Goal: Task Accomplishment & Management: Use online tool/utility

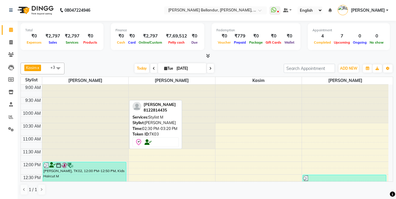
scroll to position [145, 0]
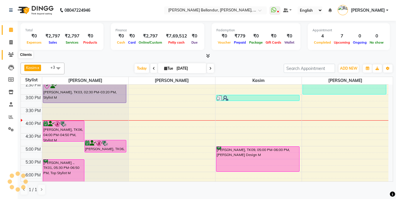
click at [11, 55] on icon at bounding box center [11, 54] width 6 height 4
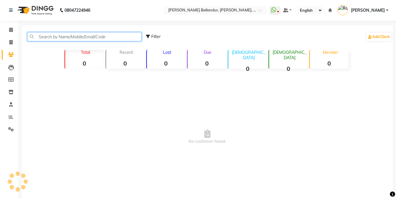
click at [49, 37] on input "text" at bounding box center [84, 36] width 114 height 9
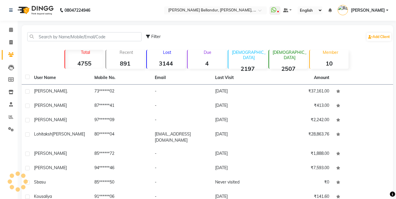
click at [0, 91] on li "Inventory" at bounding box center [9, 92] width 18 height 13
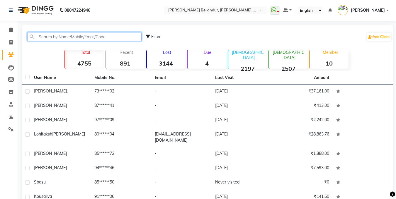
click at [56, 34] on input "text" at bounding box center [84, 36] width 114 height 9
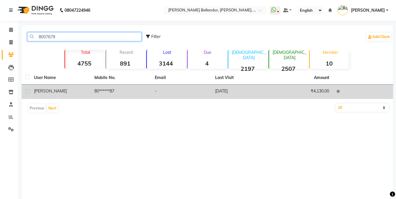
type input "8007679"
click at [89, 89] on td "Simran" at bounding box center [60, 92] width 60 height 14
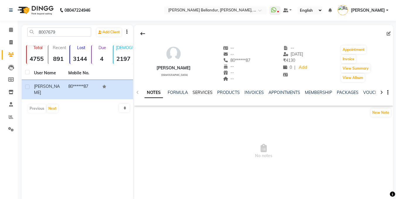
click at [207, 94] on link "SERVICES" at bounding box center [203, 92] width 20 height 5
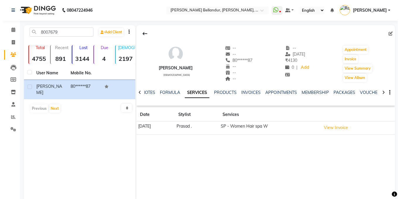
scroll to position [11, 0]
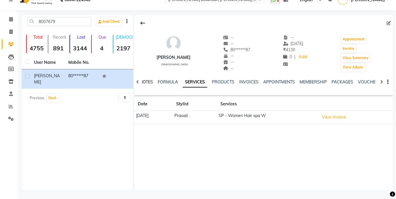
click at [149, 80] on link "NOTES" at bounding box center [146, 81] width 13 height 5
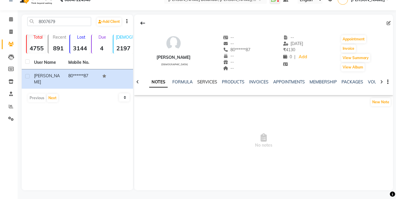
click at [205, 80] on link "SERVICES" at bounding box center [207, 81] width 20 height 5
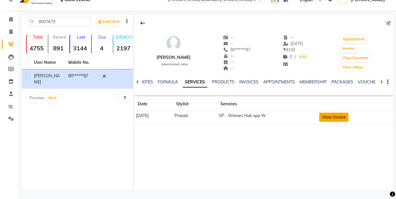
click at [336, 116] on button "View Invoice" at bounding box center [333, 117] width 29 height 9
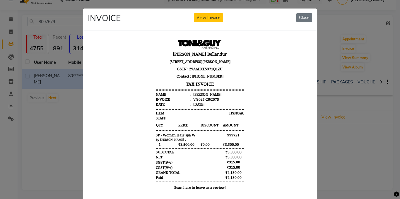
click at [44, 75] on ngb-modal-window "INVOICE View Invoice Close" at bounding box center [200, 99] width 400 height 199
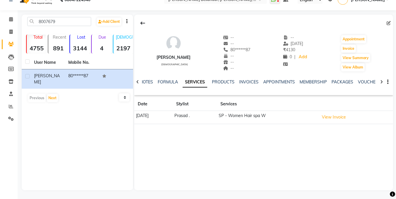
click at [243, 79] on div "NOTES FORMULA SERVICES PRODUCTS INVOICES APPOINTMENTS MEMBERSHIP PACKAGES VOUCH…" at bounding box center [263, 82] width 259 height 20
click at [242, 80] on link "INVOICES" at bounding box center [248, 81] width 19 height 5
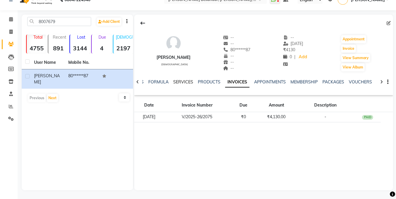
click at [183, 80] on link "SERVICES" at bounding box center [183, 81] width 20 height 5
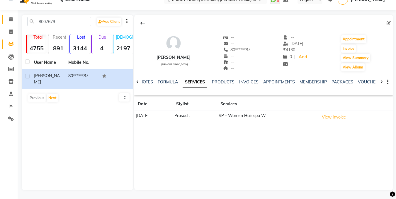
click at [12, 15] on link "Calendar" at bounding box center [9, 20] width 14 height 10
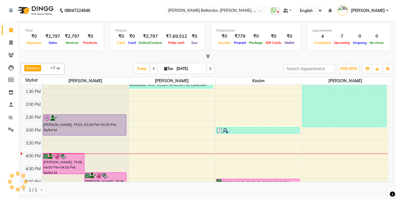
scroll to position [113, 0]
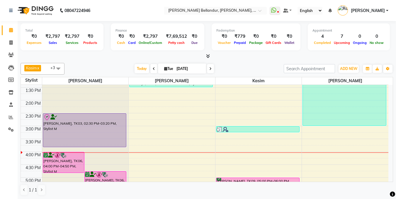
drag, startPoint x: 96, startPoint y: 134, endPoint x: 100, endPoint y: 149, distance: 15.9
click at [100, 149] on div "Raghav, TK06, 04:00 PM-04:50 PM, Stylist M Raghav, TK06, 04:45 PM-05:15 PM, Bea…" at bounding box center [85, 139] width 86 height 335
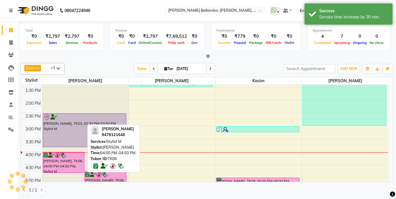
click at [79, 169] on div "Raghav, TK06, 04:00 PM-04:50 PM, Stylist M" at bounding box center [63, 162] width 41 height 21
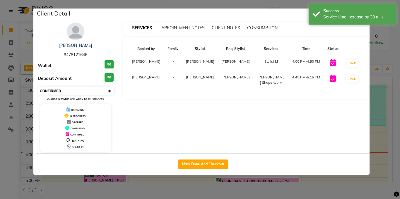
click at [83, 94] on select "Select IN SERVICE CONFIRMED TENTATIVE CHECK IN MARK DONE DROPPED UPCOMING" at bounding box center [76, 91] width 76 height 8
select select "8"
click at [38, 87] on select "Select IN SERVICE CONFIRMED TENTATIVE CHECK IN MARK DONE DROPPED UPCOMING" at bounding box center [76, 91] width 76 height 8
click at [0, 98] on ngb-modal-window "Client Detail Raghav 9478121646 Wallet ₹0 Deposit Amount ₹0 Select IN SERVICE C…" at bounding box center [200, 99] width 400 height 199
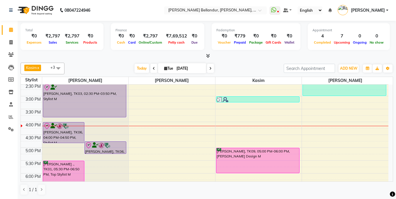
scroll to position [143, 0]
click at [10, 52] on icon at bounding box center [11, 54] width 6 height 4
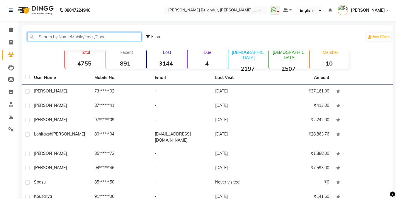
click at [59, 36] on input "text" at bounding box center [84, 36] width 114 height 9
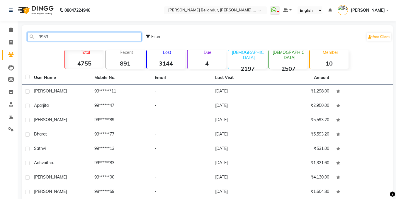
type input "99593"
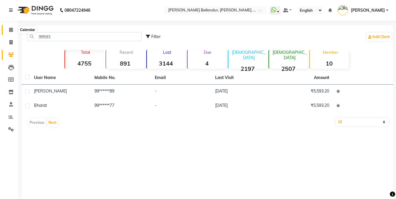
click at [10, 29] on icon at bounding box center [11, 30] width 4 height 4
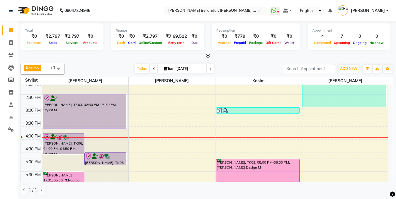
scroll to position [137, 0]
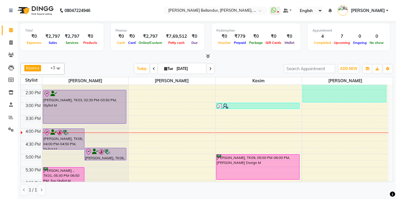
click at [343, 144] on div "9:00 AM 9:30 AM 10:00 AM 10:30 AM 11:00 AM 11:30 AM 12:00 PM 12:30 PM 1:00 PM 1…" at bounding box center [205, 115] width 368 height 335
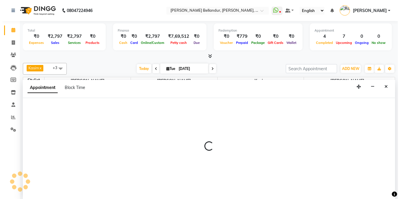
scroll to position [0, 0]
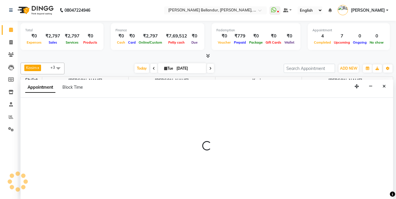
select select "88423"
select select "tentative"
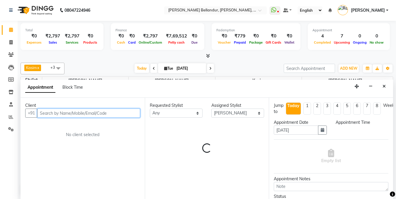
click at [90, 110] on input "text" at bounding box center [88, 113] width 103 height 9
select select "990"
click at [90, 110] on input "text" at bounding box center [88, 113] width 103 height 9
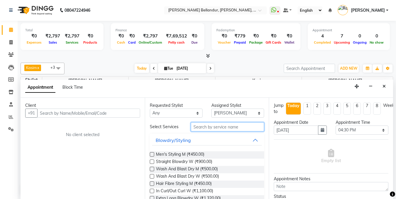
click at [207, 128] on input "text" at bounding box center [227, 127] width 73 height 9
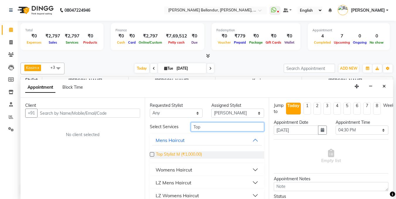
type input "Top"
click at [164, 154] on span "Top Stylist M (₹1,000.00)" at bounding box center [179, 155] width 46 height 7
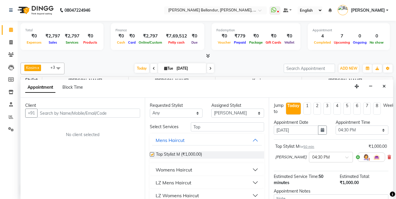
checkbox input "false"
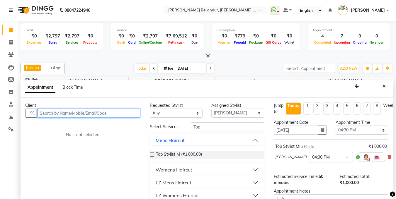
click at [74, 114] on input "text" at bounding box center [88, 113] width 103 height 9
type input "9959348545"
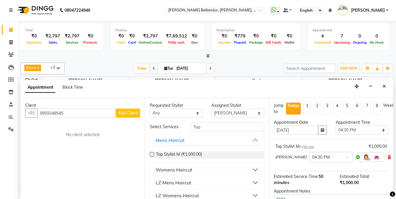
click at [125, 116] on button "Add Client" at bounding box center [128, 113] width 24 height 9
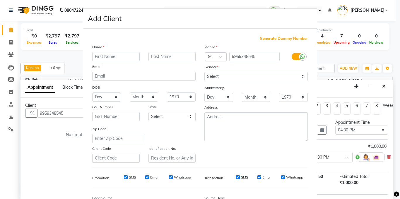
click at [97, 53] on input "text" at bounding box center [115, 56] width 47 height 9
type input "Srinivas"
click at [281, 75] on select "Select Male Female Other Prefer Not To Say" at bounding box center [256, 76] width 103 height 9
select select "female"
click at [205, 72] on select "Select Male Female Other Prefer Not To Say" at bounding box center [256, 76] width 103 height 9
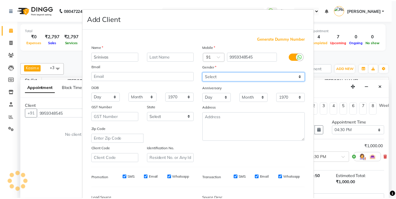
scroll to position [71, 0]
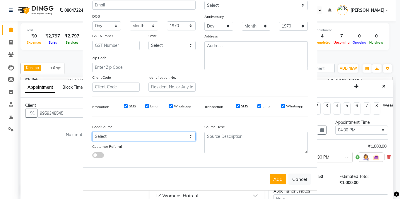
click at [151, 137] on select "Select Walk-in Internet Friend Word of Mouth Advertisement Facebook JustDial Go…" at bounding box center [143, 136] width 103 height 9
select select "36770"
click at [92, 132] on select "Select Walk-in Internet Friend Word of Mouth Advertisement Facebook JustDial Go…" at bounding box center [143, 136] width 103 height 9
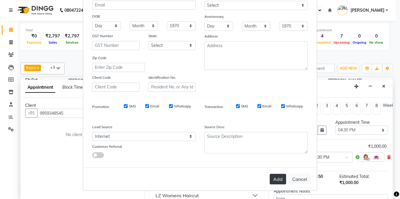
click at [274, 178] on button "Add" at bounding box center [278, 179] width 16 height 11
type input "99******45"
select select
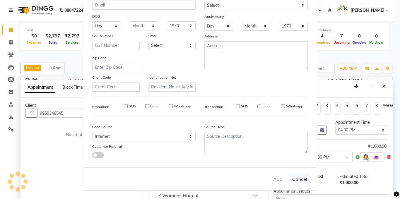
select select
checkbox input "false"
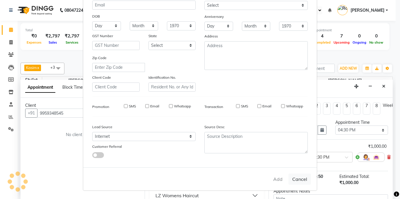
checkbox input "false"
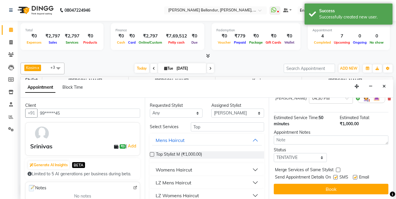
scroll to position [63, 0]
click at [302, 156] on select "Select TENTATIVE CONFIRM CHECK-IN UPCOMING" at bounding box center [300, 157] width 53 height 9
select select "confirm booking"
click at [274, 153] on select "Select TENTATIVE CONFIRM CHECK-IN UPCOMING" at bounding box center [300, 157] width 53 height 9
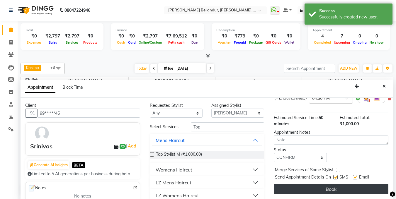
click at [301, 185] on button "Book" at bounding box center [331, 189] width 115 height 11
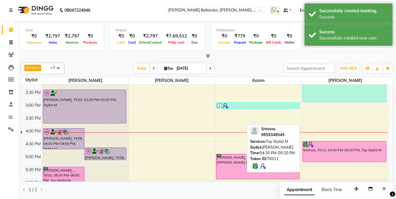
scroll to position [160, 0]
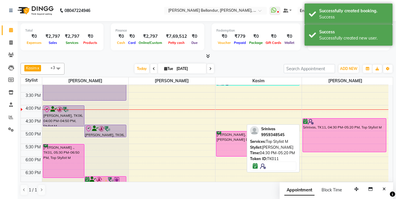
drag, startPoint x: 341, startPoint y: 138, endPoint x: 215, endPoint y: 128, distance: 126.1
click at [344, 152] on div "Meetu, TK05, 12:30 PM-03:00 PM, Root Touchup (Onwards price) W Srinivas, TK11, …" at bounding box center [345, 92] width 86 height 335
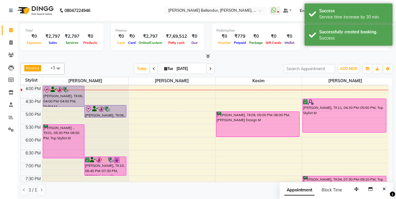
scroll to position [180, 0]
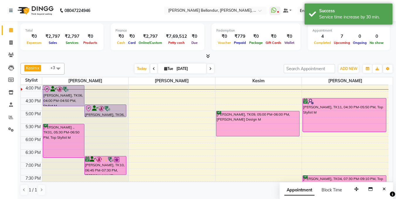
click at [253, 140] on div "9:00 AM 9:30 AM 10:00 AM 10:30 AM 11:00 AM 11:30 AM 12:00 PM 12:30 PM 1:00 PM 1…" at bounding box center [205, 72] width 368 height 335
select select "87771"
select select "tentative"
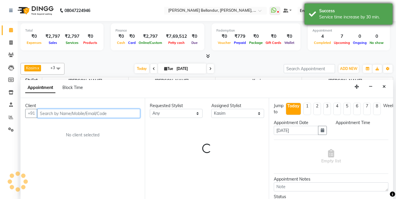
select select "1080"
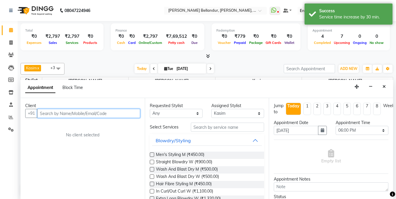
scroll to position [0, 0]
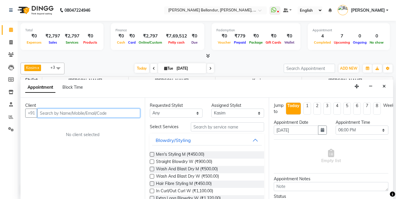
click at [95, 111] on input "text" at bounding box center [88, 113] width 103 height 9
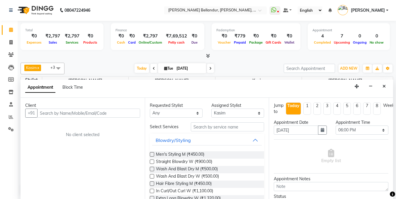
click at [207, 115] on div "Assigned Stylist Select Gagan Z kadeer Kasim Logeshwari . Prasad . Priyanka Rah…" at bounding box center [238, 110] width 62 height 15
click at [250, 127] on input "text" at bounding box center [227, 127] width 73 height 9
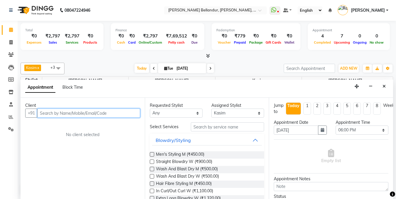
click at [127, 115] on input "text" at bounding box center [88, 113] width 103 height 9
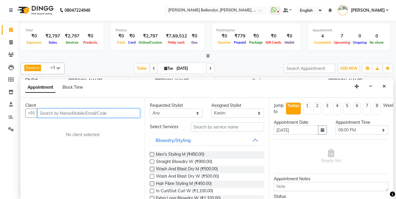
click at [127, 115] on input "text" at bounding box center [88, 113] width 103 height 9
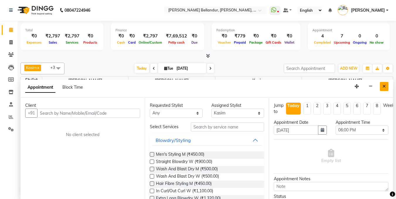
click at [386, 83] on button "Close" at bounding box center [384, 86] width 9 height 9
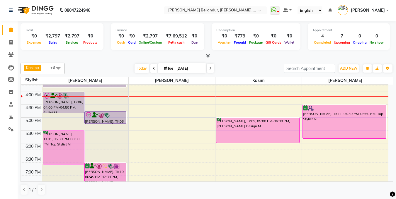
scroll to position [175, 0]
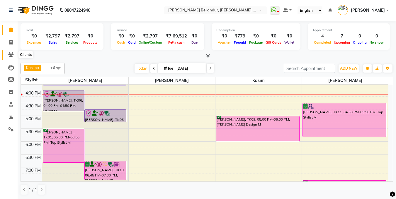
click at [12, 58] on span at bounding box center [11, 55] width 10 height 7
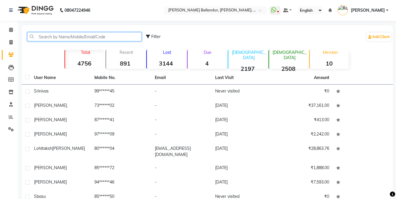
click at [74, 36] on input "text" at bounding box center [84, 36] width 114 height 9
click at [74, 39] on input "text" at bounding box center [84, 36] width 114 height 9
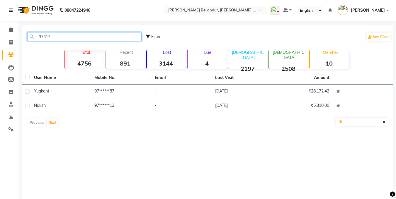
click at [93, 40] on input "97317" at bounding box center [84, 36] width 114 height 9
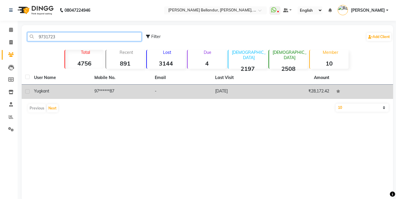
type input "9731723"
click at [110, 93] on td "97******87" at bounding box center [121, 92] width 60 height 14
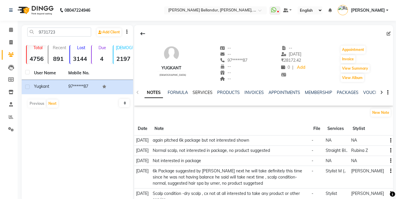
click at [196, 92] on link "SERVICES" at bounding box center [203, 92] width 20 height 5
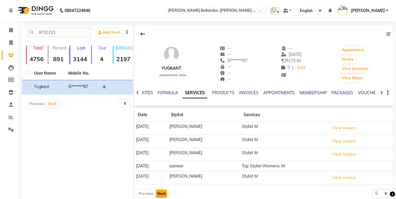
scroll to position [9, 0]
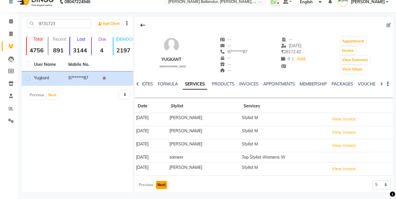
click at [162, 186] on button "Next" at bounding box center [161, 185] width 11 height 8
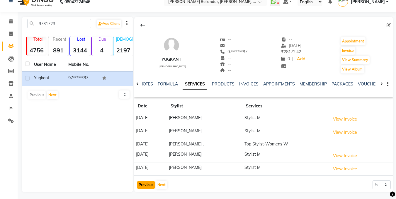
click at [140, 183] on button "Previous" at bounding box center [146, 185] width 18 height 8
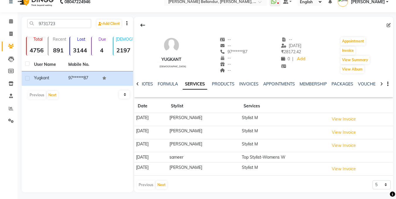
scroll to position [0, 0]
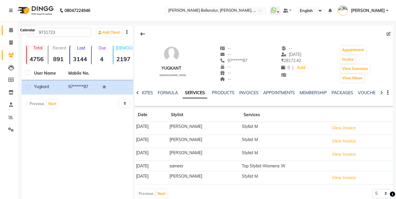
click at [8, 30] on span at bounding box center [11, 30] width 10 height 7
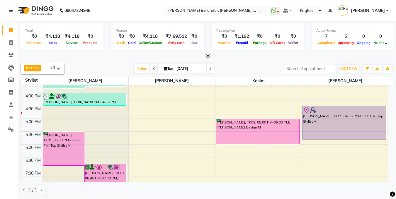
scroll to position [163, 0]
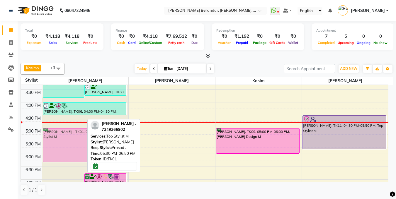
drag, startPoint x: 73, startPoint y: 151, endPoint x: 73, endPoint y: 139, distance: 12.3
click at [73, 139] on div "Raghul, TK03, 02:30 PM-03:50 PM, Stylist M Raghul, TK03, 03:15 PM-03:45 PM, Bea…" at bounding box center [85, 89] width 86 height 335
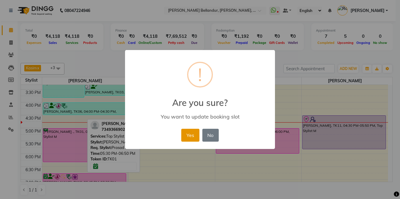
click at [183, 135] on button "Yes" at bounding box center [190, 135] width 18 height 13
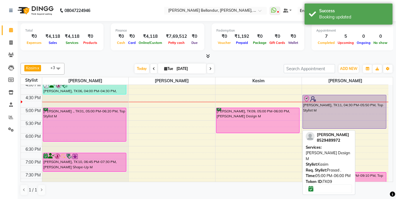
scroll to position [185, 0]
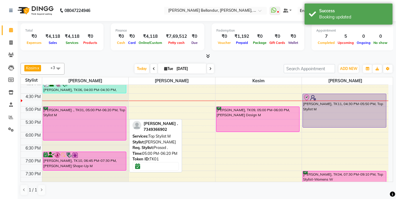
click at [108, 127] on div "Eliizabeth ., TK01, 05:00 PM-06:20 PM, Top Stylist M" at bounding box center [84, 123] width 83 height 33
click at [91, 125] on div "Eliizabeth ., TK01, 05:00 PM-06:20 PM, Top Stylist M" at bounding box center [84, 123] width 83 height 33
select select "6"
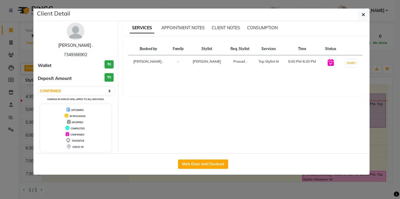
click at [74, 43] on link "[PERSON_NAME] ." at bounding box center [75, 45] width 35 height 5
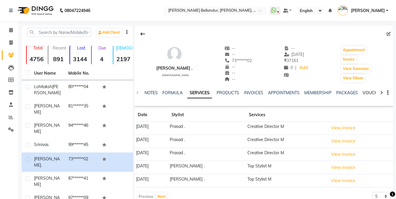
click at [368, 90] on link "VOUCHERS" at bounding box center [374, 92] width 23 height 5
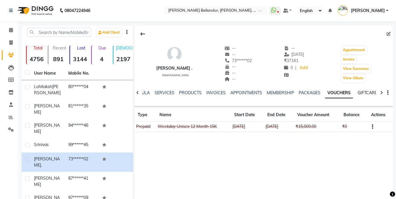
click at [368, 90] on link "GIFTCARDS" at bounding box center [369, 92] width 23 height 5
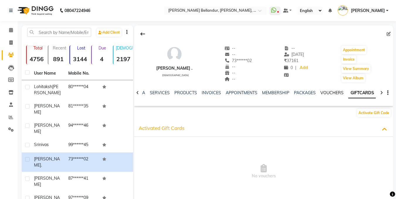
click at [329, 93] on link "VOUCHERS" at bounding box center [331, 92] width 23 height 5
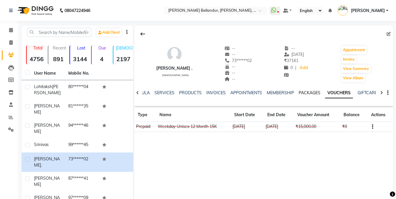
click at [302, 93] on link "PACKAGES" at bounding box center [310, 92] width 22 height 5
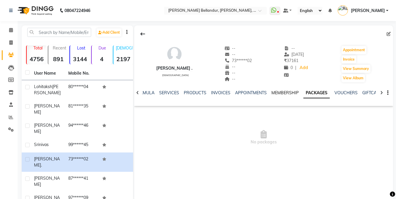
click at [282, 93] on link "MEMBERSHIP" at bounding box center [284, 92] width 27 height 5
click at [9, 33] on span at bounding box center [11, 30] width 10 height 7
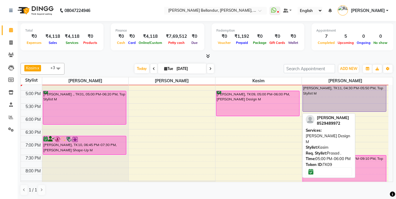
scroll to position [204, 0]
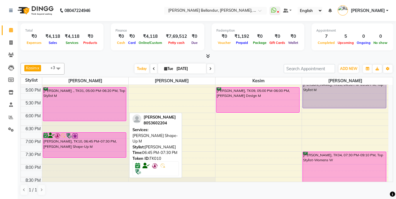
drag, startPoint x: 94, startPoint y: 150, endPoint x: 94, endPoint y: 153, distance: 3.2
click at [94, 153] on div "Raghul, TK03, 02:30 PM-03:50 PM, Stylist M Raghul, TK03, 03:15 PM-03:45 PM, Bea…" at bounding box center [85, 48] width 86 height 335
click at [94, 153] on div "Lohitaksh Trehan, TK10, 06:45 PM-07:30 PM, Beard Shape-Up M" at bounding box center [84, 145] width 83 height 25
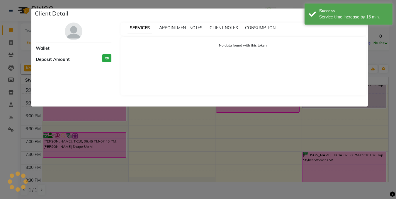
select select "6"
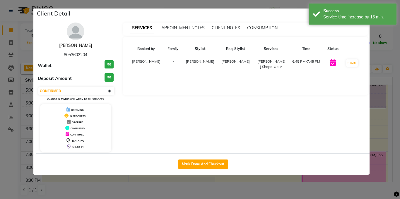
click at [77, 47] on link "[PERSON_NAME]" at bounding box center [75, 45] width 33 height 5
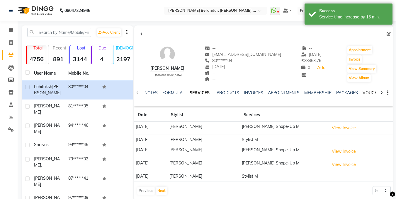
click at [367, 94] on link "VOUCHERS" at bounding box center [374, 92] width 23 height 5
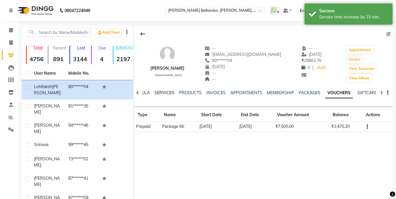
click at [167, 94] on link "SERVICES" at bounding box center [164, 92] width 20 height 5
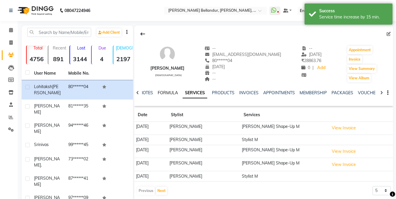
click at [167, 94] on link "FORMULA" at bounding box center [168, 92] width 20 height 5
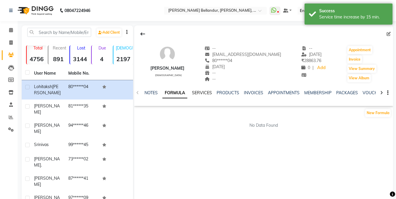
click at [205, 91] on link "SERVICES" at bounding box center [202, 92] width 20 height 5
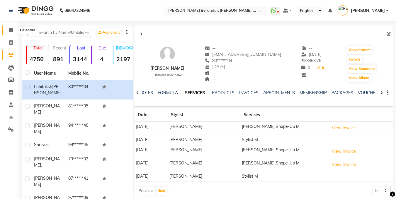
click at [8, 33] on span at bounding box center [11, 30] width 10 height 7
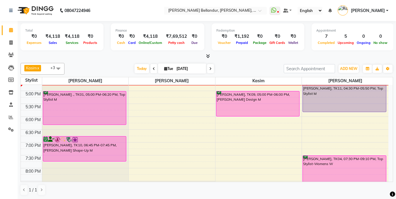
scroll to position [200, 0]
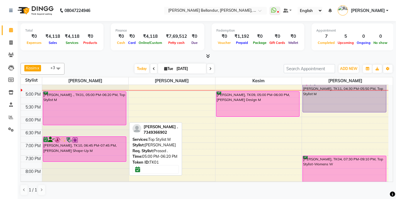
click at [65, 100] on div "Eliizabeth ., TK01, 05:00 PM-06:20 PM, Top Stylist M" at bounding box center [84, 108] width 83 height 33
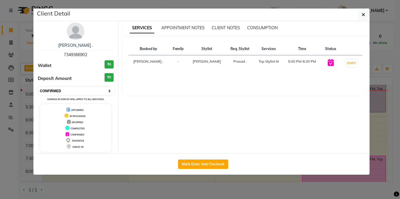
click at [63, 92] on select "Select IN SERVICE CONFIRMED TENTATIVE CHECK IN MARK DONE DROPPED UPCOMING" at bounding box center [76, 91] width 76 height 8
select select "8"
click at [38, 87] on select "Select IN SERVICE CONFIRMED TENTATIVE CHECK IN MARK DONE DROPPED UPCOMING" at bounding box center [76, 91] width 76 height 8
click at [14, 86] on ngb-modal-window "Client Detail Eliizabeth . 7349366902 Wallet ₹0 Deposit Amount ₹0 Select IN SER…" at bounding box center [200, 99] width 400 height 199
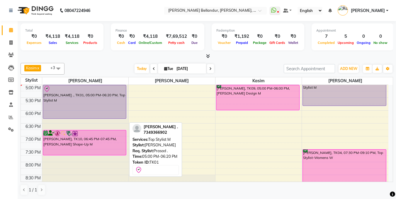
scroll to position [207, 0]
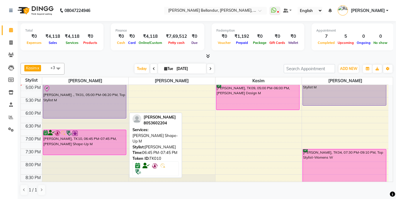
click at [78, 142] on div "[PERSON_NAME], TK10, 06:45 PM-07:45 PM, [PERSON_NAME] Shape-Up M" at bounding box center [84, 142] width 83 height 25
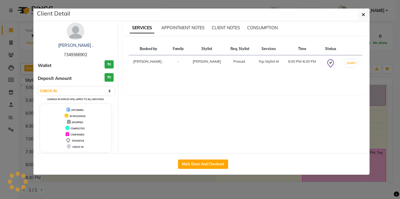
select select "6"
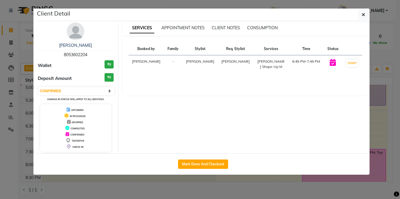
click at [0, 77] on ngb-modal-window "Client Detail Lohitaksh Trehan 8053602204 Wallet ₹0 Deposit Amount ₹0 Select IN…" at bounding box center [200, 99] width 400 height 199
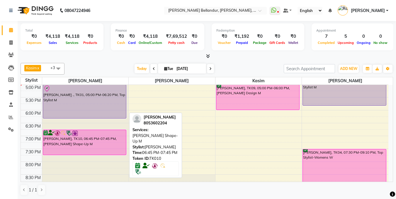
click at [97, 151] on div "[PERSON_NAME], TK10, 06:45 PM-07:45 PM, [PERSON_NAME] Shape-Up M" at bounding box center [84, 142] width 83 height 25
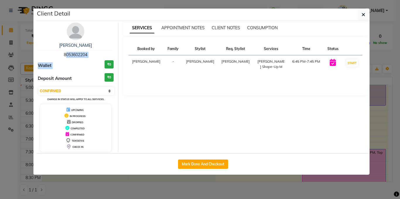
drag, startPoint x: 60, startPoint y: 57, endPoint x: 98, endPoint y: 60, distance: 38.3
click at [98, 60] on div "Lohitaksh Trehan 8053602204 Wallet ₹0 Deposit Amount ₹0 Select IN SERVICE CONFI…" at bounding box center [75, 88] width 85 height 130
click at [58, 54] on div "Lohitaksh Trehan 8053602204" at bounding box center [76, 51] width 76 height 16
click at [50, 93] on select "Select IN SERVICE CONFIRMED TENTATIVE CHECK IN MARK DONE DROPPED UPCOMING" at bounding box center [76, 91] width 76 height 8
select select "8"
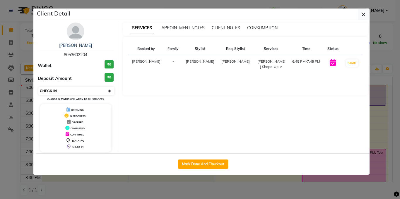
click at [38, 87] on select "Select IN SERVICE CONFIRMED TENTATIVE CHECK IN MARK DONE DROPPED UPCOMING" at bounding box center [76, 91] width 76 height 8
click at [0, 99] on ngb-modal-window "Client Detail Lohitaksh Trehan 8053602204 Wallet ₹0 Deposit Amount ₹0 Select IN…" at bounding box center [200, 99] width 400 height 199
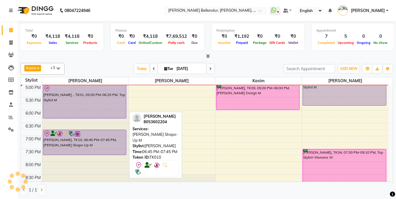
click at [66, 139] on div "[PERSON_NAME], TK10, 06:45 PM-07:45 PM, [PERSON_NAME] Shape-Up M" at bounding box center [84, 142] width 83 height 25
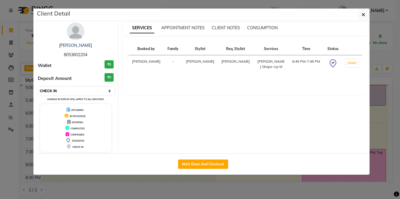
click at [76, 91] on select "Select IN SERVICE CONFIRMED TENTATIVE CHECK IN MARK DONE DROPPED UPCOMING" at bounding box center [76, 91] width 76 height 8
select select "6"
click at [38, 87] on select "Select IN SERVICE CONFIRMED TENTATIVE CHECK IN MARK DONE DROPPED UPCOMING" at bounding box center [76, 91] width 76 height 8
click at [0, 83] on ngb-modal-window "Client Detail Lohitaksh Trehan 8053602204 Wallet ₹0 Deposit Amount ₹0 Select IN…" at bounding box center [200, 99] width 400 height 199
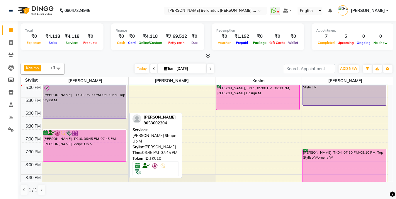
drag, startPoint x: 101, startPoint y: 154, endPoint x: 101, endPoint y: 160, distance: 6.2
click at [101, 160] on div "Raghul, TK03, 02:30 PM-03:50 PM, Stylist M Raghul, TK03, 03:15 PM-03:45 PM, Bea…" at bounding box center [85, 45] width 86 height 335
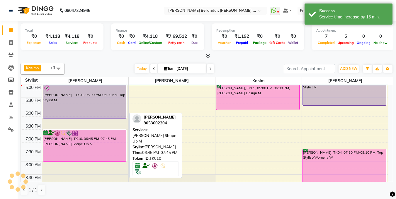
click at [100, 154] on div "[PERSON_NAME], TK10, 06:45 PM-07:45 PM, [PERSON_NAME] Shape-Up M" at bounding box center [84, 145] width 83 height 31
select select "6"
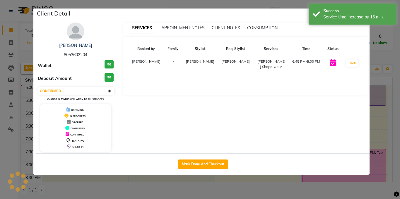
click at [0, 101] on ngb-modal-window "Client Detail Lohitaksh Trehan 8053602204 Wallet ₹0 Deposit Amount ₹0 Select IN…" at bounding box center [200, 99] width 400 height 199
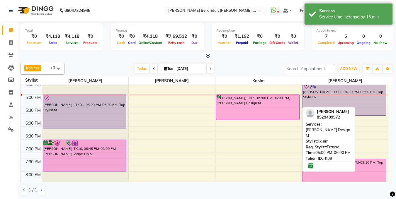
scroll to position [196, 0]
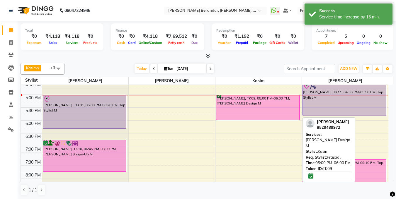
click at [244, 111] on div "Raunak, TK09, 05:00 PM-06:00 PM, Beard Design M" at bounding box center [257, 107] width 83 height 25
select select "6"
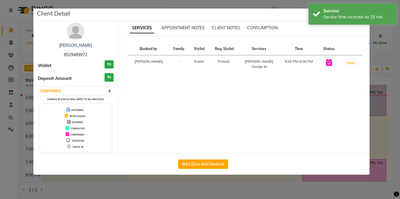
click at [0, 74] on ngb-modal-window "Client Detail Raunak 8529489972 Wallet ₹0 Deposit Amount ₹0 Select IN SERVICE C…" at bounding box center [200, 99] width 400 height 199
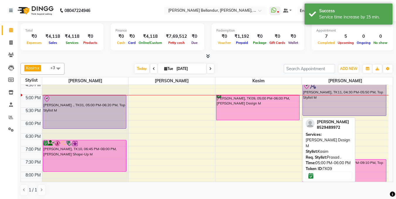
click at [281, 107] on div "Raunak, TK09, 05:00 PM-06:00 PM, Beard Design M" at bounding box center [257, 107] width 83 height 25
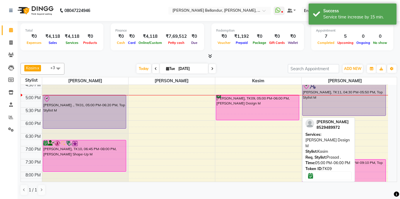
select select "6"
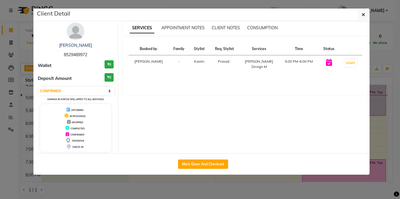
drag, startPoint x: 62, startPoint y: 53, endPoint x: 93, endPoint y: 57, distance: 31.7
click at [93, 57] on div "Raunak 8529489972" at bounding box center [76, 51] width 76 height 16
copy span "8529489972"
click at [0, 55] on ngb-modal-window "Client Detail Raunak 8529489972 Wallet ₹0 Deposit Amount ₹0 Select IN SERVICE C…" at bounding box center [200, 99] width 400 height 199
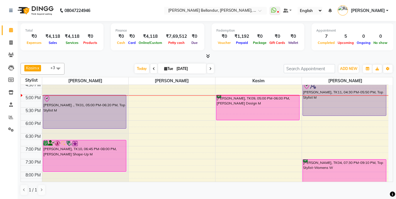
scroll to position [198, 0]
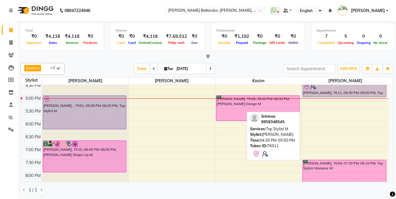
drag, startPoint x: 359, startPoint y: 113, endPoint x: 352, endPoint y: 98, distance: 16.7
click at [352, 98] on div "Meetu, TK05, 12:30 PM-03:00 PM, Root Touchup (Onwards price) W Srinivas, TK11, …" at bounding box center [345, 56] width 86 height 335
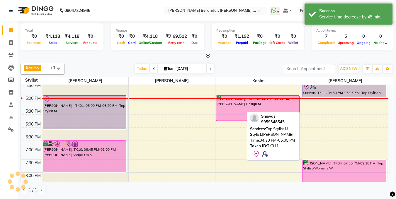
scroll to position [170, 0]
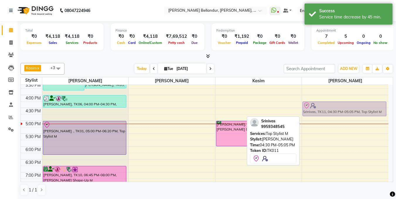
drag, startPoint x: 340, startPoint y: 113, endPoint x: 339, endPoint y: 109, distance: 4.0
click at [339, 109] on div "Meetu, TK05, 12:30 PM-03:00 PM, Root Touchup (Onwards price) W Srinivas, TK11, …" at bounding box center [345, 82] width 86 height 335
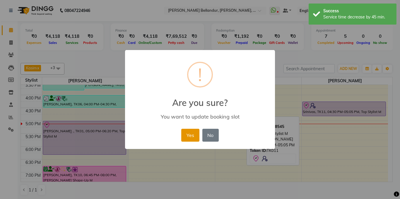
click at [191, 131] on button "Yes" at bounding box center [190, 135] width 18 height 13
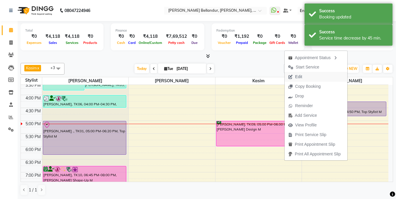
click at [306, 80] on button "Edit" at bounding box center [316, 77] width 63 height 10
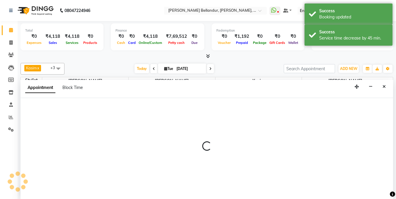
scroll to position [0, 0]
select select "tentative"
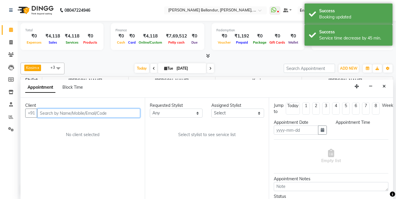
type input "[DATE]"
select select "check-in"
select select "975"
select select "88423"
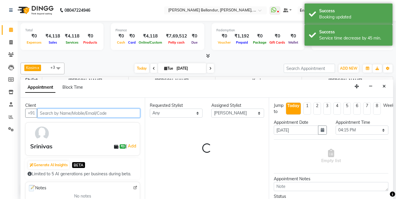
scroll to position [207, 0]
select select "2739"
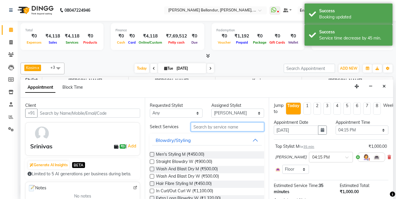
click at [216, 127] on input "text" at bounding box center [227, 127] width 73 height 9
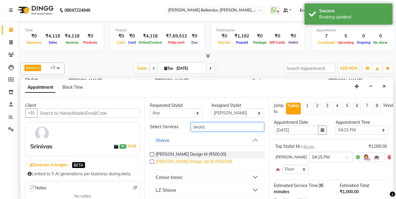
type input "beard"
click at [203, 162] on span "Beard Shape-Up M (₹350.00)" at bounding box center [194, 162] width 77 height 7
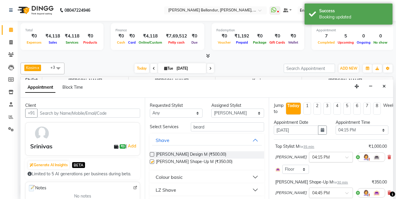
checkbox input "false"
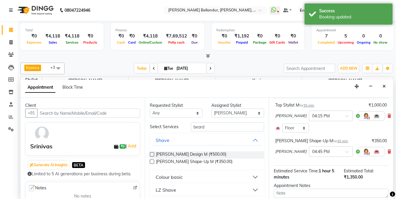
scroll to position [82, 0]
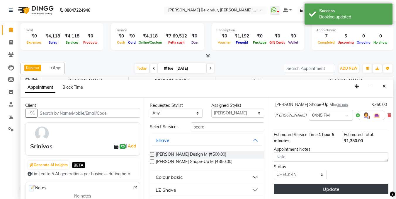
click at [303, 184] on button "Update" at bounding box center [331, 189] width 115 height 11
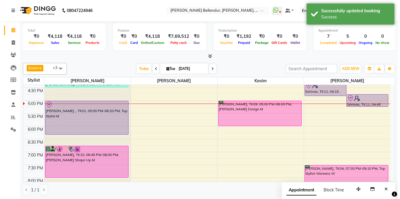
scroll to position [190, 0]
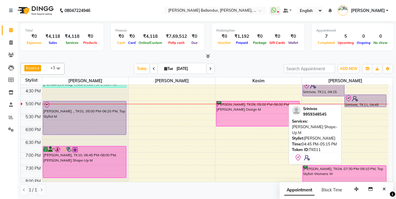
click at [358, 95] on div at bounding box center [365, 98] width 41 height 7
select select "8"
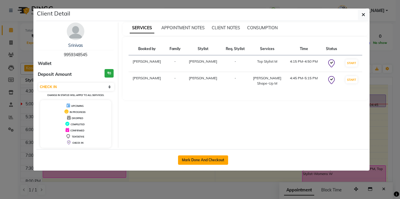
click at [218, 160] on button "Mark Done And Checkout" at bounding box center [203, 160] width 50 height 9
select select "service"
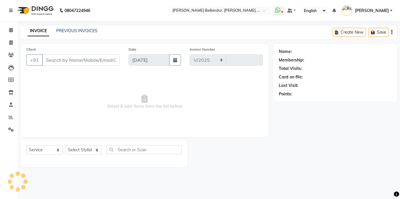
select select "5743"
type input "2480"
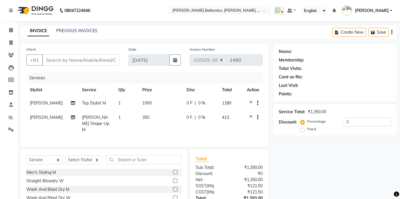
type input "99******45"
select select "88423"
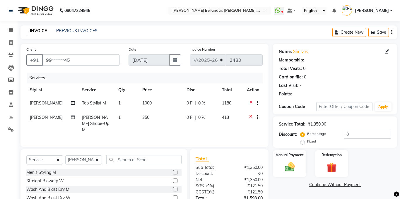
click at [295, 150] on div "Manual Payment" at bounding box center [289, 163] width 33 height 27
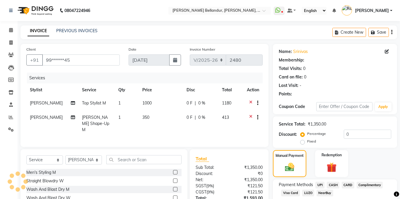
click at [318, 182] on span "UPI" at bounding box center [320, 185] width 9 height 7
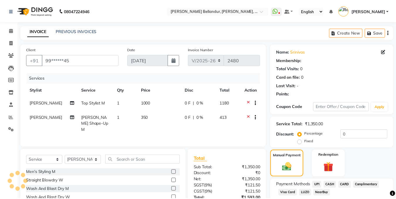
scroll to position [44, 0]
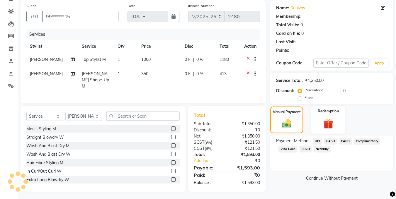
select select "1: Object"
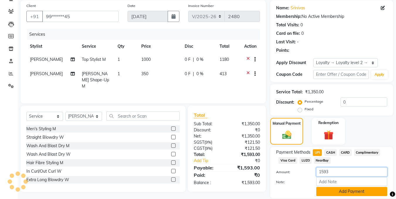
click at [328, 169] on input "1593" at bounding box center [351, 172] width 71 height 9
click at [332, 187] on button "Add Payment" at bounding box center [351, 191] width 71 height 9
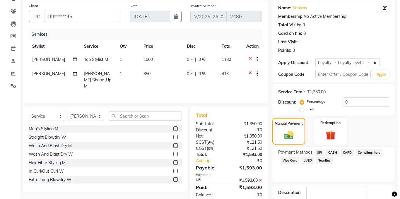
scroll to position [85, 0]
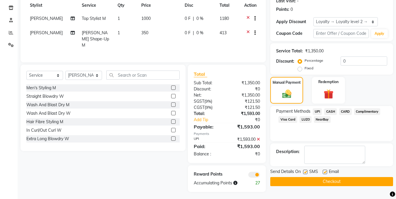
click at [325, 170] on div at bounding box center [325, 173] width 4 height 6
click at [249, 172] on span at bounding box center [254, 175] width 12 height 6
click at [260, 176] on input "checkbox" at bounding box center [260, 176] width 0 height 0
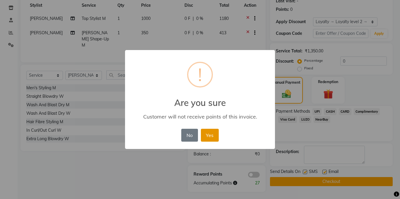
click at [208, 129] on button "Yes" at bounding box center [210, 135] width 18 height 13
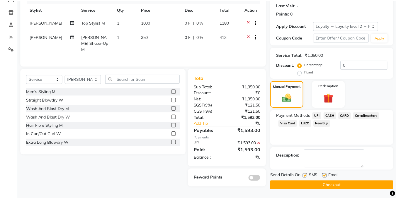
scroll to position [81, 0]
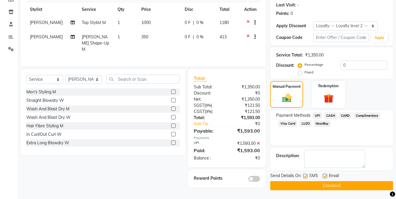
click at [324, 175] on label at bounding box center [325, 176] width 4 height 4
click at [324, 175] on input "checkbox" at bounding box center [325, 177] width 4 height 4
checkbox input "false"
click at [327, 183] on button "Checkout" at bounding box center [331, 185] width 123 height 9
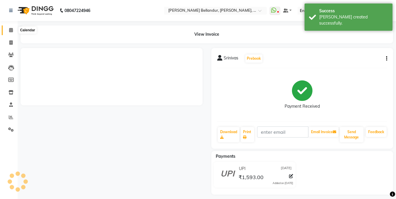
click at [11, 31] on icon at bounding box center [11, 30] width 4 height 4
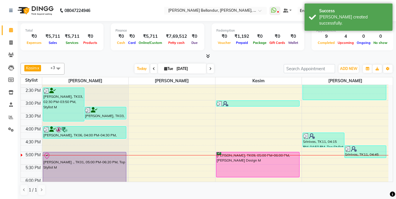
scroll to position [145, 0]
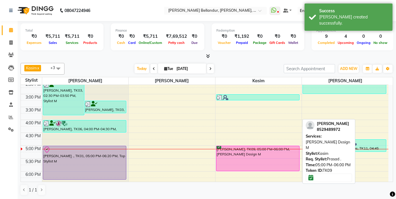
click at [239, 150] on div "Raunak, TK09, 05:00 PM-06:00 PM, Beard Design M" at bounding box center [257, 158] width 83 height 25
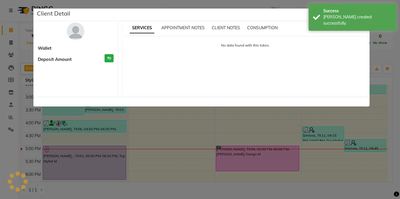
select select "6"
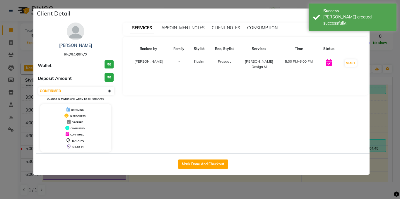
click at [0, 79] on ngb-modal-window "Client Detail Raunak 8529489972 Wallet ₹0 Deposit Amount ₹0 Select IN SERVICE C…" at bounding box center [200, 99] width 400 height 199
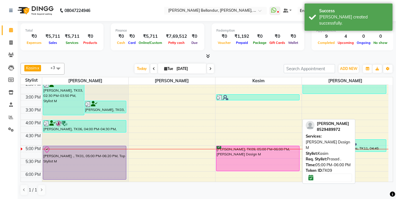
click at [262, 154] on div "Raunak, TK09, 05:00 PM-06:00 PM, Beard Design M" at bounding box center [257, 158] width 83 height 25
select select "6"
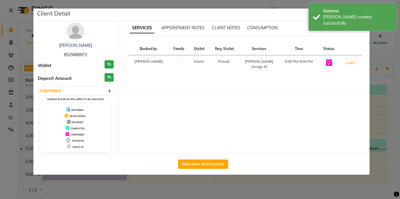
click at [0, 58] on ngb-modal-window "Client Detail Raunak 8529489972 Wallet ₹0 Deposit Amount ₹0 Select IN SERVICE C…" at bounding box center [200, 99] width 400 height 199
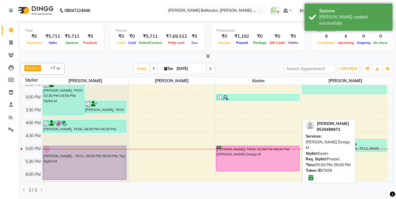
click at [257, 153] on div "Raunak, TK09, 05:00 PM-06:00 PM, Beard Design M" at bounding box center [257, 158] width 83 height 25
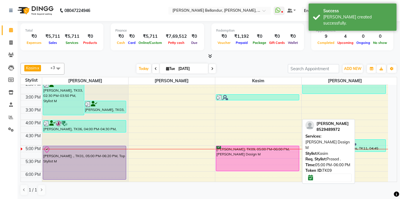
select select "6"
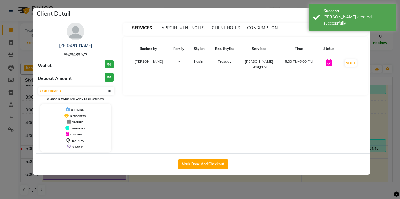
click at [4, 92] on ngb-modal-window "Client Detail Raunak 8529489972 Wallet ₹0 Deposit Amount ₹0 Select IN SERVICE C…" at bounding box center [200, 99] width 400 height 199
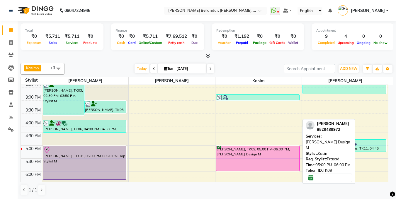
click at [262, 157] on div "Raunak, TK09, 05:00 PM-06:00 PM, Beard Design M" at bounding box center [257, 158] width 83 height 25
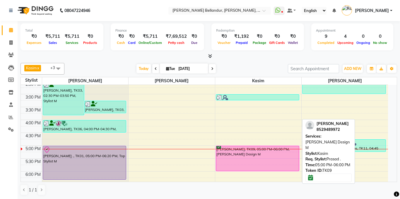
select select "6"
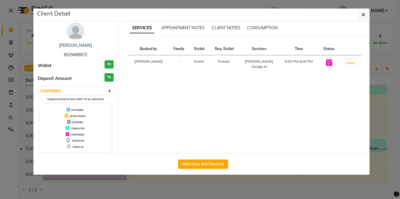
click at [2, 89] on ngb-modal-window "Client Detail Raunak 8529489972 Wallet ₹0 Deposit Amount ₹0 Select IN SERVICE C…" at bounding box center [200, 99] width 400 height 199
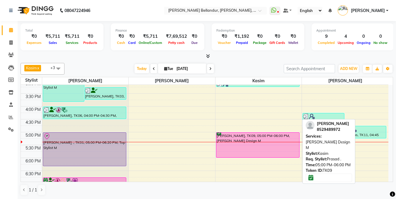
scroll to position [165, 0]
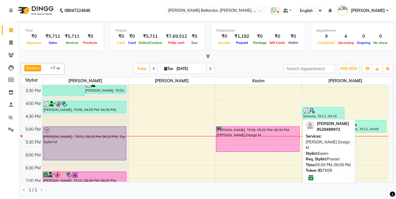
click at [264, 150] on div "Raunak, TK09, 05:00 PM-06:00 PM, Beard Design M" at bounding box center [257, 139] width 83 height 25
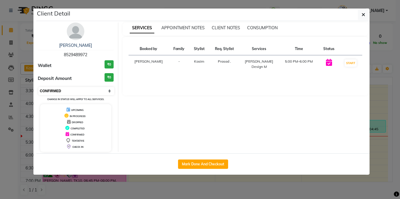
click at [84, 90] on select "Select IN SERVICE CONFIRMED TENTATIVE CHECK IN MARK DONE DROPPED UPCOMING" at bounding box center [76, 91] width 76 height 8
select select "7"
click at [38, 87] on select "Select IN SERVICE CONFIRMED TENTATIVE CHECK IN MARK DONE DROPPED UPCOMING" at bounding box center [76, 91] width 76 height 8
click at [72, 87] on select "Select IN SERVICE CONFIRMED TENTATIVE CHECK IN MARK DONE DROPPED UPCOMING" at bounding box center [76, 91] width 76 height 8
click at [38, 87] on select "Select IN SERVICE CONFIRMED TENTATIVE CHECK IN MARK DONE DROPPED UPCOMING" at bounding box center [76, 91] width 76 height 8
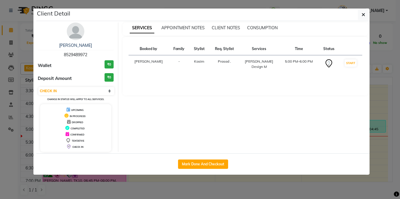
click at [0, 88] on ngb-modal-window "Client Detail Raunak 8529489972 Wallet ₹0 Deposit Amount ₹0 Select IN SERVICE C…" at bounding box center [200, 99] width 400 height 199
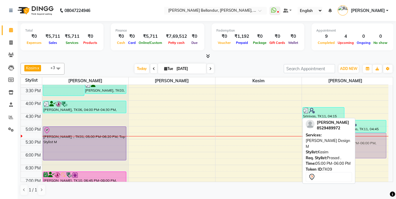
drag, startPoint x: 242, startPoint y: 137, endPoint x: 326, endPoint y: 137, distance: 83.2
click at [326, 137] on div "Kasim x Umar x Ronak x Sabina x +3 Select All Gagan Z kadeer Kasim Logeshwari .…" at bounding box center [207, 129] width 373 height 137
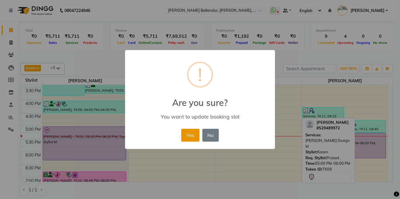
click at [195, 136] on button "Yes" at bounding box center [190, 135] width 18 height 13
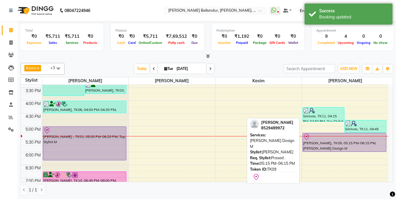
drag, startPoint x: 375, startPoint y: 157, endPoint x: 372, endPoint y: 150, distance: 7.6
click at [372, 150] on div "Srinivas, TK11, 04:15 PM-04:50 PM, Top Stylist M Srinivas, TK11, 04:45 PM-05:15…" at bounding box center [345, 87] width 86 height 335
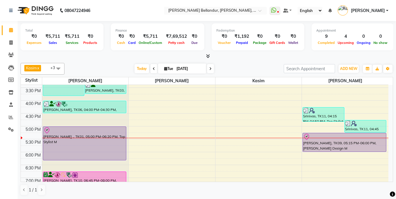
scroll to position [203, 0]
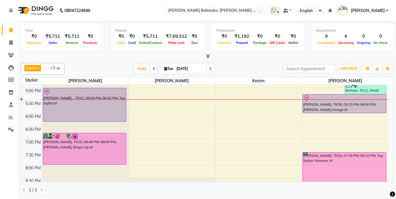
click at [211, 70] on icon at bounding box center [210, 69] width 2 height 4
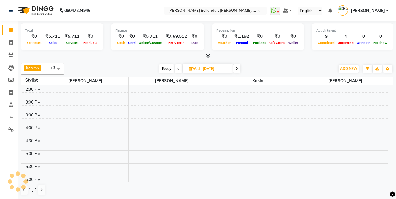
scroll to position [96, 0]
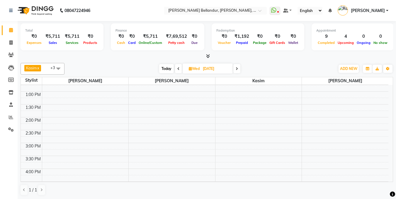
click at [166, 67] on span "Today" at bounding box center [166, 68] width 15 height 9
type input "[DATE]"
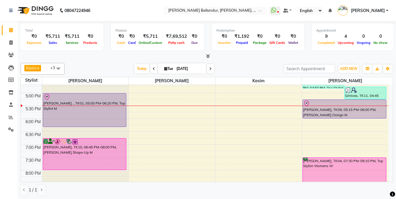
scroll to position [194, 0]
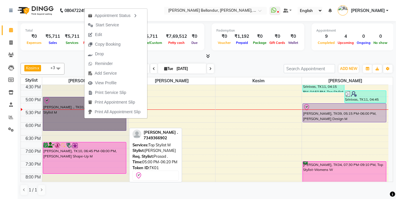
click at [58, 98] on link "Eliizabeth ., TK01, 05:00 PM-06:20 PM, Top Stylist M" at bounding box center [85, 114] width 84 height 34
click at [62, 106] on link "Eliizabeth ., TK01, 05:00 PM-06:20 PM, Top Stylist M" at bounding box center [85, 114] width 84 height 34
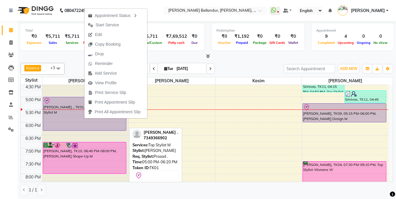
select select "8"
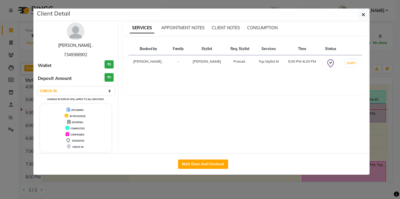
click at [71, 43] on link "[PERSON_NAME] ." at bounding box center [75, 45] width 35 height 5
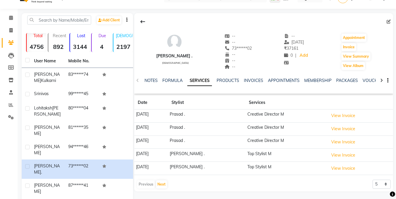
scroll to position [23, 0]
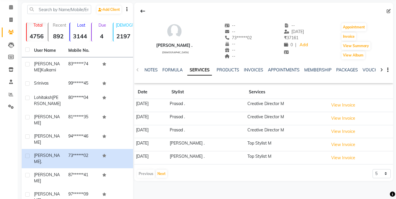
click at [165, 179] on div "Previous Next" at bounding box center [152, 173] width 31 height 9
click at [163, 176] on button "Next" at bounding box center [161, 174] width 11 height 8
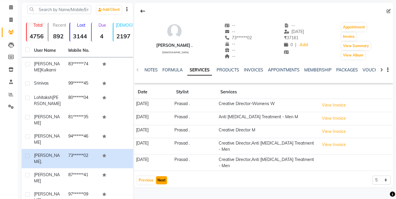
click at [161, 181] on button "Next" at bounding box center [161, 180] width 11 height 8
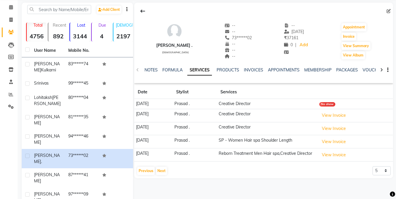
click at [144, 168] on app-client-history "Date Stylist Services 04-05-2024 Prasad . Creative Director No show 04-05-2024 …" at bounding box center [263, 131] width 259 height 90
click at [144, 171] on button "Previous" at bounding box center [146, 171] width 18 height 8
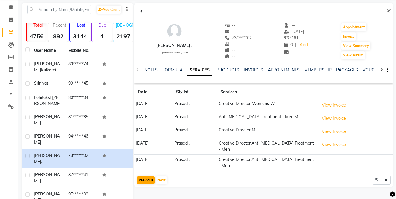
click at [144, 171] on app-client-history "Date Stylist Services 18-09-2024 Prasad . Creative Director-Womens W View Invoi…" at bounding box center [263, 136] width 259 height 100
click at [148, 183] on button "Previous" at bounding box center [146, 180] width 18 height 8
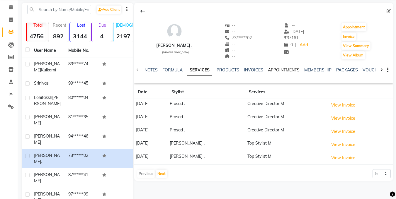
scroll to position [0, 0]
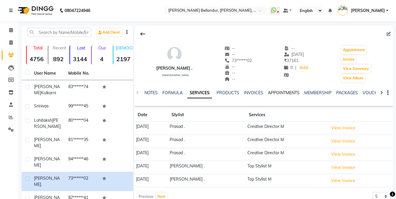
drag, startPoint x: 285, startPoint y: 92, endPoint x: 305, endPoint y: 96, distance: 20.4
click at [286, 92] on link "APPOINTMENTS" at bounding box center [284, 92] width 32 height 5
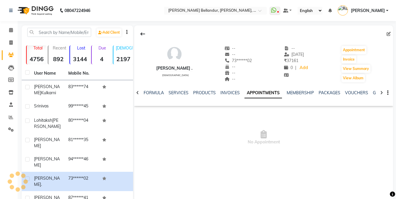
click at [305, 96] on div "NOTES FORMULA SERVICES PRODUCTS INVOICES APPOINTMENTS MEMBERSHIP PACKAGES VOUCH…" at bounding box center [257, 95] width 224 height 11
click at [304, 95] on link "MEMBERSHIP" at bounding box center [300, 92] width 27 height 5
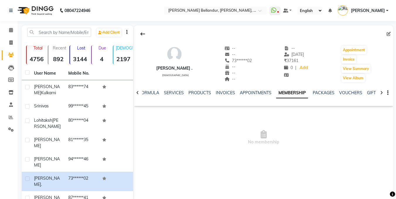
click at [11, 25] on li "Calendar" at bounding box center [9, 30] width 18 height 13
click at [11, 28] on icon at bounding box center [11, 30] width 4 height 4
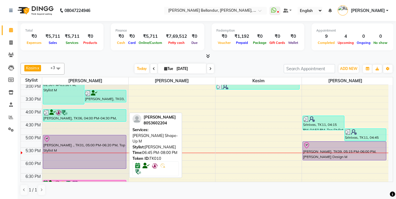
scroll to position [155, 0]
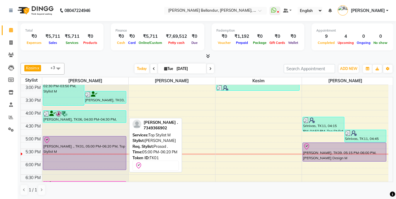
click at [101, 139] on div "Raghul, TK03, 02:30 PM-03:50 PM, Stylist M Raghul, TK03, 03:15 PM-03:45 PM, Bea…" at bounding box center [85, 97] width 86 height 335
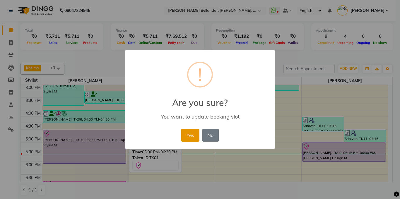
click at [189, 137] on button "Yes" at bounding box center [190, 135] width 18 height 13
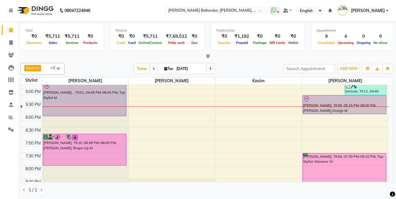
scroll to position [201, 0]
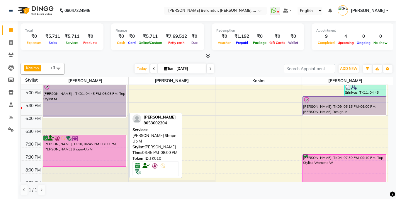
click at [94, 152] on div "Lohitaksh Trehan, TK10, 06:45 PM-08:00 PM, Beard Shape-Up M" at bounding box center [84, 150] width 83 height 31
click at [66, 139] on img at bounding box center [69, 139] width 6 height 6
select select "6"
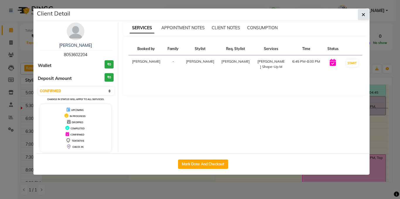
click at [367, 16] on button "button" at bounding box center [363, 14] width 11 height 11
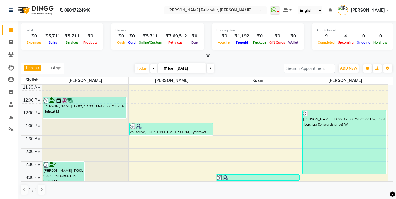
scroll to position [69, 0]
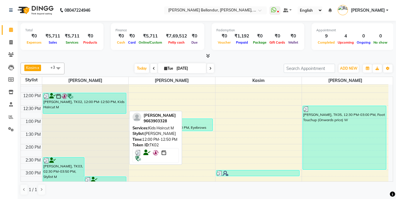
click at [108, 101] on div "[PERSON_NAME], TK02, 12:00 PM-12:50 PM, Kids Haircut M" at bounding box center [84, 103] width 83 height 21
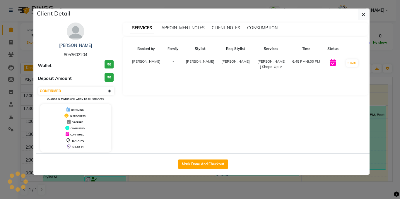
select select "3"
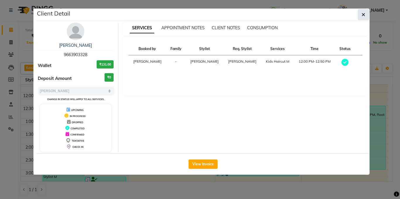
drag, startPoint x: 361, startPoint y: 16, endPoint x: 271, endPoint y: 61, distance: 100.9
click at [361, 16] on button "button" at bounding box center [363, 14] width 11 height 11
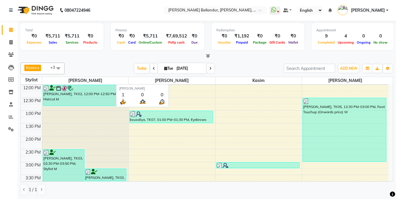
scroll to position [85, 0]
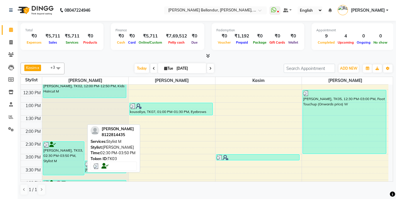
click at [57, 156] on div "[PERSON_NAME], TK03, 02:30 PM-03:50 PM, Stylist M" at bounding box center [63, 158] width 41 height 33
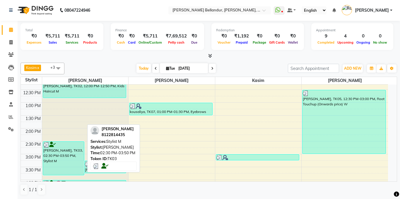
select select "3"
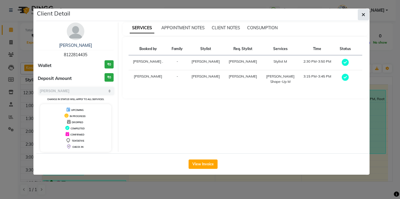
click at [363, 15] on icon "button" at bounding box center [364, 14] width 4 height 5
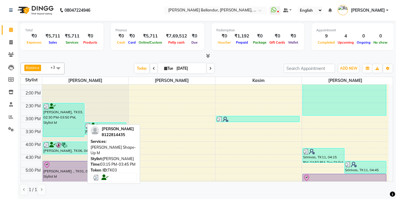
scroll to position [125, 0]
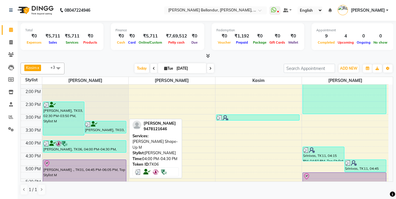
click at [79, 143] on div at bounding box center [84, 144] width 82 height 6
select select "3"
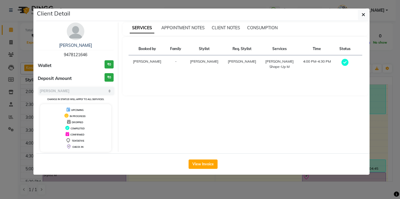
drag, startPoint x: 364, startPoint y: 16, endPoint x: 345, endPoint y: 49, distance: 38.5
click at [364, 19] on button "button" at bounding box center [363, 14] width 11 height 11
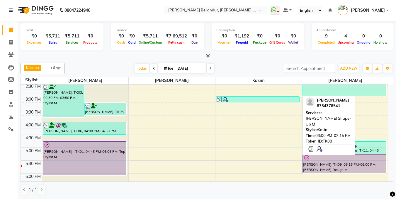
scroll to position [143, 0]
click at [256, 100] on div at bounding box center [258, 100] width 82 height 6
select select "3"
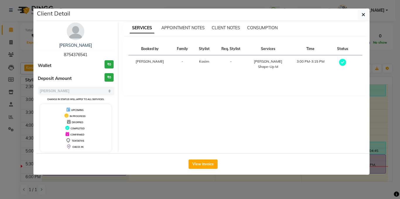
drag, startPoint x: 361, startPoint y: 14, endPoint x: 327, endPoint y: 35, distance: 40.2
click at [361, 15] on button "button" at bounding box center [363, 14] width 11 height 11
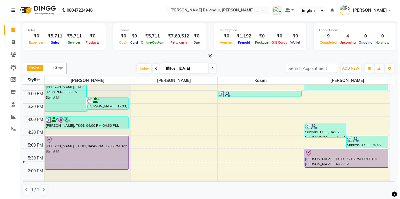
scroll to position [149, 0]
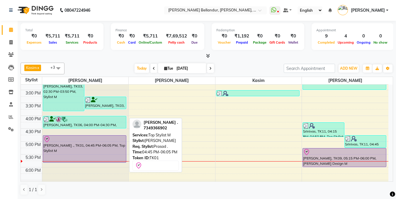
drag, startPoint x: 80, startPoint y: 168, endPoint x: 81, endPoint y: 162, distance: 6.2
click at [81, 162] on div "Raghul, TK03, 02:30 PM-03:50 PM, Stylist M Raghul, TK03, 03:15 PM-03:45 PM, Bea…" at bounding box center [85, 103] width 86 height 335
click at [80, 157] on div "Eliizabeth ., TK01, 04:45 PM-06:05 PM, Top Stylist M" at bounding box center [84, 149] width 83 height 27
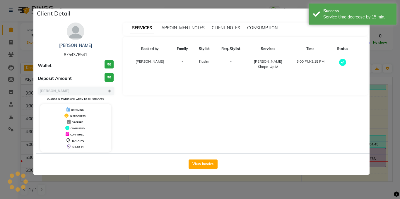
select select "8"
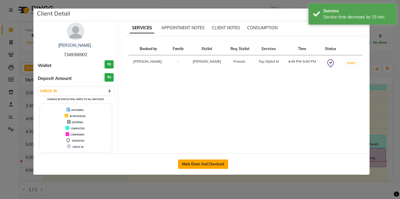
click at [218, 160] on button "Mark Done And Checkout" at bounding box center [203, 164] width 50 height 9
select select "5743"
select select "service"
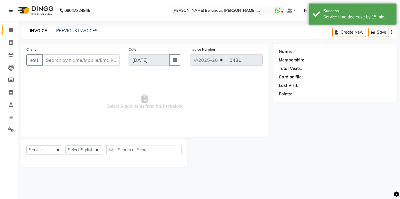
type input "73******02"
select select "44651"
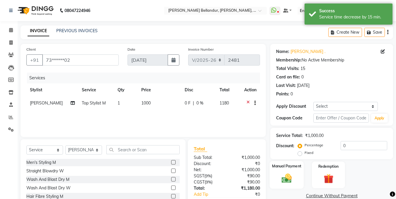
click at [293, 173] on img at bounding box center [286, 179] width 16 height 12
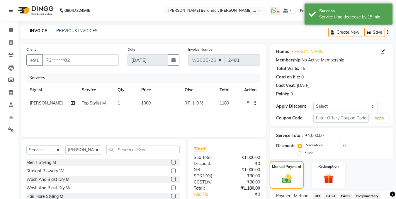
click at [292, 173] on img at bounding box center [287, 178] width 16 height 11
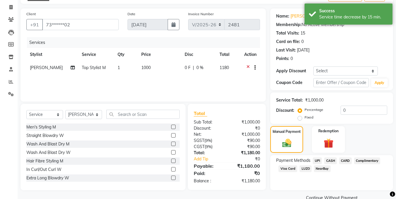
click at [317, 163] on span "UPI" at bounding box center [317, 161] width 9 height 7
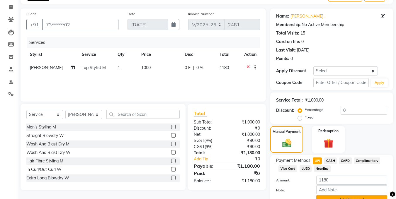
click at [341, 197] on button "Add Payment" at bounding box center [351, 200] width 71 height 9
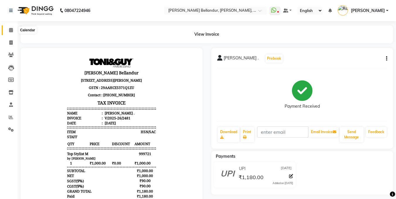
click at [13, 29] on span at bounding box center [11, 30] width 10 height 7
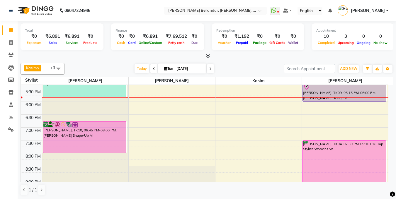
scroll to position [215, 0]
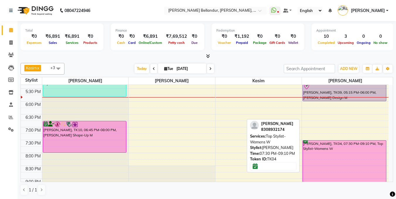
click at [332, 155] on div "Anaya Kulkarni, TK04, 07:30 PM-09:10 PM, Top Stylist-Womens W" at bounding box center [344, 162] width 83 height 42
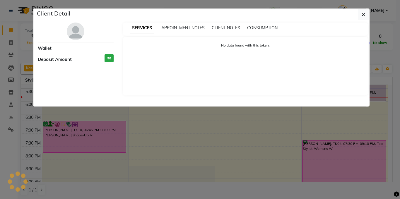
select select "6"
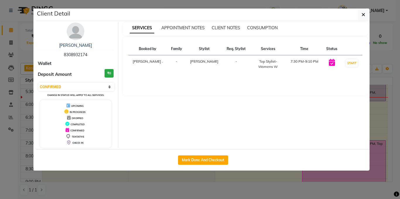
drag, startPoint x: 65, startPoint y: 56, endPoint x: 93, endPoint y: 53, distance: 27.4
click at [93, 53] on div "Anaya Kulkarni 8308932174" at bounding box center [76, 51] width 76 height 16
drag, startPoint x: 62, startPoint y: 54, endPoint x: 92, endPoint y: 54, distance: 30.2
click at [92, 54] on div "Anaya Kulkarni 8308932174" at bounding box center [76, 51] width 76 height 16
copy span "8308932174"
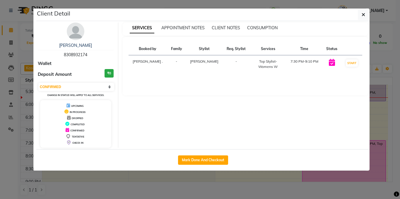
click at [0, 104] on ngb-modal-window "Client Detail Anaya Kulkarni 8308932174 Wallet Deposit Amount ₹0 Select IN SERV…" at bounding box center [200, 99] width 400 height 199
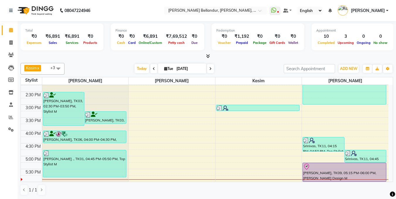
scroll to position [162, 0]
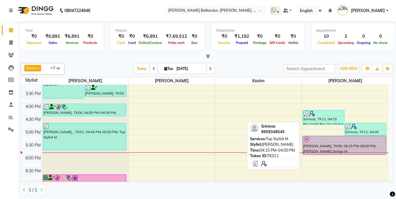
click at [313, 116] on img at bounding box center [312, 114] width 6 height 6
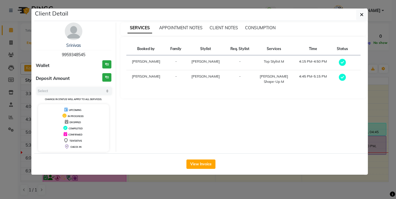
select select "3"
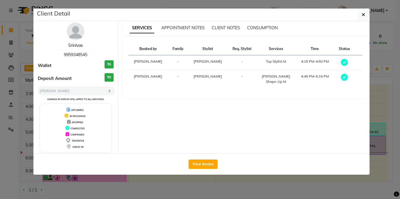
click at [82, 44] on link "Srinivas" at bounding box center [75, 45] width 15 height 5
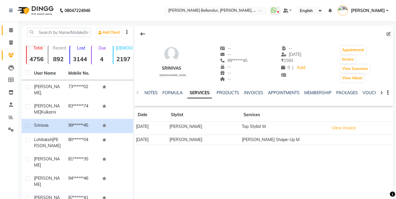
click at [12, 30] on icon at bounding box center [11, 30] width 4 height 4
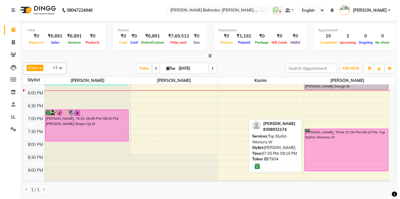
scroll to position [177, 0]
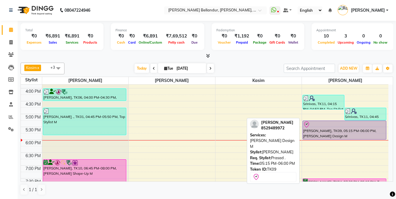
click at [339, 126] on div at bounding box center [344, 124] width 83 height 7
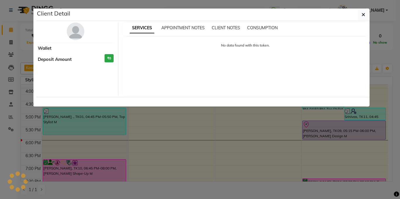
select select "8"
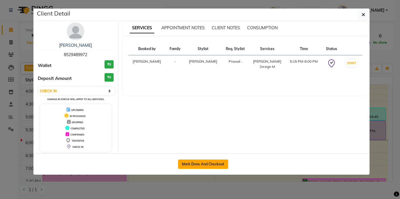
click at [204, 165] on button "Mark Done And Checkout" at bounding box center [203, 164] width 50 height 9
select select "5743"
select select "service"
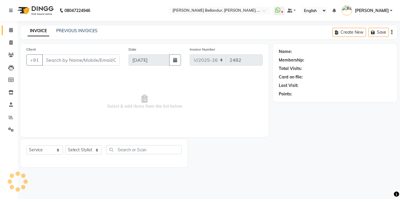
type input "85******72"
select select "88423"
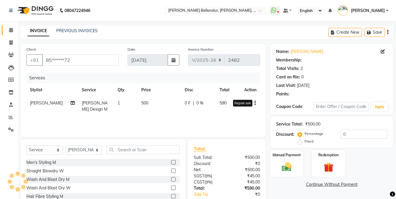
select select "1: Object"
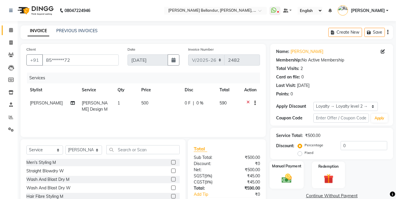
scroll to position [35, 0]
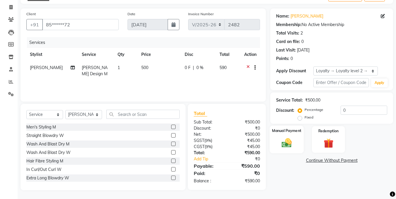
click at [287, 133] on label "Manual Payment" at bounding box center [286, 131] width 29 height 6
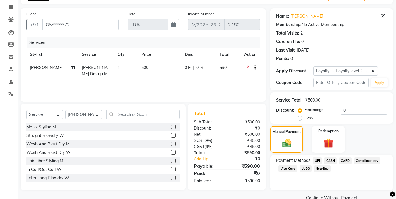
scroll to position [47, 0]
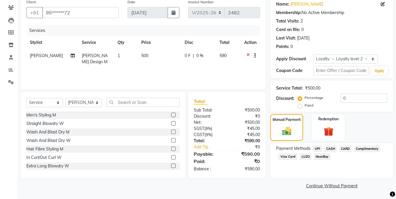
click at [317, 150] on span "UPI" at bounding box center [317, 149] width 9 height 7
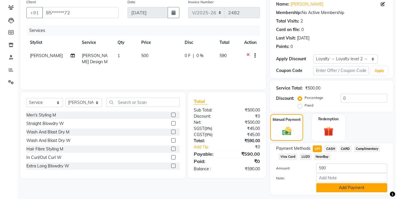
click at [327, 189] on button "Add Payment" at bounding box center [351, 187] width 71 height 9
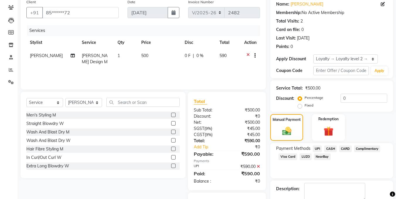
checkbox input "false"
click at [254, 199] on span at bounding box center [254, 202] width 12 height 6
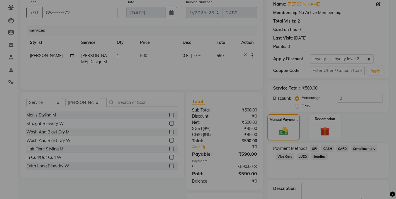
scroll to position [81, 0]
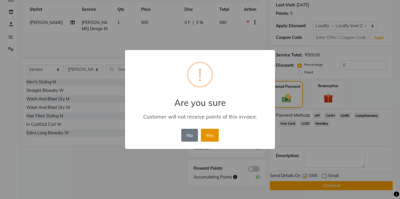
click at [213, 134] on button "Yes" at bounding box center [210, 135] width 18 height 13
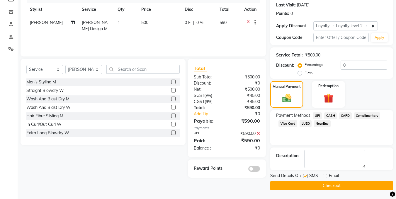
click at [326, 189] on button "Checkout" at bounding box center [331, 185] width 123 height 9
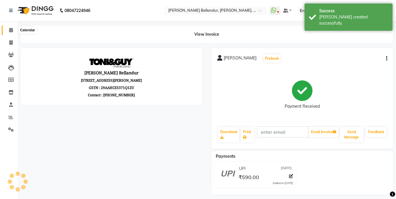
click at [12, 27] on span at bounding box center [11, 30] width 10 height 7
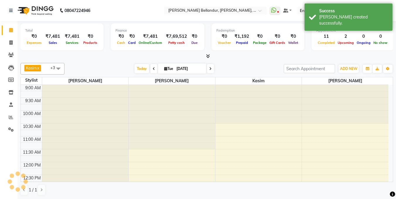
scroll to position [9, 0]
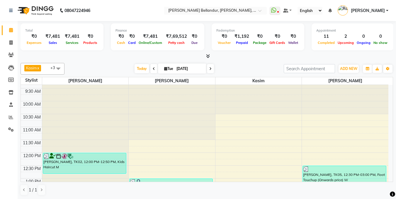
click at [230, 57] on div at bounding box center [207, 56] width 373 height 6
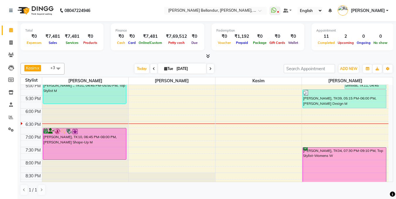
scroll to position [0, 0]
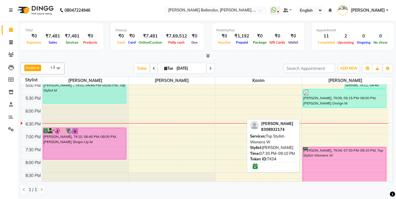
click at [354, 158] on div "Anaya Kulkarni, TK04, 07:30 PM-09:10 PM, Top Stylist-Womens W" at bounding box center [344, 168] width 83 height 42
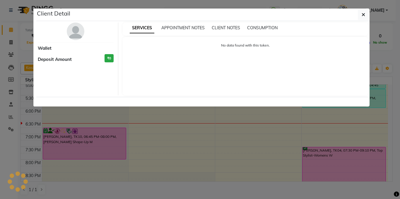
select select "6"
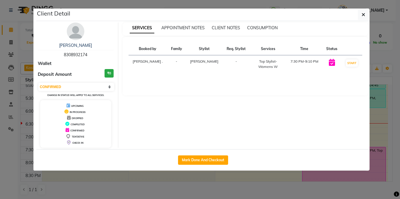
click at [0, 78] on ngb-modal-window "Client Detail Anaya Kulkarni 8308932174 Wallet Deposit Amount ₹0 Select IN SERV…" at bounding box center [200, 99] width 400 height 199
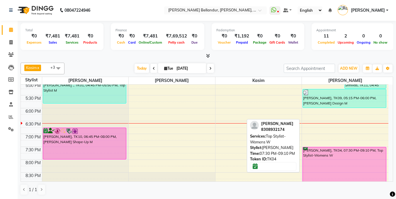
scroll to position [238, 0]
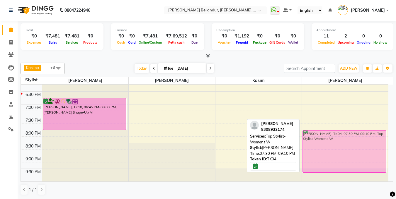
drag, startPoint x: 338, startPoint y: 135, endPoint x: 339, endPoint y: 146, distance: 10.4
click at [339, 146] on div "Srinivas, TK11, 04:15 PM-04:50 PM, Top Stylist M Srinivas, TK11, 04:45 PM-05:15…" at bounding box center [345, 14] width 86 height 335
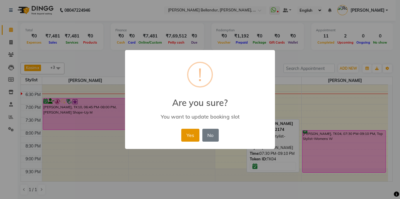
click at [192, 140] on button "Yes" at bounding box center [190, 135] width 18 height 13
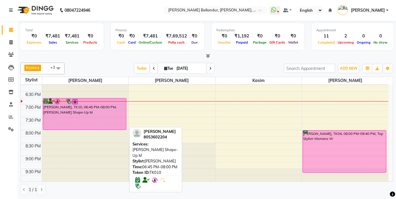
click at [64, 122] on div "Lohitaksh Trehan, TK10, 06:45 PM-08:00 PM, Beard Shape-Up M" at bounding box center [84, 113] width 83 height 31
click at [66, 114] on div "Lohitaksh Trehan, TK10, 06:45 PM-08:00 PM, Beard Shape-Up M" at bounding box center [84, 113] width 83 height 31
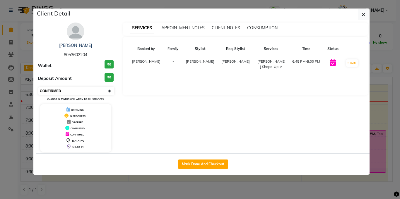
click at [77, 94] on select "Select IN SERVICE CONFIRMED TENTATIVE CHECK IN MARK DONE DROPPED UPCOMING" at bounding box center [76, 91] width 76 height 8
select select "8"
click at [38, 87] on select "Select IN SERVICE CONFIRMED TENTATIVE CHECK IN MARK DONE DROPPED UPCOMING" at bounding box center [76, 91] width 76 height 8
click at [0, 105] on ngb-modal-window "Client Detail Lohitaksh Trehan 8053602204 Wallet ₹0 Deposit Amount ₹0 Select IN…" at bounding box center [200, 99] width 400 height 199
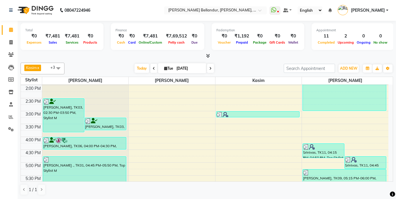
scroll to position [148, 0]
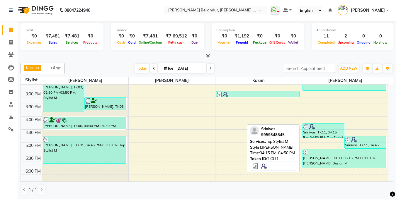
click at [327, 125] on div at bounding box center [323, 127] width 41 height 6
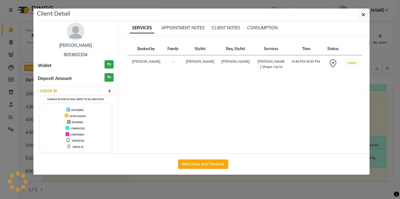
select select "3"
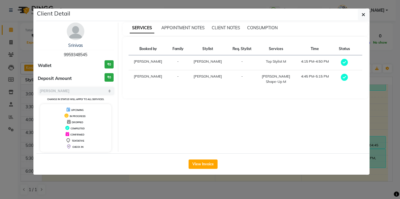
click at [0, 116] on ngb-modal-window "Client Detail Srinivas 9959348545 Wallet ₹0 Deposit Amount ₹0 Select MARK DONE …" at bounding box center [200, 99] width 400 height 199
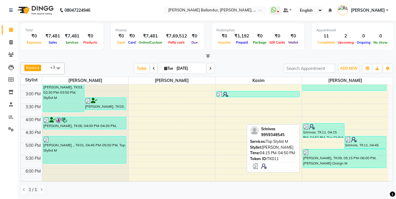
click at [335, 133] on div "Srinivas, TK11, 04:15 PM-04:50 PM, Top Stylist M" at bounding box center [323, 131] width 41 height 14
select select "3"
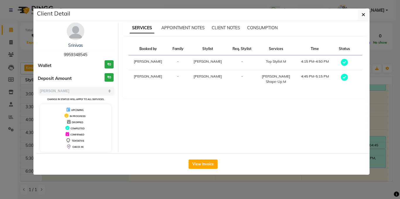
drag, startPoint x: 0, startPoint y: 111, endPoint x: 207, endPoint y: 106, distance: 206.7
click at [0, 110] on ngb-modal-window "Client Detail Srinivas 9959348545 Wallet ₹0 Deposit Amount ₹0 Select MARK DONE …" at bounding box center [200, 99] width 400 height 199
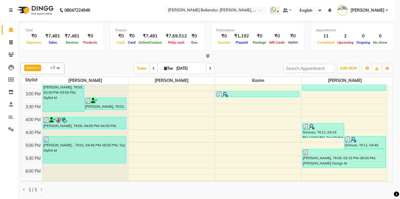
click at [0, 74] on ngb-modal-window "Client Detail Srinivas 9959348545 Wallet ₹0 Deposit Amount ₹0 Select MARK DONE …" at bounding box center [200, 99] width 400 height 199
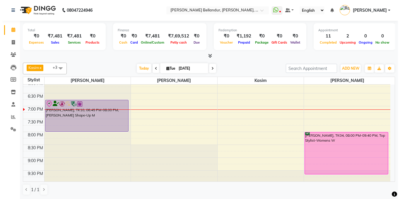
scroll to position [238, 0]
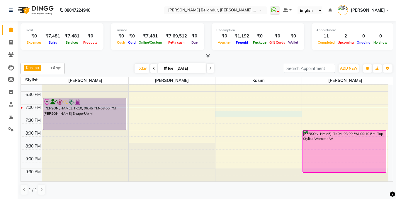
click at [258, 113] on div "9:00 AM 9:30 AM 10:00 AM 10:30 AM 11:00 AM 11:30 AM 12:00 PM 12:30 PM 1:00 PM 1…" at bounding box center [205, 14] width 368 height 335
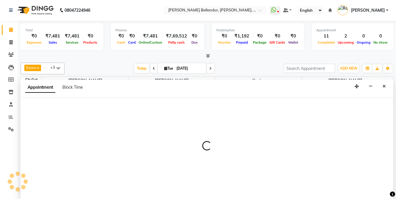
select select "87771"
select select "tentative"
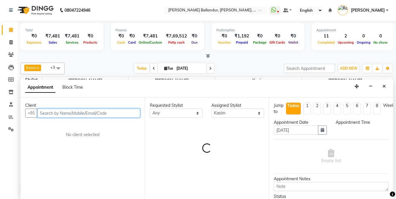
select select "1155"
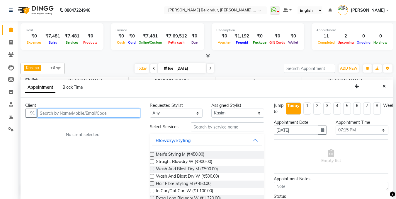
click at [117, 115] on input "text" at bounding box center [88, 113] width 103 height 9
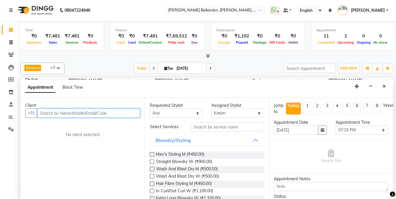
click at [117, 115] on input "text" at bounding box center [88, 113] width 103 height 9
type input "7275723746"
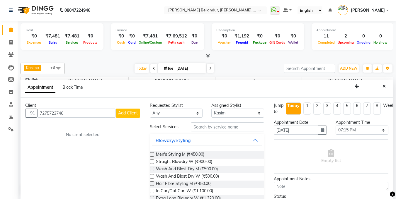
click at [133, 112] on span "Add Client" at bounding box center [128, 113] width 20 height 5
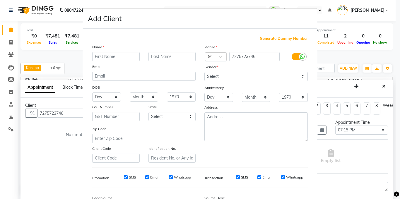
click at [112, 55] on input "text" at bounding box center [115, 56] width 47 height 9
type input "[PERSON_NAME]"
click at [233, 79] on select "Select Male Female Other Prefer Not To Say" at bounding box center [256, 76] width 103 height 9
select select "[DEMOGRAPHIC_DATA]"
click at [205, 72] on select "Select Male Female Other Prefer Not To Say" at bounding box center [256, 76] width 103 height 9
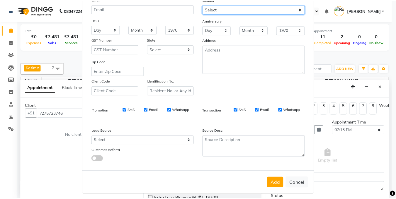
scroll to position [71, 0]
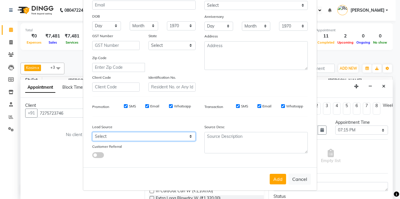
click at [169, 137] on select "Select Walk-in Internet Friend Word of Mouth Advertisement Facebook JustDial Go…" at bounding box center [143, 136] width 103 height 9
select select "36768"
click at [92, 132] on select "Select Walk-in Internet Friend Word of Mouth Advertisement Facebook JustDial Go…" at bounding box center [143, 136] width 103 height 9
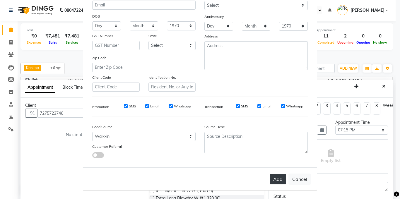
click at [271, 179] on button "Add" at bounding box center [278, 179] width 16 height 11
type input "72******46"
select select
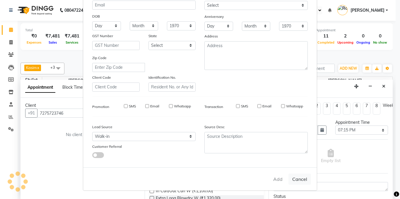
select select
checkbox input "false"
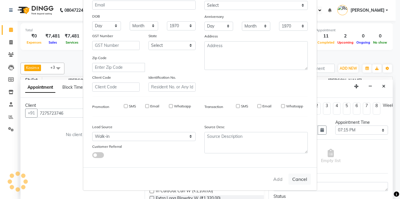
checkbox input "false"
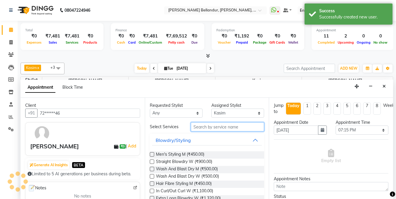
click at [208, 131] on input "text" at bounding box center [227, 127] width 73 height 9
click at [216, 125] on input "text" at bounding box center [227, 127] width 73 height 9
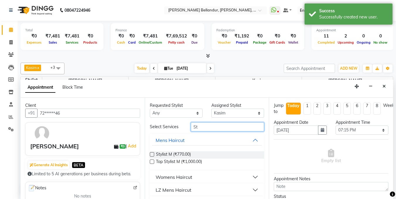
type input "S"
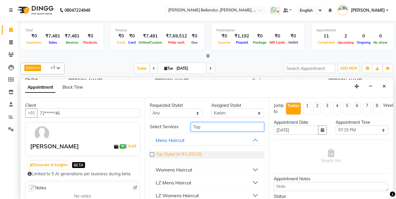
type input "Top"
click at [178, 156] on span "Top Stylist M (₹1,000.00)" at bounding box center [179, 155] width 46 height 7
checkbox input "false"
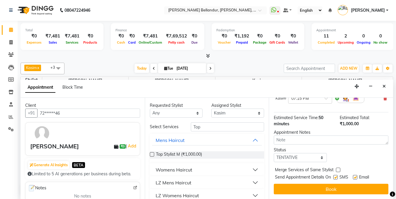
scroll to position [63, 0]
click at [293, 153] on select "Select TENTATIVE CONFIRM CHECK-IN UPCOMING" at bounding box center [300, 157] width 53 height 9
select select "confirm booking"
click at [274, 153] on select "Select TENTATIVE CONFIRM CHECK-IN UPCOMING" at bounding box center [300, 157] width 53 height 9
click at [307, 185] on button "Book" at bounding box center [331, 189] width 115 height 11
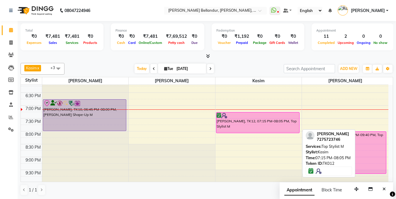
scroll to position [237, 0]
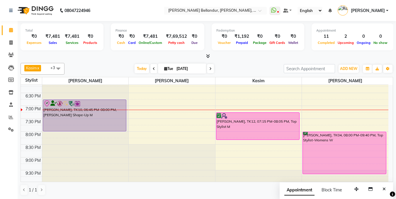
drag, startPoint x: 257, startPoint y: 133, endPoint x: 256, endPoint y: 139, distance: 5.9
click at [256, 140] on div "Robbie, TK08, 03:00 PM-03:15 PM, Beard Shape-Up M Ritik, TK12, 07:15 PM-08:05 P…" at bounding box center [258, 15] width 86 height 335
click at [255, 134] on div "Ritik, TK12, 07:15 PM-08:05 PM, Top Stylist M" at bounding box center [257, 126] width 83 height 27
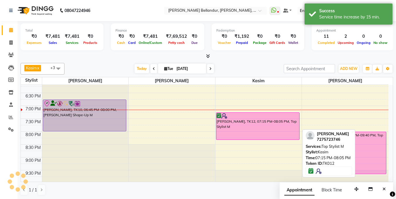
click at [255, 134] on div "Ritik, TK12, 07:15 PM-08:05 PM, Top Stylist M" at bounding box center [257, 126] width 83 height 27
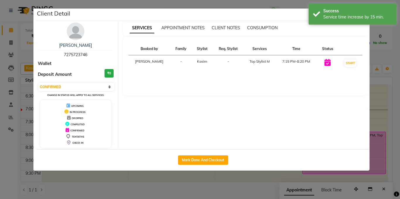
click at [110, 92] on div "Select IN SERVICE CONFIRMED TENTATIVE CHECK IN MARK DONE DROPPED UPCOMING Chang…" at bounding box center [76, 90] width 76 height 16
click at [107, 89] on select "Select IN SERVICE CONFIRMED TENTATIVE CHECK IN MARK DONE DROPPED UPCOMING" at bounding box center [76, 87] width 76 height 8
select select "8"
click at [38, 83] on select "Select IN SERVICE CONFIRMED TENTATIVE CHECK IN MARK DONE DROPPED UPCOMING" at bounding box center [76, 87] width 76 height 8
click at [4, 97] on ngb-modal-window "Client Detail Ritik 7275723746 Wallet Deposit Amount ₹0 Select IN SERVICE CONFI…" at bounding box center [200, 99] width 400 height 199
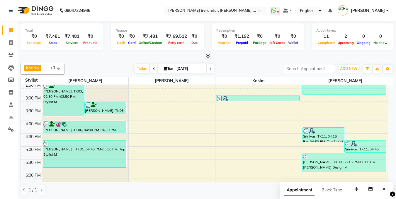
scroll to position [145, 0]
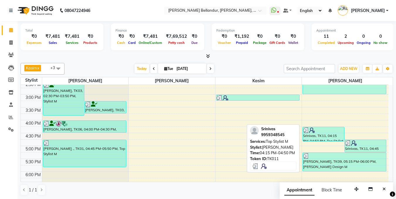
click at [309, 129] on img at bounding box center [312, 131] width 6 height 6
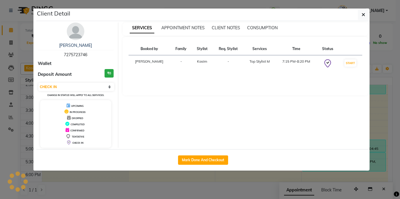
select select "3"
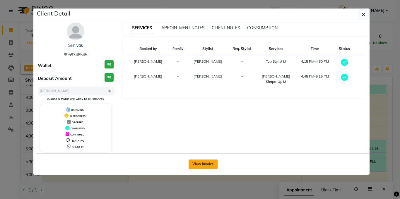
click at [203, 164] on button "View Invoice" at bounding box center [203, 164] width 29 height 9
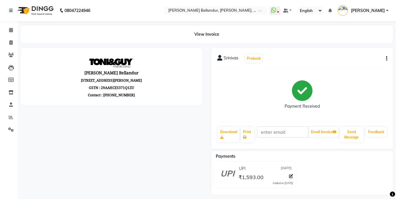
click at [387, 58] on div "Srinivas Prebook Payment Received Download Print Email Invoice Send Message Fee…" at bounding box center [302, 98] width 182 height 101
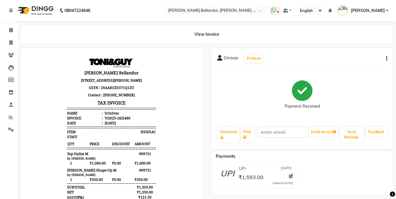
click at [386, 59] on icon "button" at bounding box center [386, 59] width 1 height 0
click at [356, 57] on div "Edit Item Staff" at bounding box center [357, 58] width 40 height 7
select select
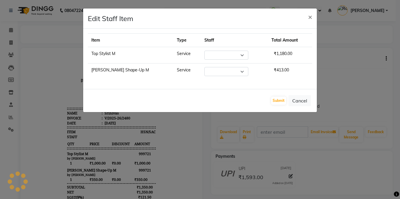
select select "88423"
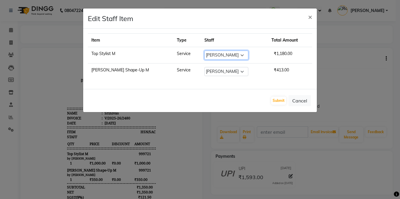
click at [205, 58] on select "Select Gagan Z kadeer Kasim Logeshwari . Prasad . Priyanka Rahul Ronak Roshini …" at bounding box center [227, 55] width 44 height 9
select select "87771"
click at [205, 51] on select "Select Gagan Z kadeer Kasim Logeshwari . Prasad . Priyanka Rahul Ronak Roshini …" at bounding box center [227, 55] width 44 height 9
click at [205, 69] on select "Select Gagan Z kadeer Kasim Logeshwari . Prasad . Priyanka Rahul Ronak Roshini …" at bounding box center [227, 71] width 44 height 9
select select "87771"
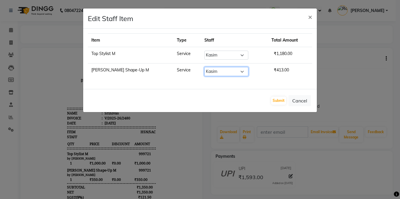
click at [205, 67] on select "Select Gagan Z kadeer Kasim Logeshwari . Prasad . Priyanka Rahul Ronak Roshini …" at bounding box center [227, 71] width 44 height 9
click at [277, 101] on button "Submit" at bounding box center [278, 101] width 15 height 8
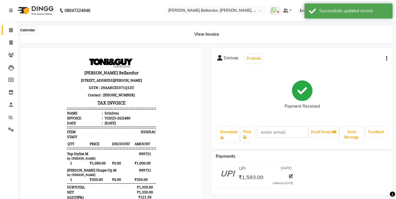
click at [9, 31] on icon at bounding box center [11, 30] width 4 height 4
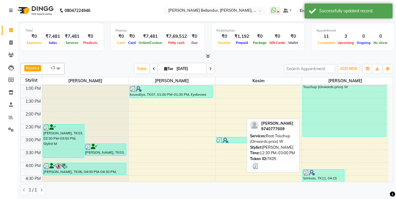
scroll to position [147, 0]
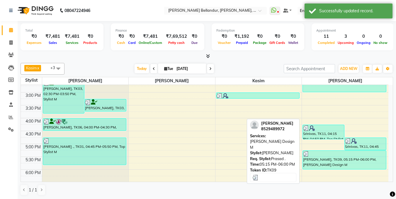
click at [331, 158] on div "[PERSON_NAME], TK09, 05:15 PM-06:00 PM, [PERSON_NAME] Design M" at bounding box center [344, 160] width 83 height 18
select select "3"
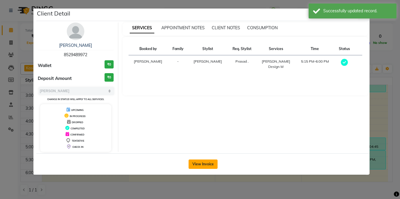
click at [201, 164] on button "View Invoice" at bounding box center [203, 164] width 29 height 9
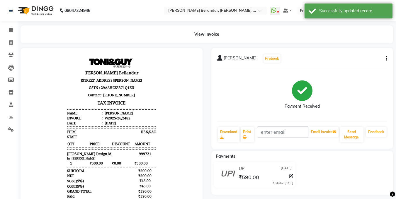
click at [387, 59] on icon "button" at bounding box center [386, 59] width 1 height 0
click at [358, 61] on div "Edit Item Staff" at bounding box center [357, 58] width 40 height 7
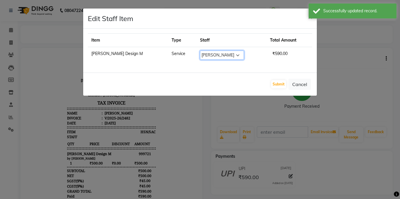
click at [201, 56] on select "Select Gagan Z kadeer Kasim Logeshwari . Prasad . Priyanka Rahul Ronak Roshini …" at bounding box center [222, 55] width 44 height 9
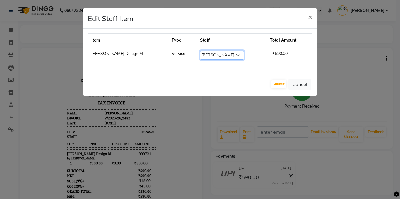
select select "87771"
click at [200, 51] on select "Select Gagan Z kadeer Kasim Logeshwari . Prasad . Priyanka Rahul Ronak Roshini …" at bounding box center [222, 55] width 44 height 9
click at [280, 84] on button "Submit" at bounding box center [278, 84] width 15 height 8
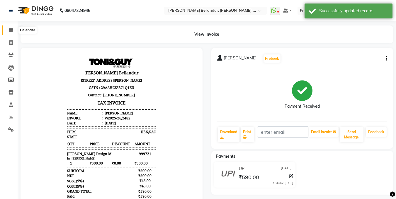
click at [12, 28] on icon at bounding box center [11, 30] width 4 height 4
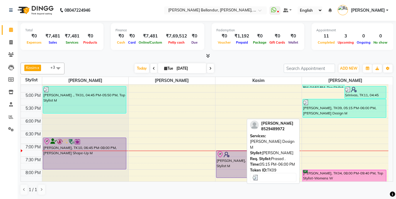
scroll to position [238, 0]
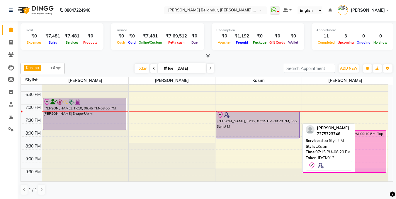
click at [274, 123] on div "[PERSON_NAME], TK12, 07:15 PM-08:20 PM, Top Stylist M" at bounding box center [257, 124] width 83 height 27
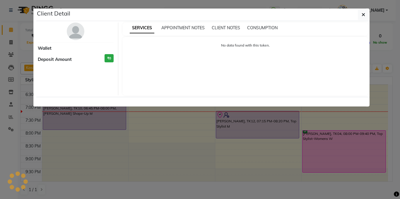
select select "8"
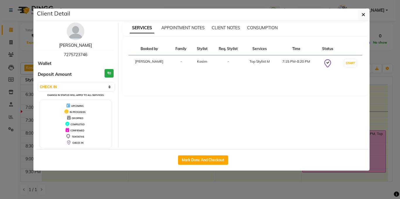
click at [78, 47] on link "[PERSON_NAME]" at bounding box center [75, 45] width 33 height 5
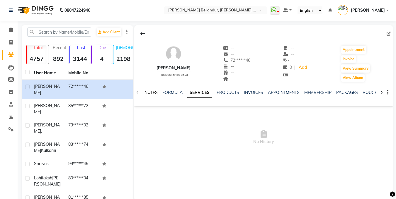
click at [153, 90] on link "NOTES" at bounding box center [151, 92] width 13 height 5
click at [14, 24] on li "Calendar" at bounding box center [9, 30] width 18 height 13
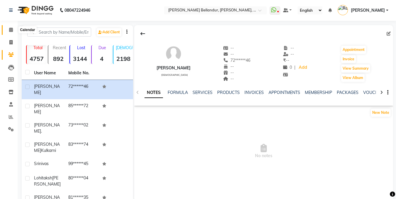
click at [14, 30] on span at bounding box center [11, 30] width 10 height 7
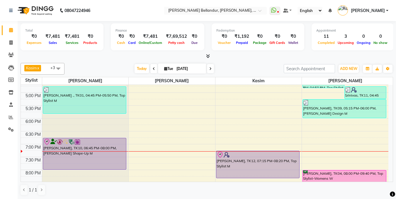
scroll to position [204, 0]
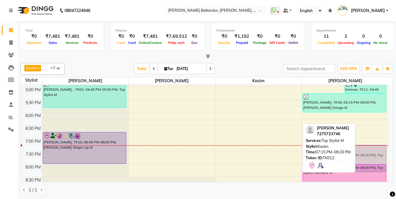
drag, startPoint x: 250, startPoint y: 154, endPoint x: 326, endPoint y: 155, distance: 75.3
click at [326, 155] on div "Kasim x Umar x Ronak x Sabina x +3 Select All Gagan Z kadeer Kasim Logeshwari .…" at bounding box center [207, 129] width 373 height 137
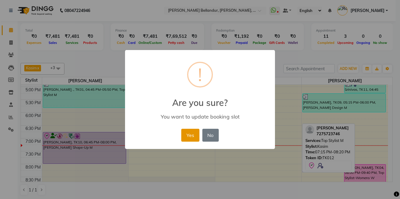
click at [193, 137] on button "Yes" at bounding box center [190, 135] width 18 height 13
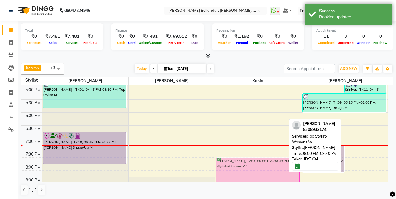
drag, startPoint x: 363, startPoint y: 172, endPoint x: 281, endPoint y: 168, distance: 81.9
click at [281, 168] on tr "Raghul, TK03, 02:30 PM-03:50 PM, Stylist M Raghul, TK03, 03:15 PM-03:45 PM, Bea…" at bounding box center [205, 48] width 368 height 335
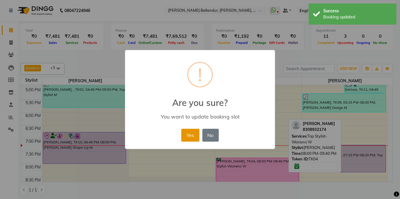
click at [191, 131] on button "Yes" at bounding box center [190, 135] width 18 height 13
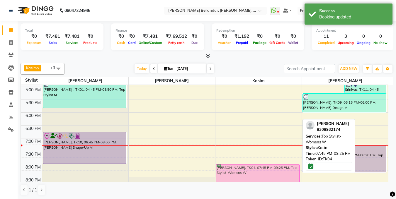
click at [244, 168] on div "Robbie, TK08, 03:00 PM-03:15 PM, Beard Shape-Up M Anaya Kulkarni, TK04, 07:45 P…" at bounding box center [258, 48] width 86 height 335
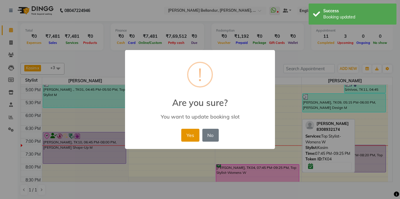
click at [188, 137] on button "Yes" at bounding box center [190, 135] width 18 height 13
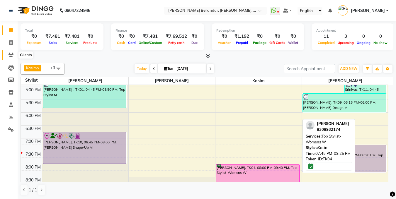
click at [13, 56] on icon at bounding box center [11, 55] width 6 height 4
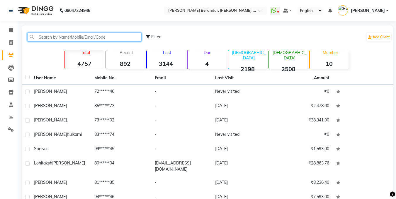
click at [54, 38] on input "text" at bounding box center [84, 37] width 114 height 9
type input "79"
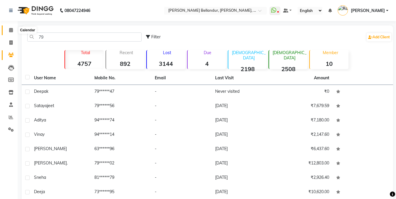
click at [12, 29] on icon at bounding box center [11, 30] width 4 height 4
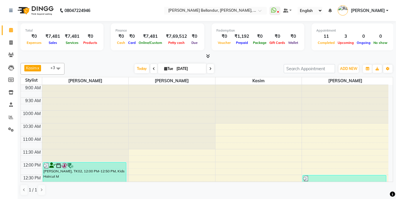
scroll to position [238, 0]
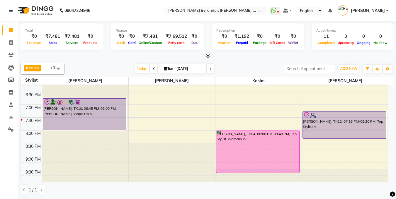
click at [253, 63] on div "Kasim x Umar x Ronak x Sabina x +3 Select All Gagan Z kadeer Kasim Logeshwari .…" at bounding box center [207, 69] width 373 height 12
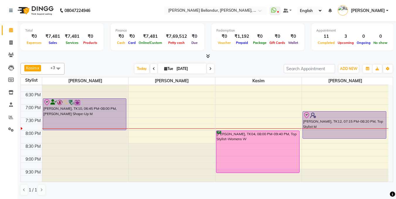
scroll to position [0, 0]
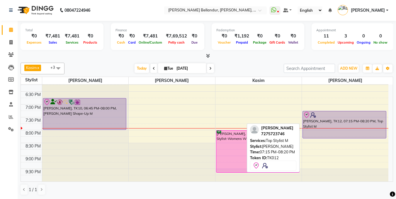
click at [331, 127] on div "[PERSON_NAME], TK12, 07:15 PM-08:20 PM, Top Stylist M" at bounding box center [344, 124] width 83 height 27
select select "8"
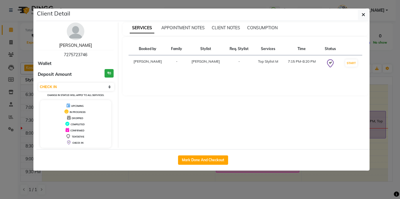
click at [76, 43] on link "[PERSON_NAME]" at bounding box center [75, 45] width 33 height 5
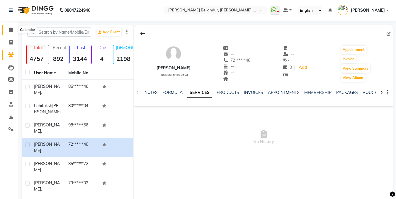
click at [9, 30] on span at bounding box center [11, 30] width 10 height 7
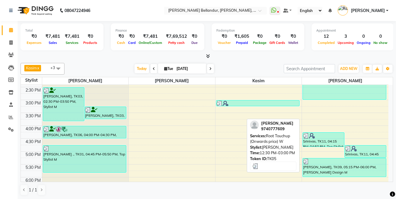
scroll to position [238, 0]
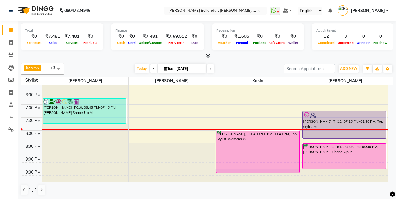
click at [215, 70] on div "Today Tue 02-09-2025" at bounding box center [173, 68] width 213 height 9
click at [213, 69] on span at bounding box center [210, 68] width 7 height 9
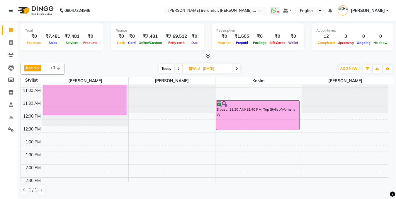
scroll to position [48, 0]
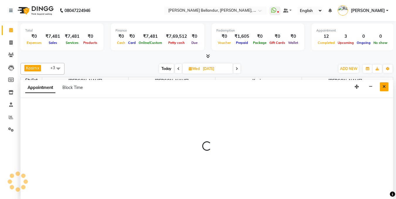
scroll to position [0, 0]
click at [385, 88] on icon "Close" at bounding box center [384, 86] width 3 height 4
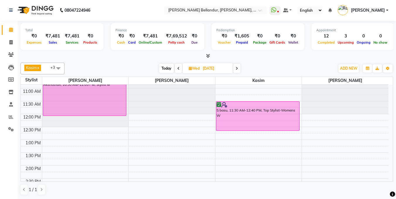
click at [177, 67] on icon at bounding box center [178, 69] width 2 height 4
type input "[DATE]"
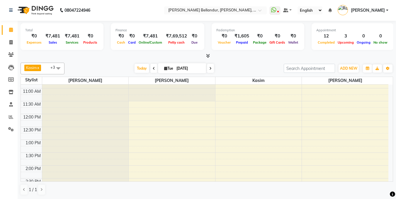
scroll to position [238, 0]
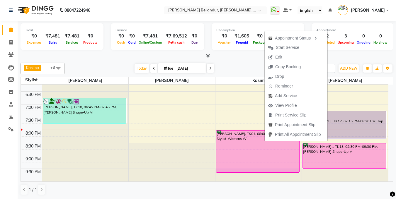
click at [238, 57] on div at bounding box center [207, 56] width 373 height 6
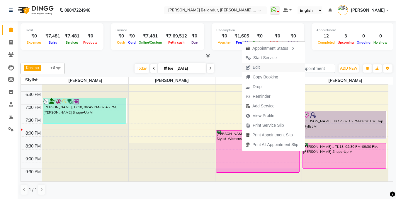
click at [257, 67] on span "Edit" at bounding box center [256, 67] width 7 height 6
select select "tentative"
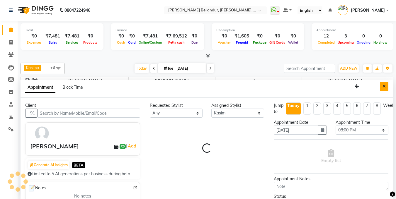
click at [386, 85] on button "Close" at bounding box center [384, 86] width 9 height 9
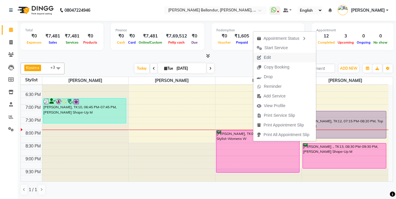
click at [274, 59] on span "Edit" at bounding box center [263, 58] width 21 height 10
select select "tentative"
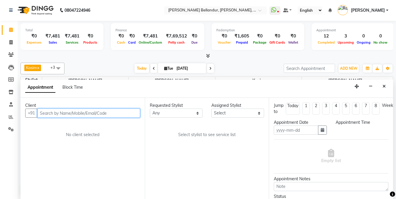
type input "[DATE]"
select select "confirm booking"
select select "1200"
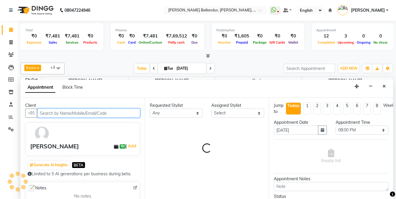
select select "87771"
select select "2739"
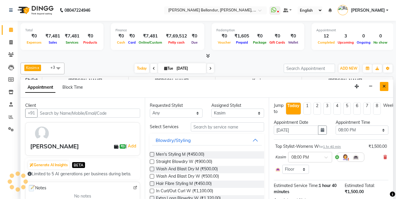
click at [386, 87] on button "Close" at bounding box center [384, 86] width 9 height 9
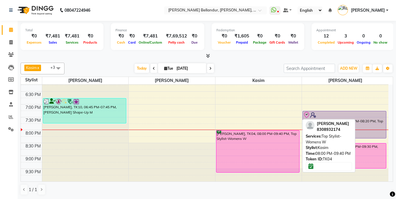
click at [250, 138] on div "Anaya Kulkarni, TK04, 08:00 PM-09:40 PM, Top Stylist-Womens W" at bounding box center [257, 152] width 83 height 42
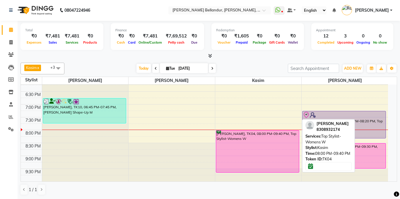
select select "6"
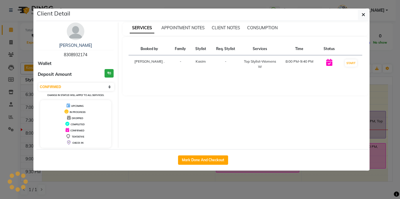
click at [0, 52] on ngb-modal-window "Client Detail Anaya Kulkarni 8308932174 Wallet Deposit Amount ₹0 Select IN SERV…" at bounding box center [200, 99] width 400 height 199
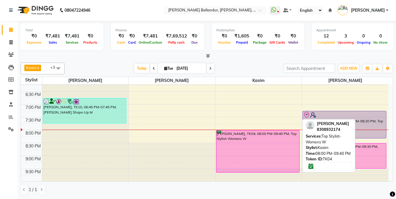
click at [249, 156] on div "Anaya Kulkarni, TK04, 08:00 PM-09:40 PM, Top Stylist-Womens W" at bounding box center [257, 152] width 83 height 42
select select "6"
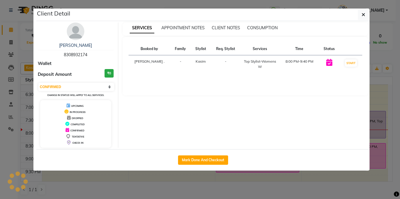
click at [0, 54] on ngb-modal-window "Client Detail Anaya Kulkarni 8308932174 Wallet Deposit Amount ₹0 Select IN SERV…" at bounding box center [200, 99] width 400 height 199
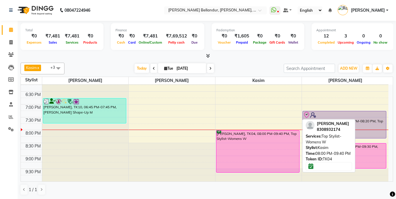
click at [239, 142] on div "Anaya Kulkarni, TK04, 08:00 PM-09:40 PM, Top Stylist-Womens W" at bounding box center [257, 152] width 83 height 42
select select "6"
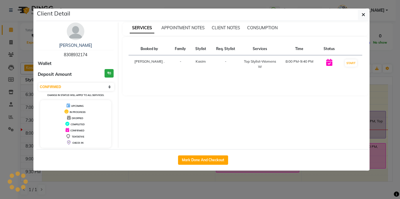
click at [0, 63] on ngb-modal-window "Client Detail Anaya Kulkarni 8308932174 Wallet Deposit Amount ₹0 Select IN SERV…" at bounding box center [200, 99] width 400 height 199
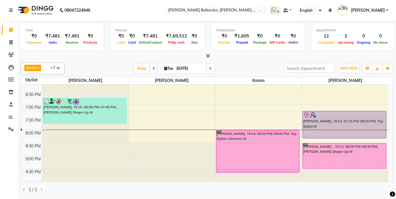
click at [213, 71] on span at bounding box center [210, 68] width 7 height 9
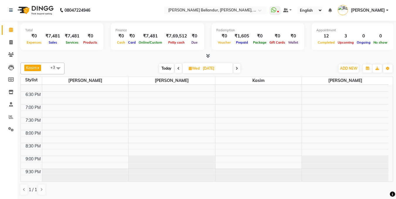
click at [176, 68] on span at bounding box center [178, 68] width 7 height 9
type input "[DATE]"
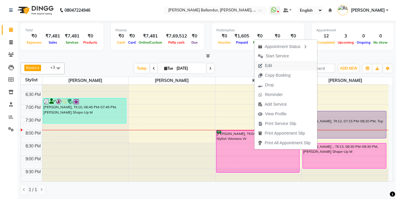
click at [264, 67] on span "Edit" at bounding box center [264, 66] width 21 height 10
select select "tentative"
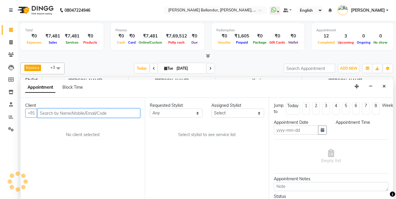
type input "[DATE]"
select select "87771"
select select "confirm booking"
select select "1200"
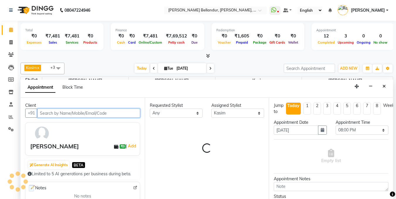
select select "2739"
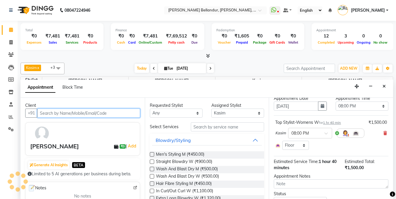
scroll to position [238, 0]
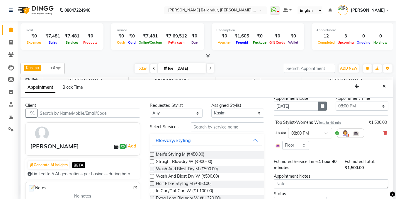
click at [318, 107] on button "button" at bounding box center [322, 106] width 9 height 9
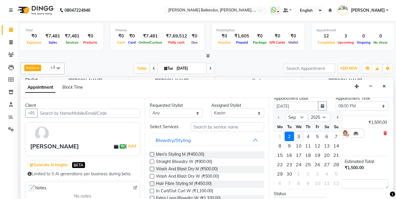
click at [296, 132] on div "3" at bounding box center [298, 136] width 9 height 9
type input "03-09-2025"
select select "1200"
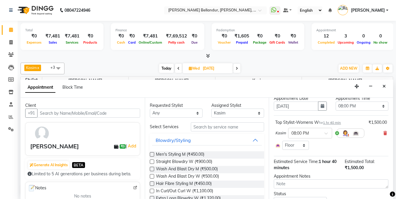
scroll to position [55, 0]
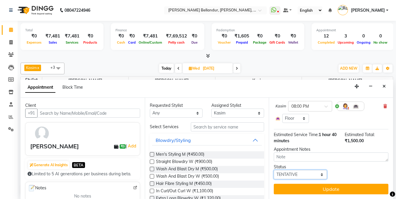
click at [308, 173] on select "Select TENTATIVE CONFIRM UPCOMING" at bounding box center [300, 174] width 53 height 9
select select "confirm booking"
click at [274, 170] on select "Select TENTATIVE CONFIRM UPCOMING" at bounding box center [300, 174] width 53 height 9
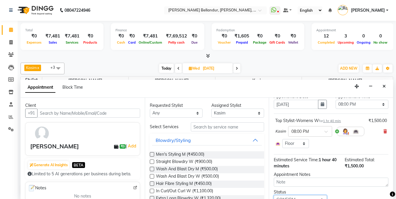
scroll to position [20, 0]
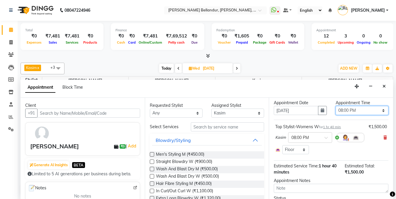
click at [346, 112] on select "Select 10:00 AM 10:15 AM 10:30 AM 10:45 AM 11:00 AM 11:15 AM 11:30 AM 11:45 AM …" at bounding box center [362, 110] width 53 height 9
select select "1170"
click at [336, 106] on select "Select 10:00 AM 10:15 AM 10:30 AM 10:45 AM 11:00 AM 11:15 AM 11:30 AM 11:45 AM …" at bounding box center [362, 110] width 53 height 9
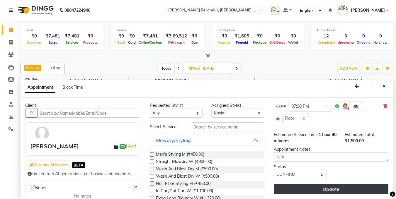
scroll to position [55, 0]
click at [324, 185] on button "Update" at bounding box center [331, 189] width 115 height 11
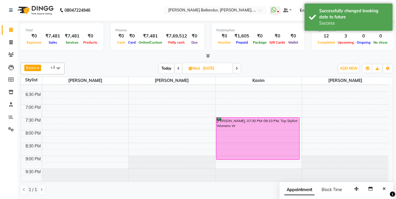
click at [167, 69] on span "Today" at bounding box center [166, 68] width 15 height 9
type input "[DATE]"
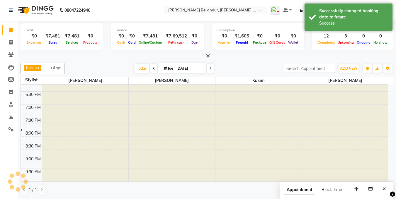
scroll to position [238, 0]
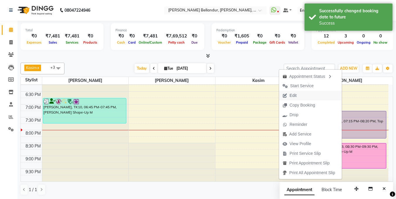
click at [296, 94] on span "Edit" at bounding box center [289, 96] width 21 height 10
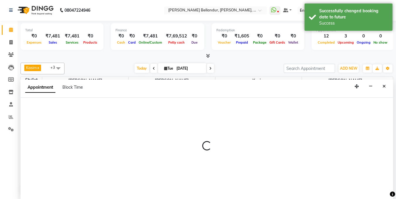
select select "check-in"
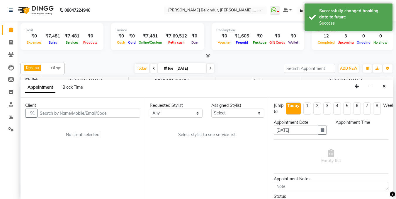
select select "88423"
select select "1155"
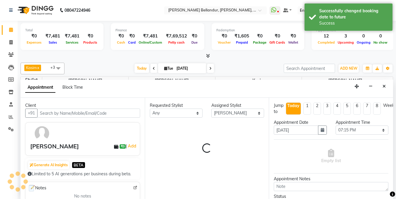
select select "2739"
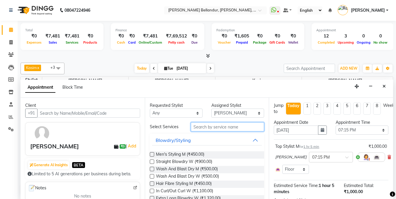
click at [251, 124] on input "text" at bounding box center [227, 127] width 73 height 9
click at [251, 125] on input "text" at bounding box center [227, 127] width 73 height 9
click at [234, 126] on input "text" at bounding box center [227, 127] width 73 height 9
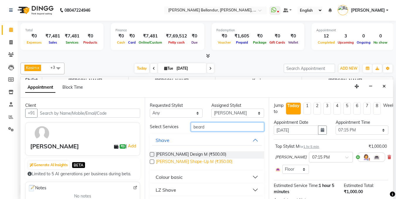
type input "beard"
click at [198, 161] on span "Beard Shape-Up M (₹350.00)" at bounding box center [194, 162] width 77 height 7
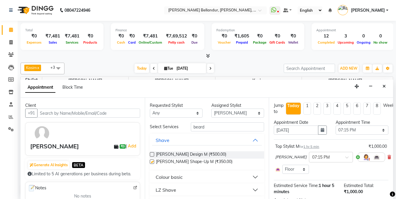
checkbox input "false"
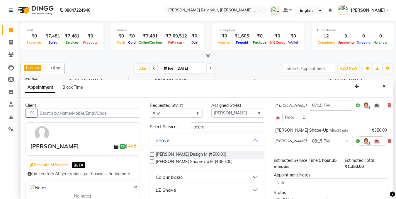
scroll to position [82, 0]
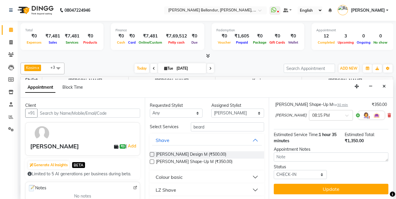
click at [317, 188] on button "Update" at bounding box center [331, 189] width 115 height 11
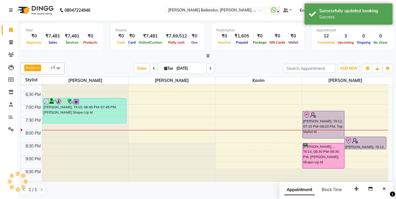
scroll to position [0, 0]
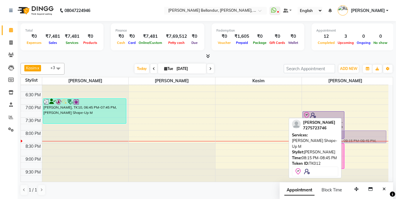
drag, startPoint x: 359, startPoint y: 142, endPoint x: 359, endPoint y: 137, distance: 5.0
click at [359, 137] on div "Srinivas, TK11, 04:15 PM-04:50 PM, Top Stylist M Srinivas, TK11, 04:45 PM-05:15…" at bounding box center [345, 14] width 86 height 335
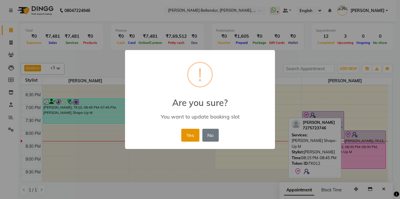
click at [197, 132] on button "Yes" at bounding box center [190, 135] width 18 height 13
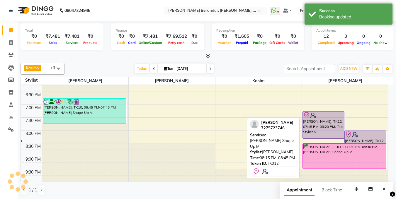
select select "8"
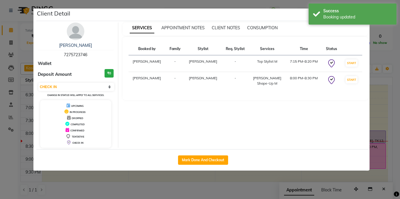
click at [348, 132] on div "SERVICES APPOINTMENT NOTES CLIENT NOTES CONSUMPTION Booked by Family Stylist Re…" at bounding box center [245, 85] width 255 height 125
click at [218, 153] on div "Mark Done And Checkout" at bounding box center [203, 159] width 334 height 21
click at [218, 157] on button "Mark Done And Checkout" at bounding box center [203, 160] width 50 height 9
select select "service"
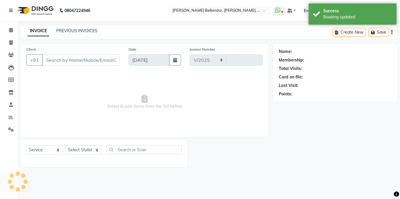
select select "5743"
type input "2484"
type input "72******46"
select select "88423"
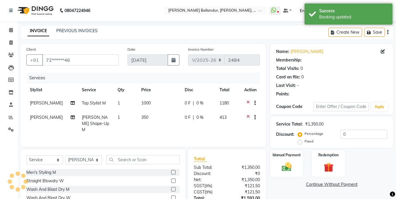
select select "1: Object"
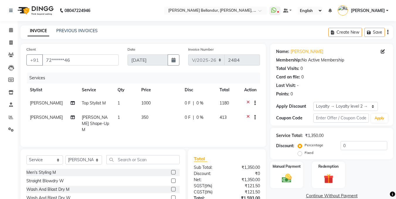
scroll to position [44, 0]
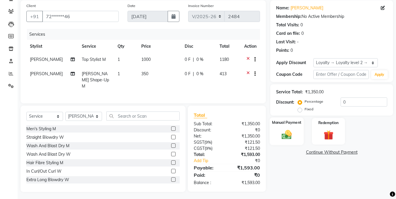
click at [292, 132] on img at bounding box center [286, 135] width 16 height 12
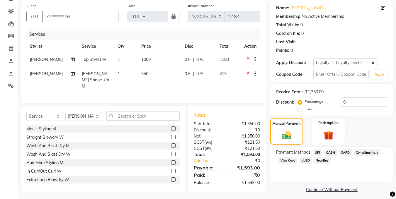
click at [316, 149] on span "UPI" at bounding box center [317, 152] width 9 height 7
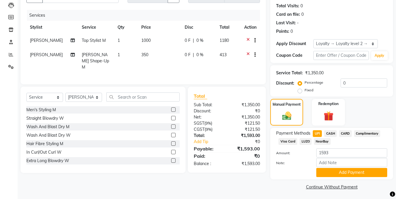
scroll to position [64, 0]
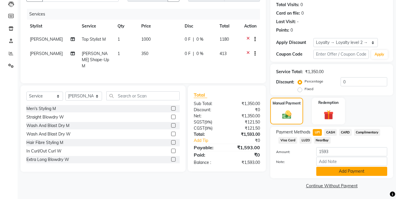
click at [320, 171] on button "Add Payment" at bounding box center [351, 171] width 71 height 9
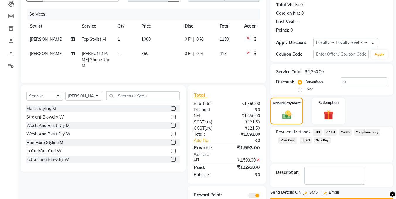
click at [326, 191] on label at bounding box center [325, 193] width 4 height 4
click at [326, 191] on input "checkbox" at bounding box center [325, 193] width 4 height 4
click at [324, 191] on label at bounding box center [325, 193] width 4 height 4
click at [324, 191] on input "checkbox" at bounding box center [325, 193] width 4 height 4
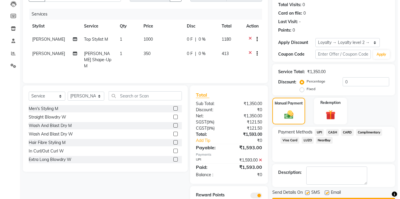
scroll to position [85, 0]
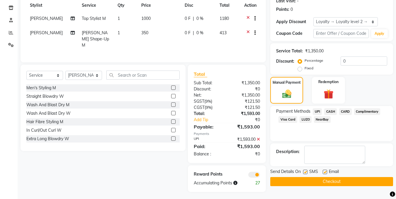
click at [251, 175] on span at bounding box center [254, 175] width 12 height 6
click at [260, 176] on input "checkbox" at bounding box center [260, 176] width 0 height 0
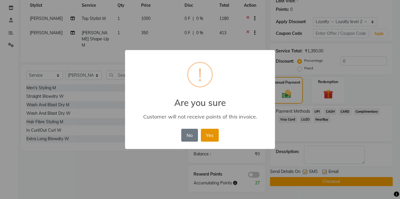
click at [215, 132] on button "Yes" at bounding box center [210, 135] width 18 height 13
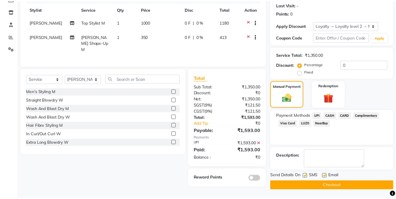
scroll to position [81, 0]
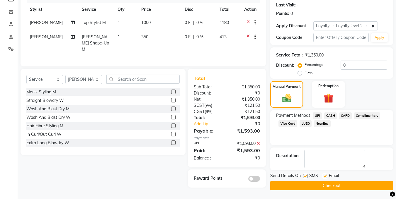
click at [325, 176] on label at bounding box center [325, 176] width 4 height 4
click at [325, 176] on input "checkbox" at bounding box center [325, 177] width 4 height 4
checkbox input "false"
click at [298, 186] on button "Checkout" at bounding box center [331, 185] width 123 height 9
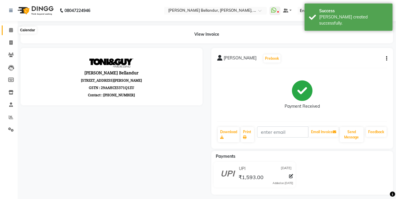
click at [11, 31] on icon at bounding box center [11, 30] width 4 height 4
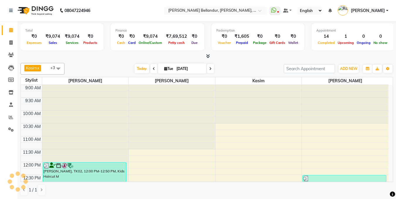
click at [381, 50] on div "Appointment 14 Completed 1 Upcoming 0 Ongoing 0 No show" at bounding box center [353, 36] width 82 height 27
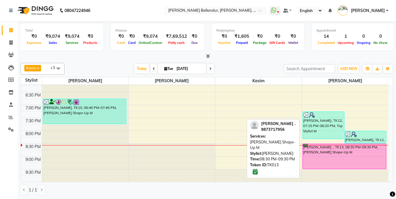
scroll to position [238, 0]
click at [331, 158] on div "Arnab ., TK13, 08:30 PM-09:30 PM, Beard Shape-Up M" at bounding box center [344, 156] width 83 height 25
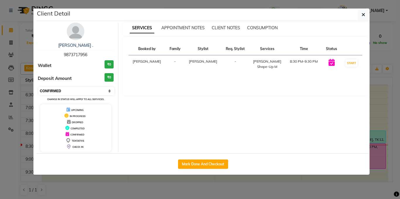
click at [56, 91] on select "Select IN SERVICE CONFIRMED TENTATIVE CHECK IN MARK DONE DROPPED UPCOMING" at bounding box center [76, 91] width 76 height 8
select select "8"
click at [38, 87] on select "Select IN SERVICE CONFIRMED TENTATIVE CHECK IN MARK DONE DROPPED UPCOMING" at bounding box center [76, 91] width 76 height 8
click at [0, 101] on ngb-modal-window "Client Detail Arnab . 9873717956 Wallet ₹0 Deposit Amount ₹0 Select IN SERVICE …" at bounding box center [200, 99] width 400 height 199
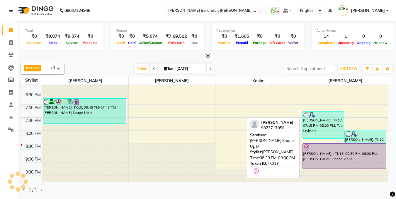
click at [340, 159] on div "Arnab ., TK13, 08:30 PM-09:30 PM, Beard Shape-Up M" at bounding box center [344, 156] width 83 height 25
select select "8"
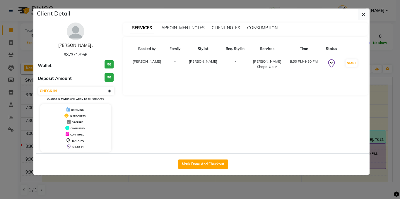
drag, startPoint x: 70, startPoint y: 46, endPoint x: 81, endPoint y: 50, distance: 11.9
click at [70, 46] on link "[PERSON_NAME] ." at bounding box center [75, 45] width 35 height 5
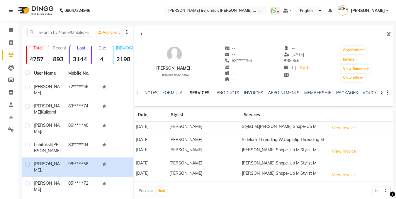
click at [150, 92] on link "NOTES" at bounding box center [151, 92] width 13 height 5
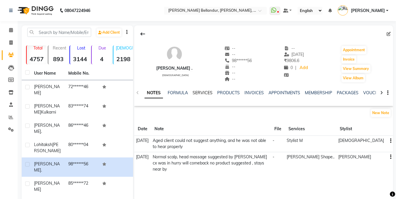
click at [204, 90] on link "SERVICES" at bounding box center [203, 92] width 20 height 5
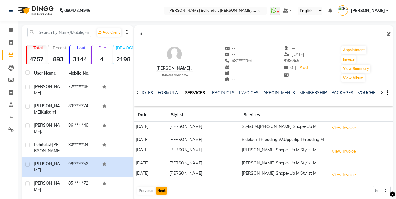
scroll to position [22, 0]
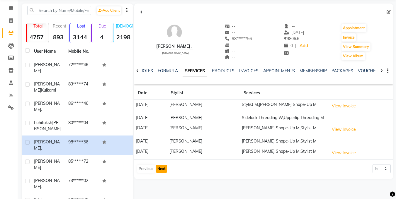
click at [160, 166] on button "Next" at bounding box center [161, 169] width 11 height 8
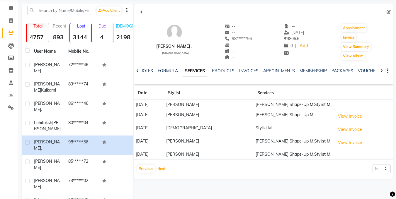
scroll to position [0, 0]
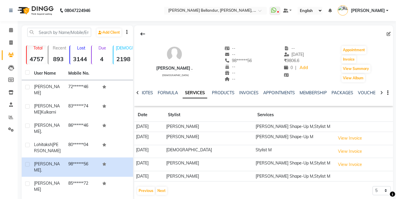
click at [8, 25] on li "Calendar" at bounding box center [9, 30] width 18 height 13
click at [11, 29] on icon at bounding box center [11, 30] width 4 height 4
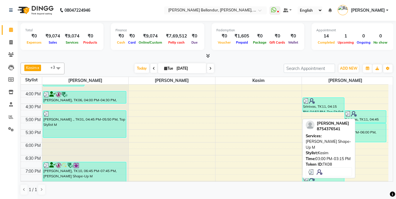
scroll to position [175, 0]
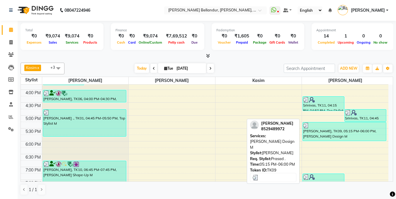
click at [344, 134] on div "[PERSON_NAME], TK09, 05:15 PM-06:00 PM, [PERSON_NAME] Design M" at bounding box center [344, 132] width 83 height 18
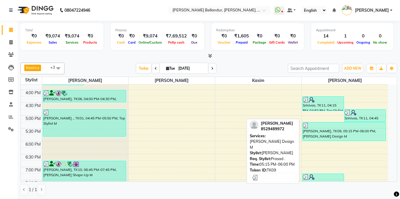
select select "3"
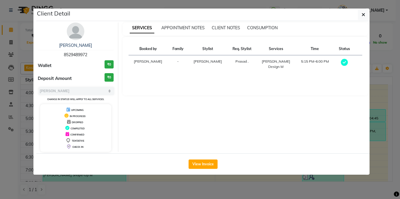
click at [0, 57] on ngb-modal-window "Client Detail Raunak 8529489972 Wallet ₹0 Deposit Amount ₹0 Select MARK DONE UP…" at bounding box center [200, 99] width 400 height 199
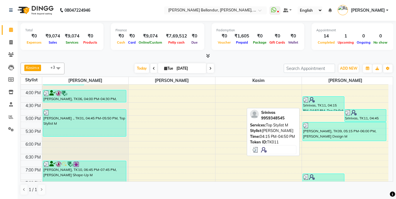
click at [321, 105] on div "Srinivas, TK11, 04:15 PM-04:50 PM, Top Stylist M" at bounding box center [323, 104] width 41 height 14
select select "3"
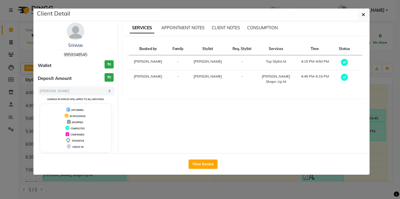
click at [0, 99] on ngb-modal-window "Client Detail Srinivas 9959348545 Wallet ₹0 Deposit Amount ₹0 Select MARK DONE …" at bounding box center [200, 99] width 400 height 199
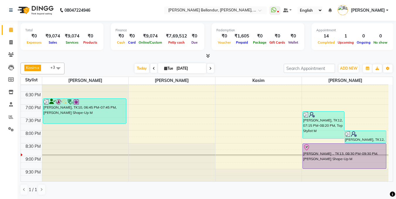
scroll to position [238, 0]
drag, startPoint x: 47, startPoint y: 35, endPoint x: 61, endPoint y: 36, distance: 14.1
click at [61, 36] on div "₹0 Expenses ₹9,074 Sales ₹9,074 Services ₹0 Products" at bounding box center [62, 39] width 74 height 13
click at [55, 35] on div "₹9,074" at bounding box center [52, 36] width 19 height 7
click at [45, 35] on div "₹9,074" at bounding box center [52, 36] width 19 height 7
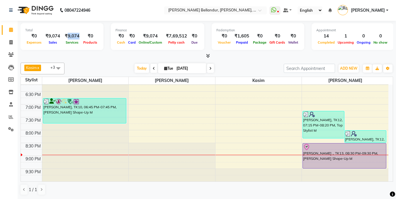
drag, startPoint x: 66, startPoint y: 35, endPoint x: 80, endPoint y: 34, distance: 13.8
click at [80, 34] on div "₹9,074" at bounding box center [71, 36] width 19 height 7
copy div "9,074"
drag, startPoint x: 233, startPoint y: 35, endPoint x: 246, endPoint y: 35, distance: 12.3
click at [246, 35] on div "₹1,605" at bounding box center [241, 36] width 19 height 7
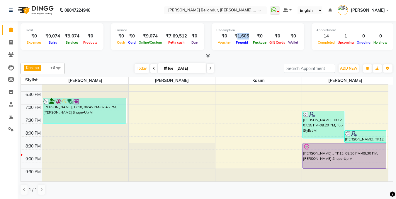
click at [246, 35] on div "₹1,605" at bounding box center [241, 36] width 19 height 7
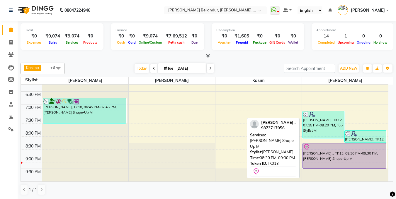
click at [339, 147] on div at bounding box center [344, 147] width 83 height 7
select select "3"
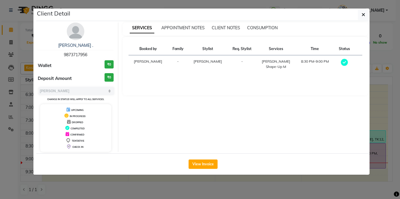
click at [0, 125] on ngb-modal-window "Client Detail Arnab . 9873717956 Wallet ₹0 Deposit Amount ₹0 Select MARK DONE U…" at bounding box center [200, 99] width 400 height 199
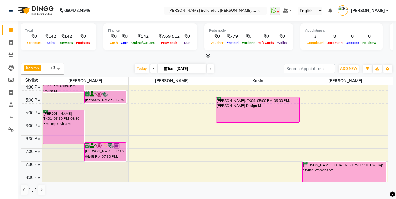
scroll to position [195, 0]
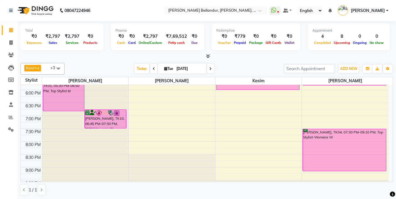
click at [213, 69] on span at bounding box center [210, 68] width 7 height 9
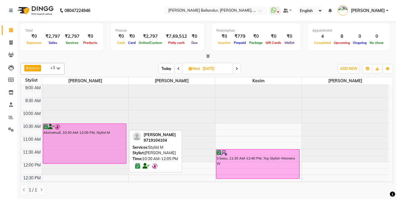
scroll to position [11, 0]
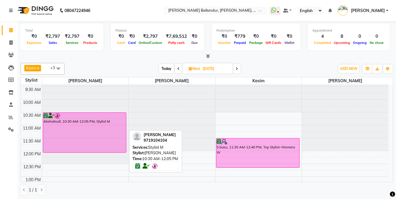
drag, startPoint x: 96, startPoint y: 152, endPoint x: 105, endPoint y: 152, distance: 9.4
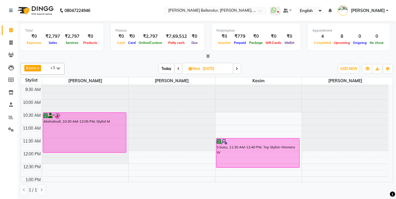
click at [169, 67] on span "Today" at bounding box center [166, 68] width 15 height 9
type input "[DATE]"
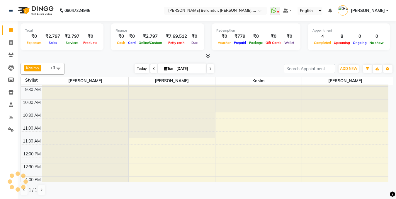
scroll to position [181, 0]
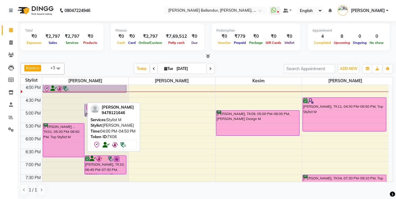
drag, startPoint x: 66, startPoint y: 105, endPoint x: 66, endPoint y: 95, distance: 10.0
click at [66, 95] on div "Raghav, TK06, 04:00 PM-04:50 PM, Stylist M Raghav, TK06, 04:45 PM-05:15 PM, Bea…" at bounding box center [85, 71] width 86 height 335
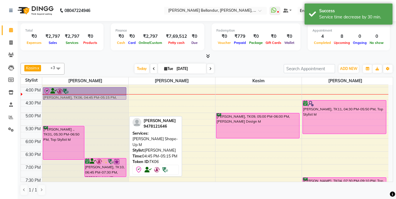
drag, startPoint x: 68, startPoint y: 114, endPoint x: 67, endPoint y: 95, distance: 19.1
click at [67, 95] on div "Eliizabeth ., TK01, 05:30 PM-06:50 PM, Top Stylist M Lohitaksh Trehan, TK10, 06…" at bounding box center [85, 74] width 86 height 335
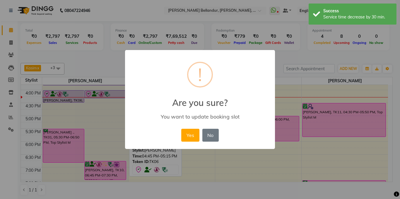
drag, startPoint x: 191, startPoint y: 132, endPoint x: 182, endPoint y: 125, distance: 11.7
click at [191, 132] on button "Yes" at bounding box center [190, 135] width 18 height 13
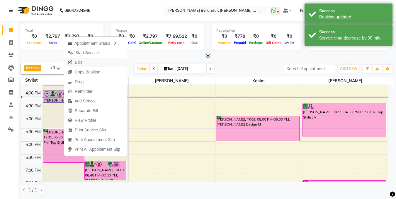
click at [92, 65] on button "Edit" at bounding box center [95, 63] width 63 height 10
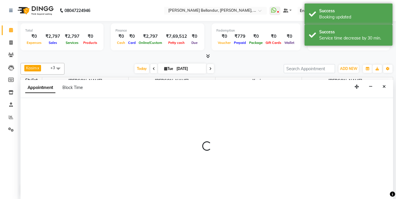
scroll to position [0, 0]
select select "tentative"
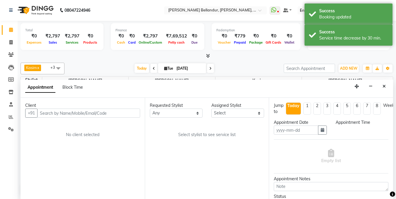
type input "[DATE]"
select select "check-in"
select select "44651"
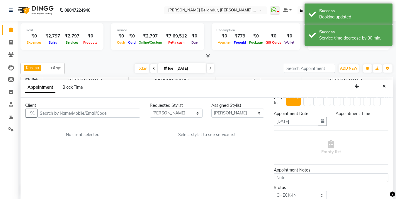
select select "960"
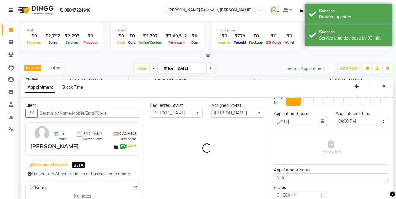
select select "2739"
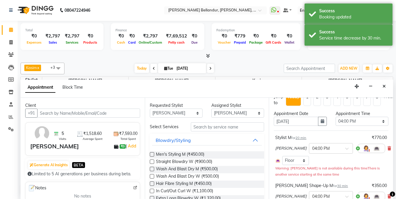
scroll to position [14, 0]
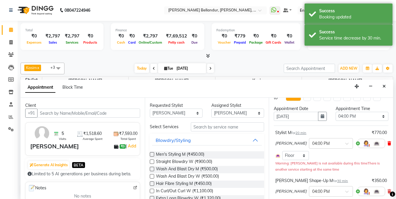
drag, startPoint x: 381, startPoint y: 144, endPoint x: 343, endPoint y: 154, distance: 38.9
click at [387, 144] on icon at bounding box center [389, 144] width 4 height 4
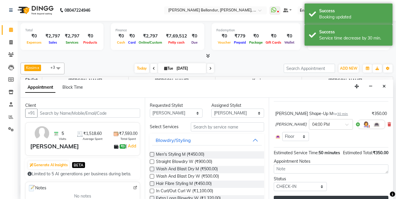
scroll to position [61, 0]
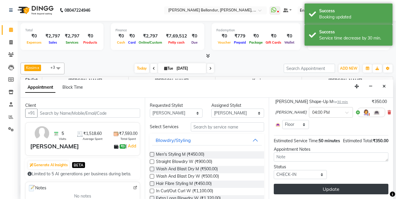
click at [305, 186] on button "Update" at bounding box center [331, 189] width 115 height 11
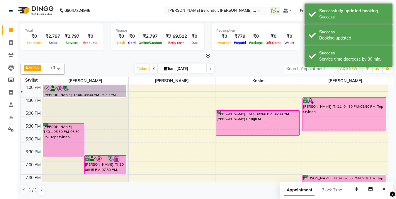
scroll to position [172, 0]
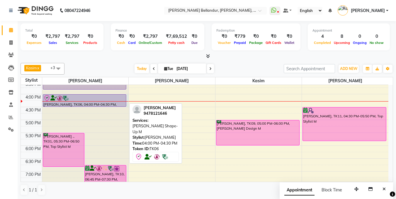
drag, startPoint x: 105, startPoint y: 101, endPoint x: 105, endPoint y: 97, distance: 3.8
click at [105, 97] on div "Eliizabeth ., TK01, 05:30 PM-06:50 PM, Top Stylist M Lohitaksh Trehan, TK10, 06…" at bounding box center [85, 81] width 86 height 335
select select "44651"
select select "960"
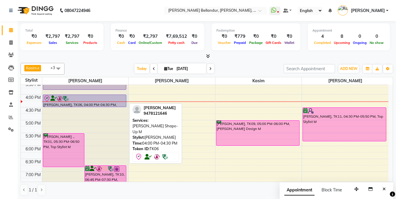
select select "tentative"
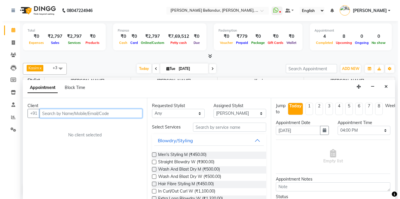
scroll to position [0, 0]
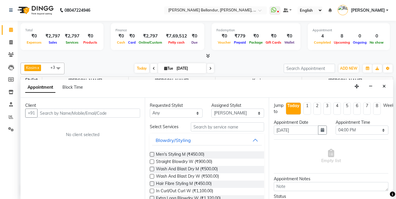
drag, startPoint x: 385, startPoint y: 87, endPoint x: 382, endPoint y: 86, distance: 3.5
click at [385, 87] on icon "Close" at bounding box center [384, 86] width 3 height 4
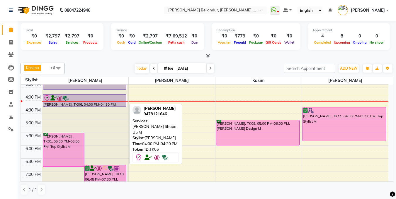
click at [99, 100] on div at bounding box center [84, 98] width 82 height 7
click at [100, 99] on div at bounding box center [84, 98] width 82 height 7
select select "8"
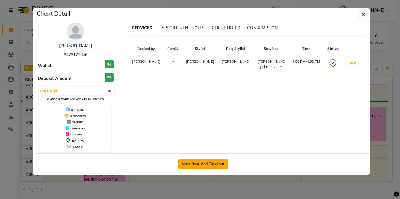
click at [193, 163] on button "Mark Done And Checkout" at bounding box center [203, 164] width 50 height 9
select select "service"
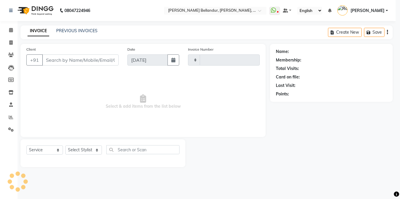
type input "2478"
select select "5743"
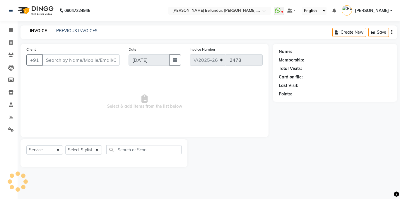
type input "94******46"
select select "44651"
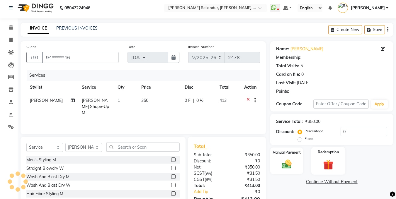
select select "1: Object"
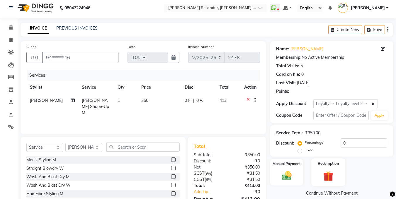
click at [327, 163] on div "Redemption" at bounding box center [328, 173] width 34 height 28
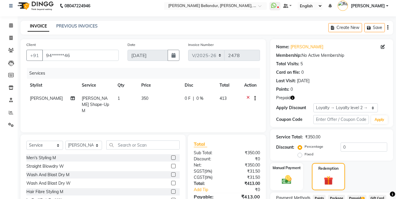
scroll to position [54, 0]
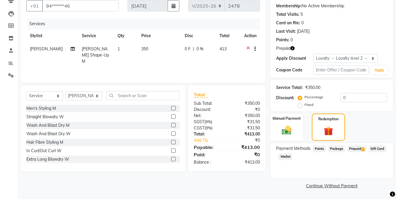
click at [354, 148] on span "Prepaid 1" at bounding box center [356, 149] width 19 height 7
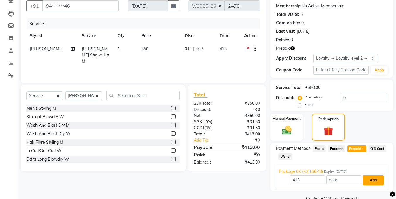
click at [367, 181] on button "Add" at bounding box center [373, 181] width 21 height 10
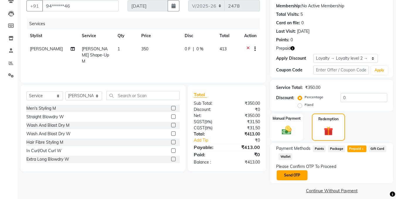
scroll to position [59, 0]
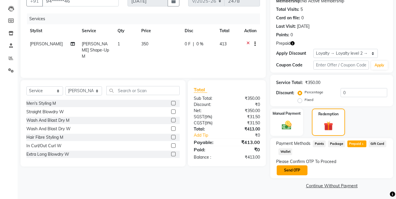
click at [288, 170] on button "Send OTP" at bounding box center [292, 171] width 31 height 10
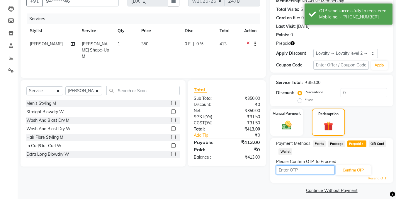
click at [288, 170] on input "text" at bounding box center [305, 170] width 59 height 9
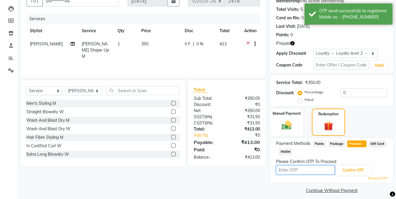
click at [288, 170] on input "text" at bounding box center [305, 170] width 59 height 9
type input "5193"
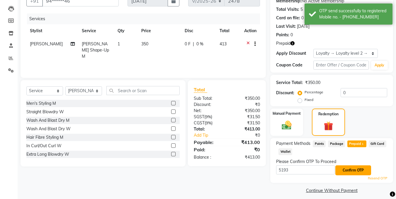
click at [344, 170] on button "Confirm OTP" at bounding box center [353, 171] width 36 height 10
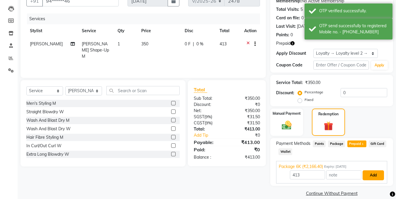
click at [375, 171] on button "Add" at bounding box center [373, 176] width 21 height 10
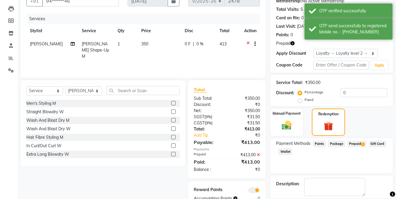
scroll to position [87, 0]
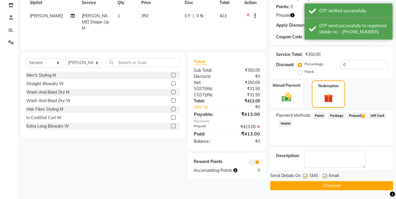
click at [338, 181] on button "Checkout" at bounding box center [331, 185] width 123 height 9
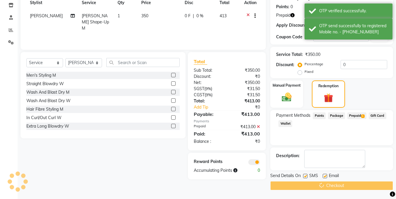
scroll to position [118, 0]
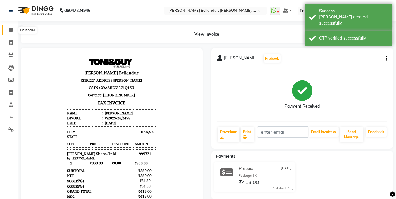
click at [11, 29] on icon at bounding box center [11, 30] width 4 height 4
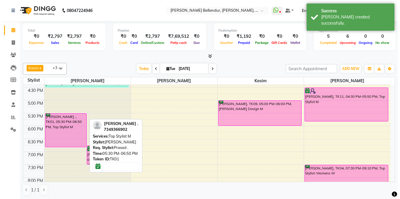
scroll to position [191, 0]
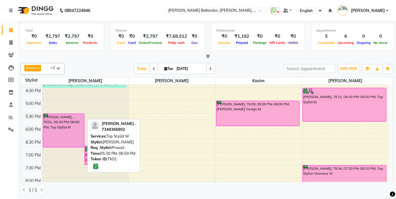
click at [76, 125] on div "Eliizabeth ., TK01, 05:30 PM-06:50 PM, Top Stylist M" at bounding box center [63, 130] width 41 height 33
select select "6"
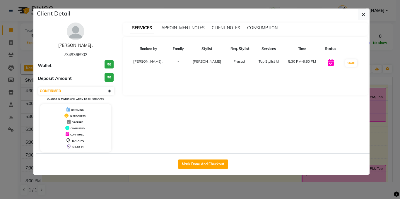
click at [79, 45] on link "[PERSON_NAME] ." at bounding box center [75, 45] width 35 height 5
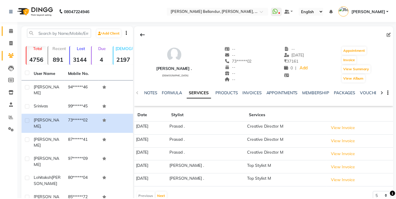
scroll to position [2, 0]
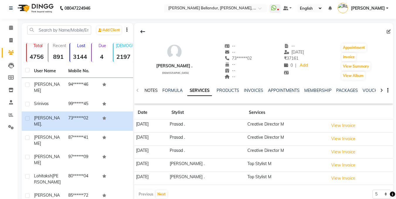
click at [155, 89] on link "NOTES" at bounding box center [151, 90] width 13 height 5
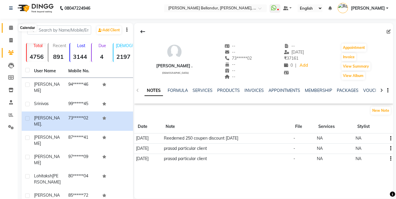
click at [9, 30] on icon at bounding box center [11, 28] width 4 height 4
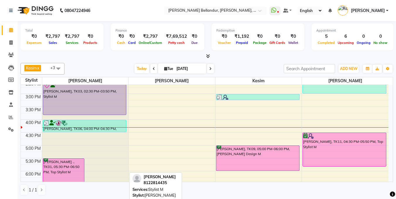
scroll to position [140, 0]
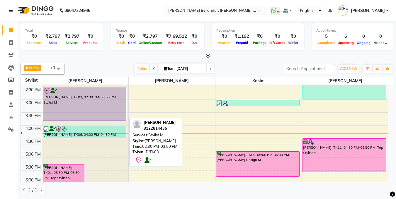
click at [72, 108] on div "[PERSON_NAME], TK03, 02:30 PM-03:50 PM, Stylist M" at bounding box center [84, 103] width 83 height 33
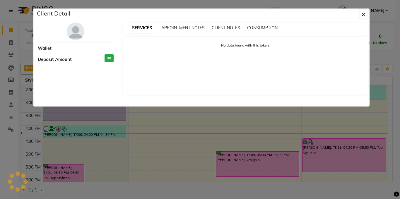
select select "8"
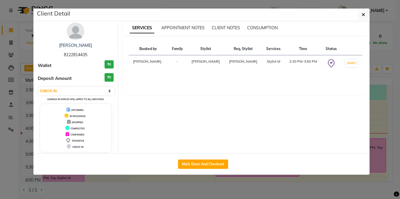
click at [0, 80] on ngb-modal-window "Client Detail Raghul 8122814435 Wallet ₹0 Deposit Amount ₹0 Select IN SERVICE C…" at bounding box center [200, 99] width 400 height 199
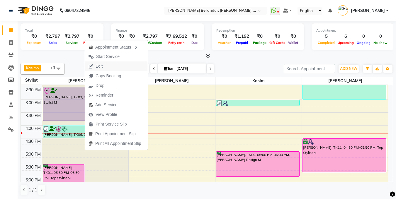
click at [103, 65] on span "Edit" at bounding box center [95, 67] width 21 height 10
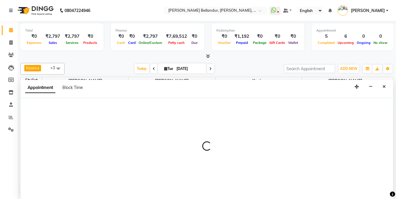
scroll to position [0, 0]
select select "check-in"
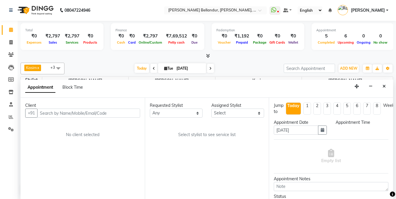
scroll to position [0, 0]
select select "870"
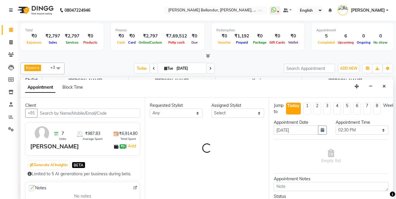
select select "44651"
select select "2739"
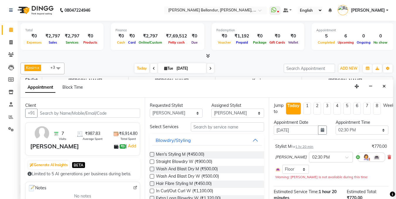
click at [203, 131] on input "text" at bounding box center [227, 127] width 73 height 9
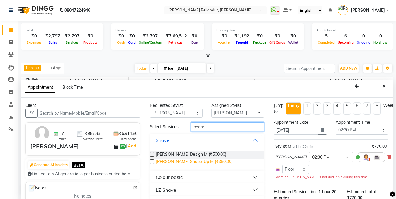
type input "beard"
click at [179, 163] on span "Beard Shape-Up M (₹350.00)" at bounding box center [194, 162] width 77 height 7
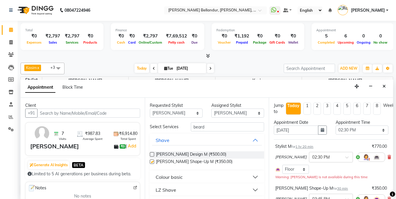
checkbox input "false"
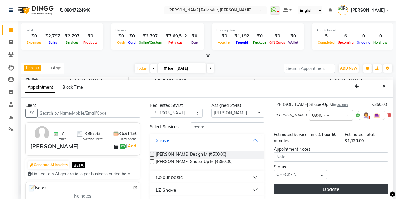
click at [312, 184] on button "Update" at bounding box center [331, 189] width 115 height 11
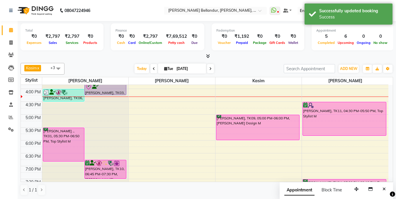
scroll to position [123, 0]
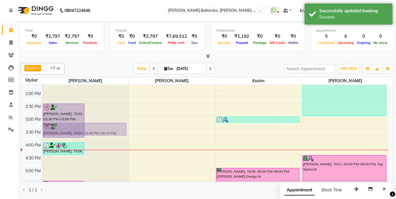
drag, startPoint x: 91, startPoint y: 139, endPoint x: 89, endPoint y: 128, distance: 10.9
click at [89, 128] on div "Raghul, TK03, 02:30 PM-03:50 PM, Stylist M Raghul, TK03, 03:45 PM-04:15 PM, Bea…" at bounding box center [85, 129] width 86 height 335
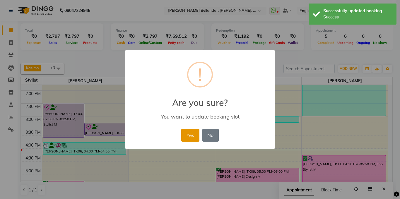
click at [195, 140] on button "Yes" at bounding box center [190, 135] width 18 height 13
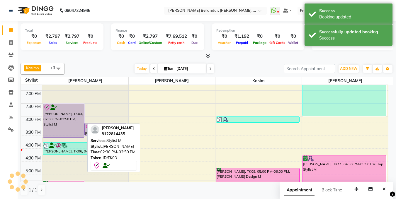
click at [76, 134] on div "[PERSON_NAME], TK03, 02:30 PM-03:50 PM, Stylist M" at bounding box center [63, 120] width 41 height 33
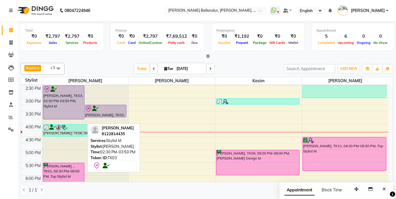
scroll to position [142, 0]
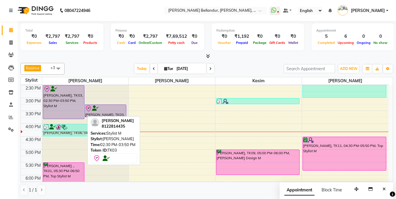
click at [78, 103] on div "[PERSON_NAME], TK03, 02:30 PM-03:50 PM, Stylist M" at bounding box center [63, 102] width 41 height 33
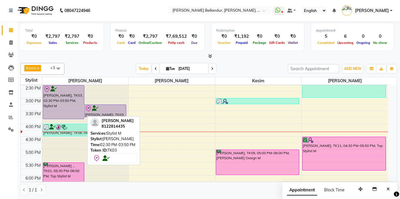
select select "8"
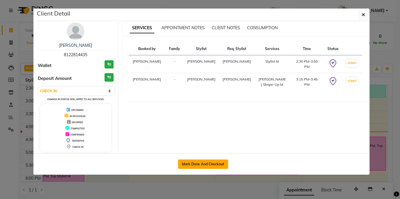
click at [205, 164] on button "Mark Done And Checkout" at bounding box center [203, 164] width 50 height 9
select select "5743"
select select "service"
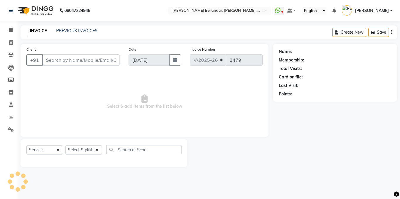
type input "81******35"
select select "44651"
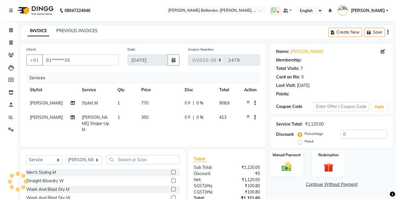
select select "1: Object"
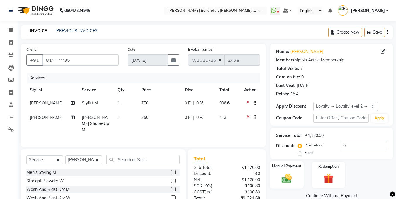
scroll to position [44, 0]
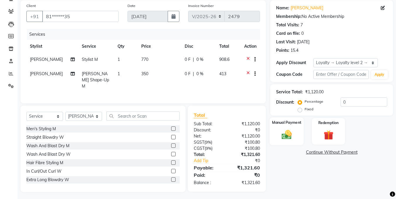
click at [282, 130] on img at bounding box center [286, 135] width 16 height 12
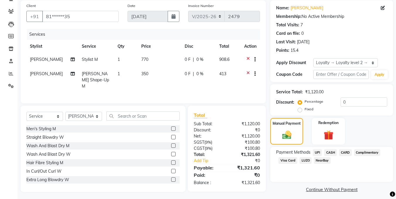
click at [316, 151] on span "UPI" at bounding box center [317, 152] width 9 height 7
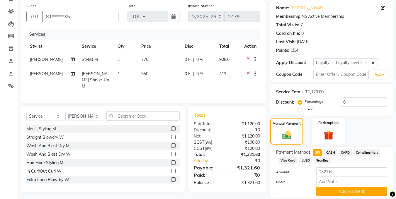
scroll to position [64, 0]
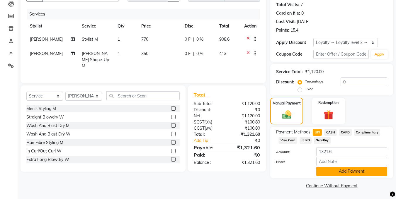
click at [355, 170] on button "Add Payment" at bounding box center [351, 171] width 71 height 9
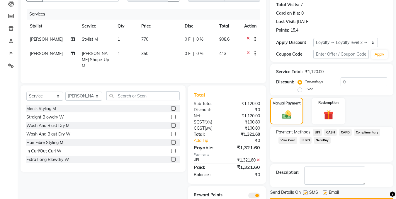
scroll to position [85, 0]
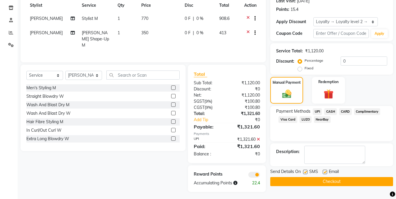
click at [326, 172] on label at bounding box center [325, 172] width 4 height 4
click at [326, 172] on input "checkbox" at bounding box center [325, 173] width 4 height 4
checkbox input "false"
click at [332, 182] on button "Checkout" at bounding box center [331, 181] width 123 height 9
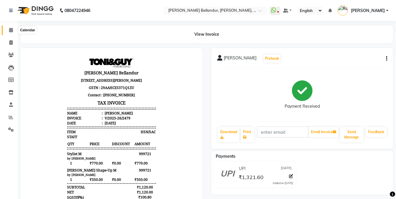
click at [12, 29] on icon at bounding box center [11, 30] width 4 height 4
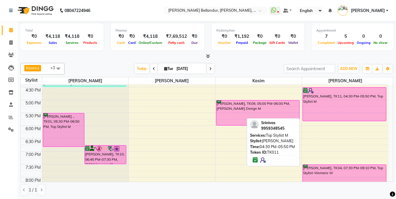
scroll to position [181, 0]
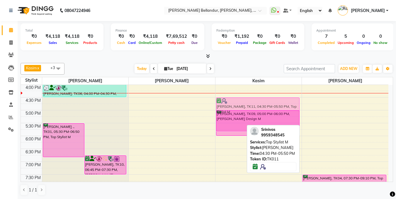
drag, startPoint x: 342, startPoint y: 107, endPoint x: 273, endPoint y: 109, distance: 68.6
click at [273, 109] on tr "Raghul, TK03, 02:30 PM-03:50 PM, Stylist M Raghul, TK03, 03:15 PM-03:45 PM, Bea…" at bounding box center [205, 71] width 368 height 335
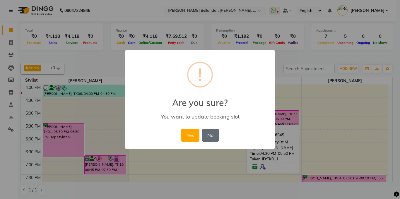
click at [215, 133] on button "No" at bounding box center [211, 135] width 16 height 13
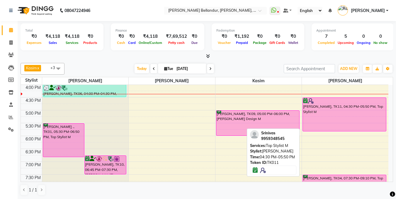
click at [327, 122] on div "Srinivas, TK11, 04:30 PM-05:50 PM, Top Stylist M" at bounding box center [344, 114] width 83 height 33
click at [329, 121] on div "Srinivas, TK11, 04:30 PM-05:50 PM, Top Stylist M" at bounding box center [344, 114] width 83 height 33
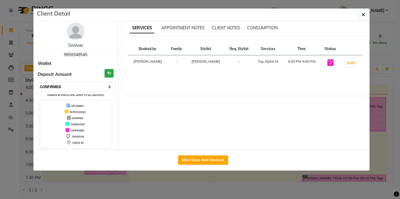
click at [73, 87] on select "Select IN SERVICE CONFIRMED TENTATIVE CHECK IN MARK DONE DROPPED UPCOMING" at bounding box center [76, 87] width 76 height 8
select select "8"
click at [38, 83] on select "Select IN SERVICE CONFIRMED TENTATIVE CHECK IN MARK DONE DROPPED UPCOMING" at bounding box center [76, 87] width 76 height 8
click at [0, 83] on ngb-modal-window "Client Detail Srinivas 9959348545 Wallet Deposit Amount ₹0 Select IN SERVICE CO…" at bounding box center [200, 99] width 400 height 199
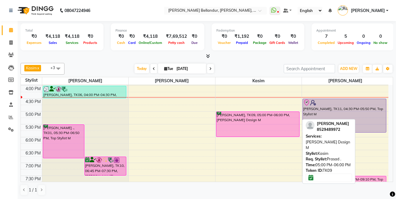
scroll to position [179, 0]
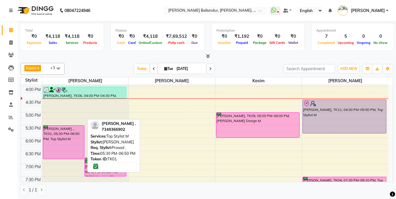
click at [70, 132] on div "Eliizabeth ., TK01, 05:30 PM-06:50 PM, Top Stylist M" at bounding box center [63, 142] width 41 height 33
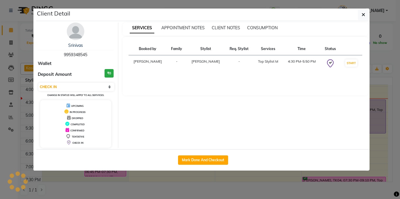
select select "6"
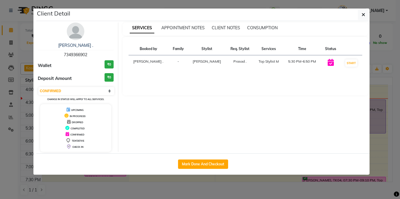
drag, startPoint x: 56, startPoint y: 56, endPoint x: 91, endPoint y: 54, distance: 34.6
click at [91, 54] on div "Eliizabeth . 7349366902" at bounding box center [76, 51] width 76 height 16
copy span "7349366902"
click at [0, 22] on ngb-modal-window "Client Detail Eliizabeth . 7349366902 Wallet ₹0 Deposit Amount ₹0 Select IN SER…" at bounding box center [200, 99] width 400 height 199
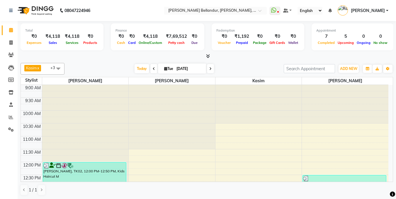
scroll to position [180, 0]
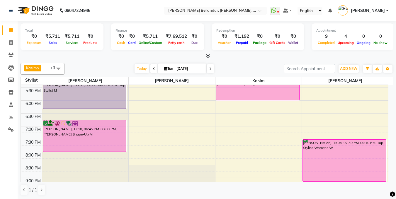
scroll to position [238, 0]
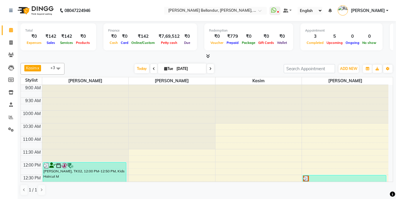
scroll to position [110, 0]
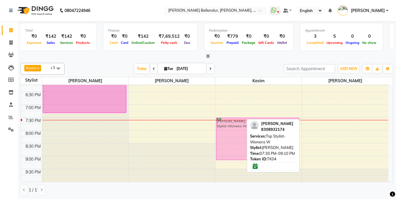
drag, startPoint x: 355, startPoint y: 131, endPoint x: 292, endPoint y: 132, distance: 63.0
click at [292, 132] on div "Kasim x [PERSON_NAME] x [PERSON_NAME] x +3 Select All [PERSON_NAME] [PERSON_NAM…" at bounding box center [207, 129] width 373 height 137
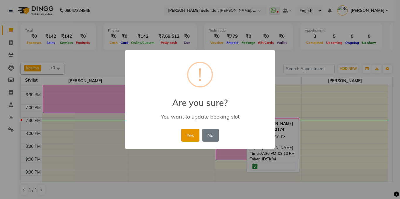
click at [196, 130] on button "Yes" at bounding box center [190, 135] width 18 height 13
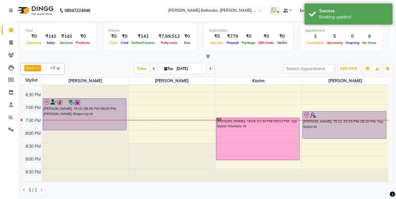
scroll to position [0, 0]
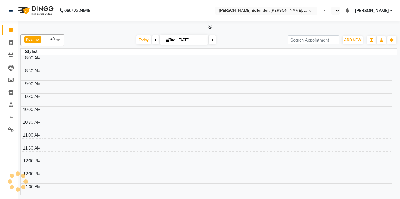
select select "en"
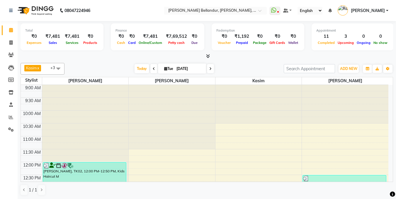
click at [208, 67] on span at bounding box center [210, 68] width 7 height 9
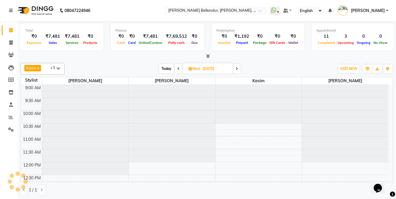
scroll to position [238, 0]
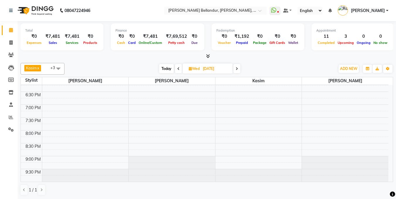
click at [178, 70] on icon at bounding box center [178, 69] width 2 height 4
type input "[DATE]"
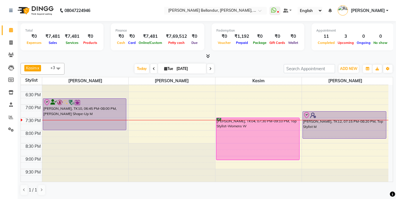
scroll to position [0, 0]
click at [342, 145] on div "9:00 AM 9:30 AM 10:00 AM 10:30 AM 11:00 AM 11:30 AM 12:00 PM 12:30 PM 1:00 PM 1…" at bounding box center [205, 14] width 368 height 335
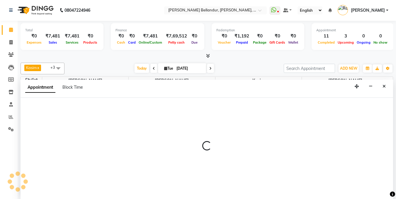
click at [80, 122] on div at bounding box center [207, 148] width 373 height 101
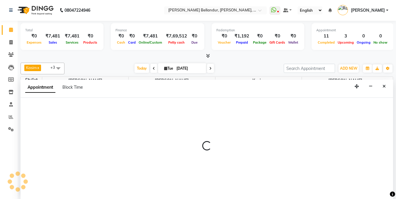
select select "88423"
select select "1230"
select select "tentative"
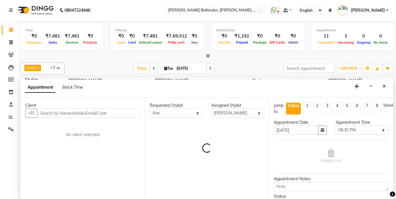
click at [80, 122] on div "Client +91 No client selected" at bounding box center [83, 148] width 124 height 101
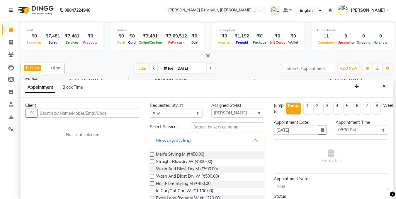
click at [80, 122] on div "Client +91 No client selected" at bounding box center [83, 148] width 124 height 101
click at [196, 129] on input "text" at bounding box center [227, 127] width 73 height 9
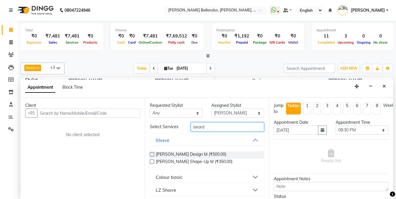
type input "beard"
click at [154, 162] on div "Beard Shape-Up M (₹350.00)" at bounding box center [207, 162] width 115 height 7
click at [153, 162] on label at bounding box center [152, 162] width 4 height 4
click at [153, 162] on input "checkbox" at bounding box center [152, 163] width 4 height 4
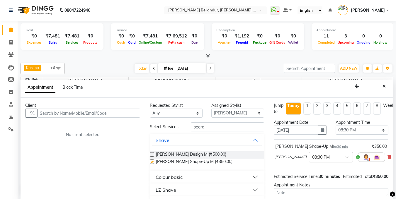
checkbox input "false"
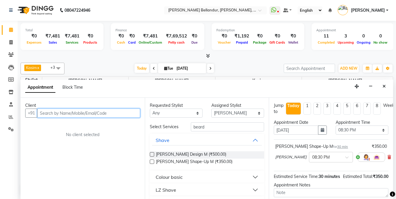
click at [108, 112] on input "text" at bounding box center [88, 113] width 103 height 9
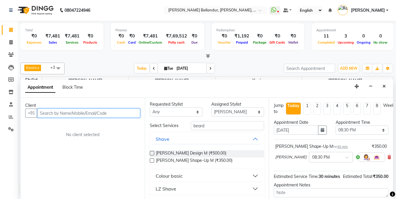
click at [130, 111] on input "text" at bounding box center [88, 113] width 103 height 9
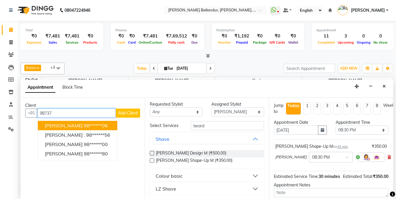
click at [71, 113] on input "98737" at bounding box center [76, 113] width 79 height 9
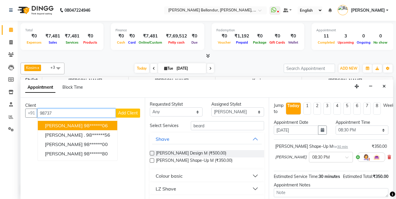
click at [71, 113] on input "98737" at bounding box center [76, 113] width 79 height 9
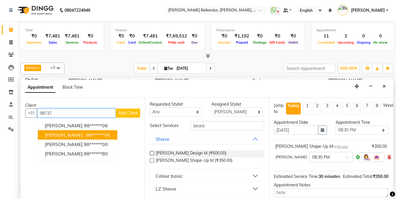
click at [86, 134] on ngb-highlight "98******56" at bounding box center [98, 135] width 24 height 6
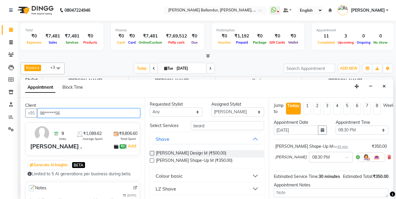
scroll to position [63, 0]
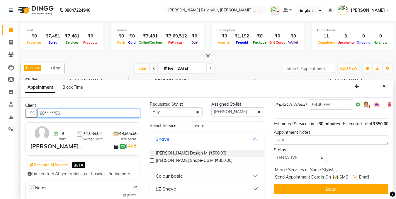
type input "98******56"
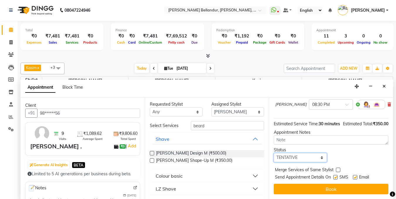
click at [295, 153] on select "Select TENTATIVE CONFIRM CHECK-IN UPCOMING" at bounding box center [300, 157] width 53 height 9
select select "confirm booking"
click at [274, 153] on select "Select TENTATIVE CONFIRM CHECK-IN UPCOMING" at bounding box center [300, 157] width 53 height 9
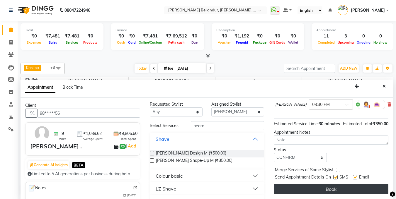
click at [302, 184] on button "Book" at bounding box center [331, 189] width 115 height 11
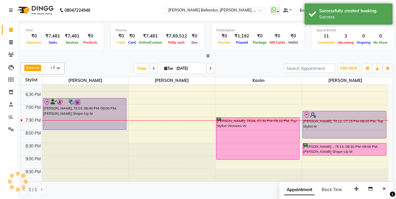
scroll to position [0, 0]
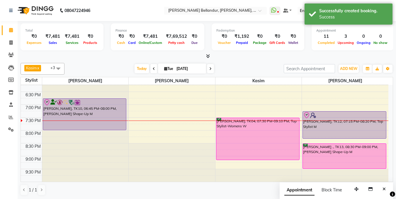
drag, startPoint x: 350, startPoint y: 156, endPoint x: 348, endPoint y: 166, distance: 9.8
click at [348, 166] on div "Srinivas, TK11, 04:15 PM-04:50 PM, Top Stylist M Srinivas, TK11, 04:45 PM-05:15…" at bounding box center [345, 14] width 86 height 335
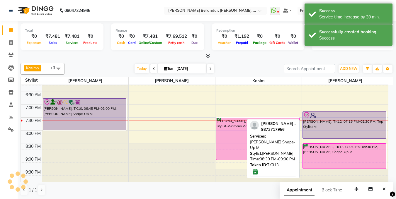
click at [342, 160] on div "[PERSON_NAME] ., TK13, 08:30 PM-09:30 PM, [PERSON_NAME] Shape-Up M" at bounding box center [344, 156] width 83 height 25
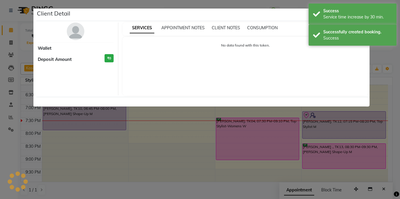
select select "6"
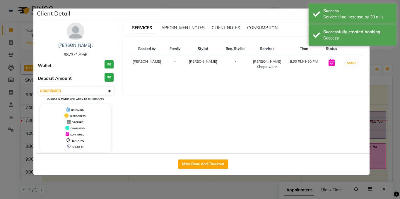
click at [1, 86] on ngb-modal-window "Client Detail Arnab . 9873717956 Wallet ₹0 Deposit Amount ₹0 Select IN SERVICE …" at bounding box center [200, 99] width 400 height 199
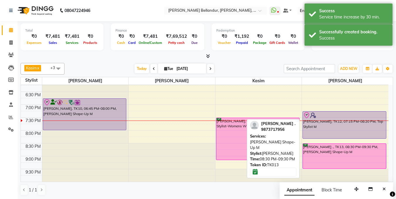
click at [349, 157] on div "[PERSON_NAME] ., TK13, 08:30 PM-09:30 PM, [PERSON_NAME] Shape-Up M" at bounding box center [344, 156] width 83 height 25
select select "6"
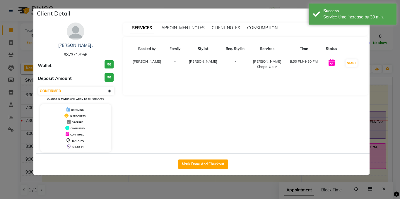
click at [0, 87] on ngb-modal-window "Client Detail Arnab . 9873717956 Wallet ₹0 Deposit Amount ₹0 Select IN SERVICE …" at bounding box center [200, 99] width 400 height 199
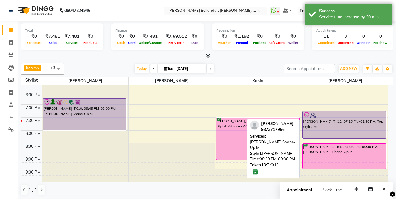
click at [347, 156] on div "[PERSON_NAME] ., TK13, 08:30 PM-09:30 PM, [PERSON_NAME] Shape-Up M" at bounding box center [344, 156] width 83 height 25
select select "6"
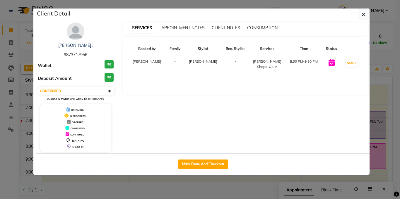
click at [0, 87] on ngb-modal-window "Client Detail Arnab . 9873717956 Wallet ₹0 Deposit Amount ₹0 Select IN SERVICE …" at bounding box center [200, 99] width 400 height 199
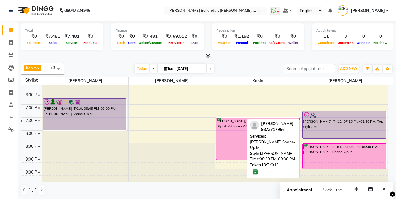
click at [347, 157] on div "[PERSON_NAME] ., TK13, 08:30 PM-09:30 PM, [PERSON_NAME] Shape-Up M" at bounding box center [344, 156] width 83 height 25
select select "6"
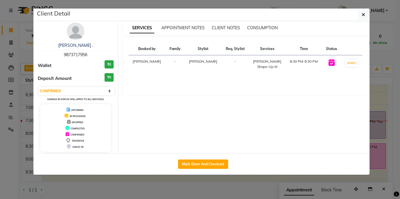
click at [1, 86] on ngb-modal-window "Client Detail Arnab . 9873717956 Wallet ₹0 Deposit Amount ₹0 Select IN SERVICE …" at bounding box center [200, 99] width 400 height 199
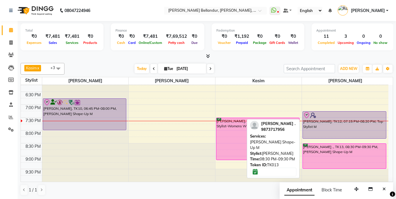
click at [346, 157] on div "[PERSON_NAME] ., TK13, 08:30 PM-09:30 PM, [PERSON_NAME] Shape-Up M" at bounding box center [344, 156] width 83 height 25
select select "6"
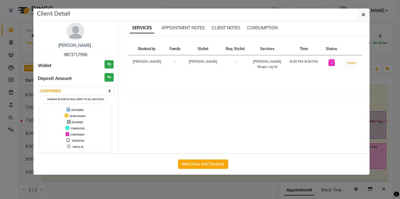
click at [2, 78] on ngb-modal-window "Client Detail Arnab . 9873717956 Wallet ₹0 Deposit Amount ₹0 Select IN SERVICE …" at bounding box center [200, 99] width 400 height 199
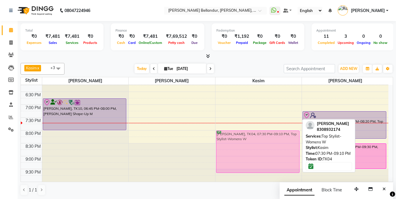
drag, startPoint x: 234, startPoint y: 128, endPoint x: 234, endPoint y: 138, distance: 10.3
click at [234, 138] on div "Robbie, TK08, 03:00 PM-03:15 PM, Beard Shape-Up M Anaya Kulkarni, TK04, 07:30 P…" at bounding box center [258, 14] width 86 height 335
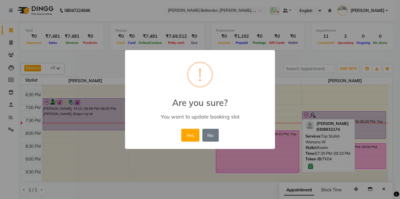
click at [181, 132] on div "Yes No No" at bounding box center [200, 136] width 40 height 16
click at [195, 131] on button "Yes" at bounding box center [190, 135] width 18 height 13
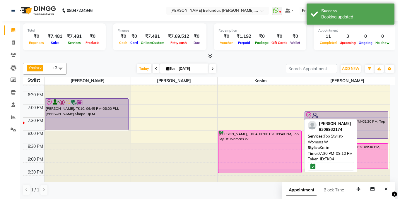
scroll to position [0, 0]
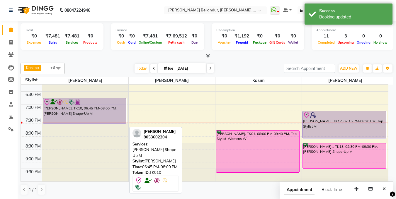
drag, startPoint x: 84, startPoint y: 128, endPoint x: 80, endPoint y: 113, distance: 15.4
click at [83, 121] on div "Raghul, TK03, 02:30 PM-03:50 PM, Stylist M Raghul, TK03, 03:15 PM-03:45 PM, Bea…" at bounding box center [85, 14] width 86 height 335
click at [80, 113] on div "Lohitaksh Trehan, TK10, 06:45 PM-08:00 PM, Beard Shape-Up M" at bounding box center [84, 110] width 83 height 25
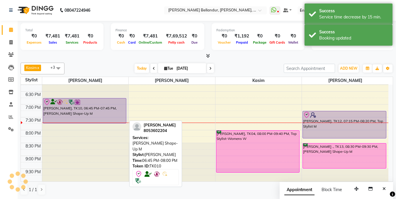
click at [80, 113] on div "[PERSON_NAME], TK10, 06:45 PM-07:45 PM, [PERSON_NAME] Shape-Up M" at bounding box center [84, 110] width 83 height 25
select select "8"
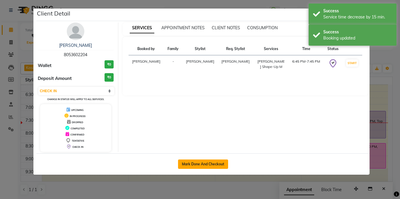
click at [213, 165] on button "Mark Done And Checkout" at bounding box center [203, 164] width 50 height 9
select select "service"
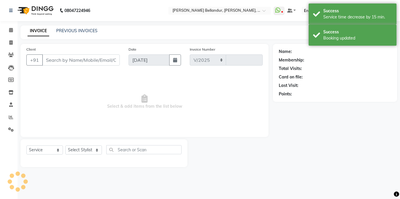
select select "5743"
type input "2483"
type input "80******04"
select select "44651"
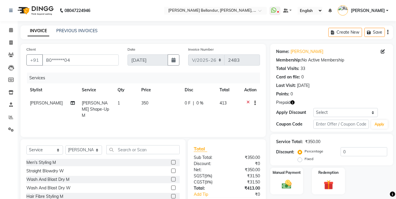
scroll to position [35, 0]
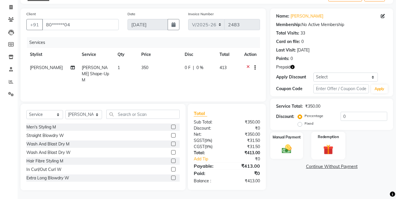
click at [336, 146] on img at bounding box center [328, 149] width 16 height 13
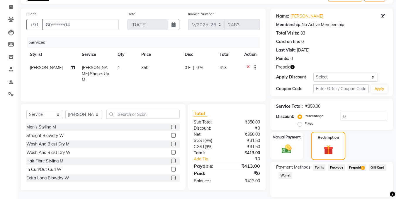
scroll to position [54, 0]
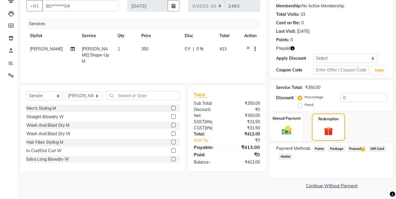
click at [354, 149] on span "Prepaid 1" at bounding box center [356, 149] width 19 height 7
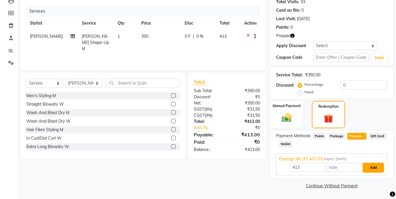
click at [374, 169] on button "Add" at bounding box center [373, 168] width 21 height 10
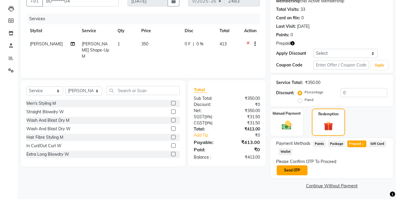
click at [293, 170] on button "Send OTP" at bounding box center [292, 171] width 31 height 10
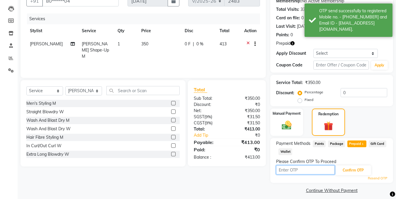
click at [293, 170] on input "text" at bounding box center [305, 170] width 59 height 9
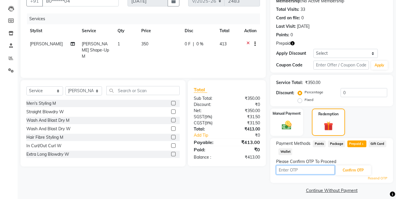
click at [285, 170] on input "text" at bounding box center [305, 170] width 59 height 9
click at [294, 170] on input "text" at bounding box center [305, 170] width 59 height 9
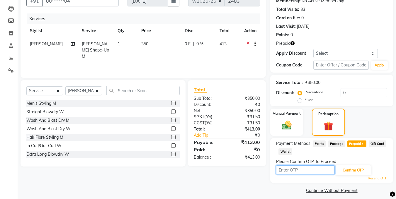
type input "5193"
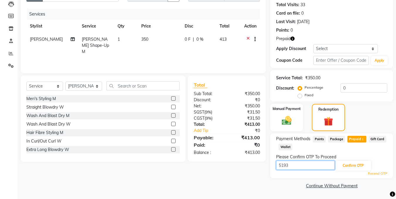
scroll to position [0, 0]
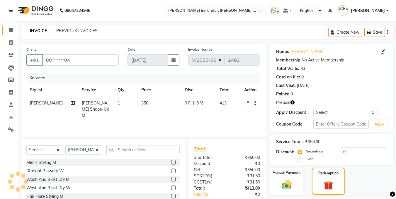
click at [5, 33] on link "Calendar" at bounding box center [9, 31] width 14 height 10
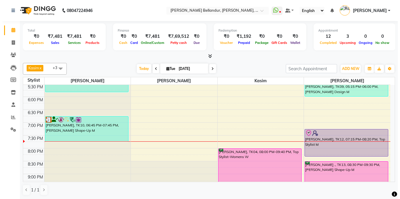
scroll to position [214, 0]
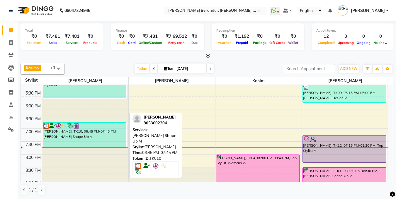
click at [95, 134] on div "[PERSON_NAME], TK10, 06:45 PM-07:45 PM, [PERSON_NAME] Shape-Up M" at bounding box center [84, 135] width 83 height 25
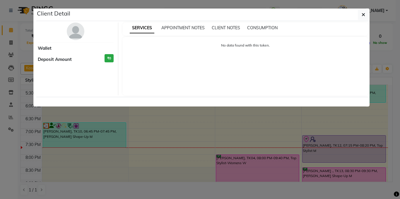
select select "3"
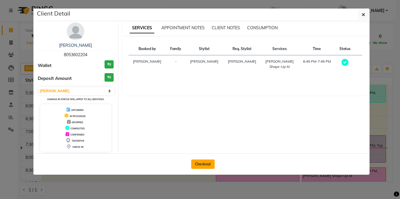
click at [203, 165] on button "Checkout" at bounding box center [202, 164] width 23 height 9
select select "service"
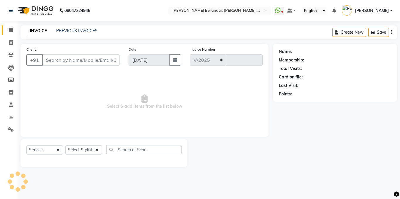
select select "5743"
type input "2483"
type input "80******04"
select select "44651"
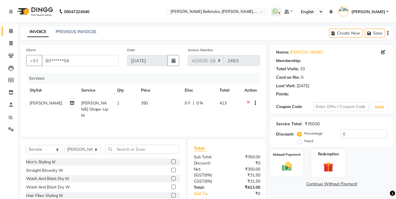
scroll to position [35, 0]
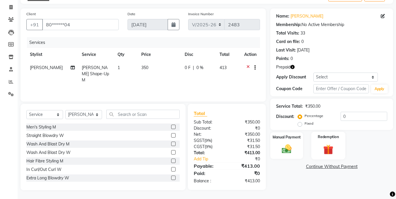
click at [339, 135] on div "Redemption" at bounding box center [328, 146] width 34 height 28
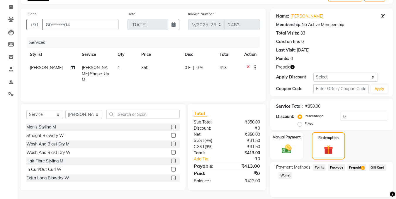
click at [359, 165] on span "Prepaid 1" at bounding box center [356, 167] width 19 height 7
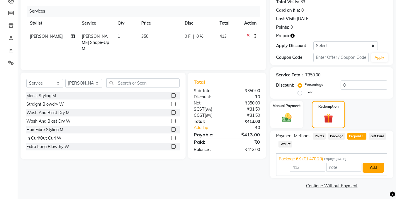
click at [370, 166] on button "Add" at bounding box center [373, 168] width 21 height 10
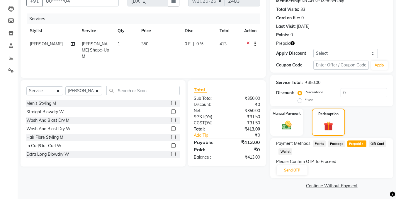
scroll to position [59, 0]
click at [299, 170] on button "Send OTP" at bounding box center [292, 171] width 31 height 10
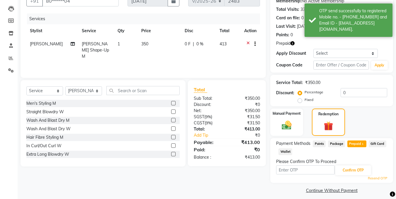
click at [292, 170] on input "text" at bounding box center [305, 170] width 59 height 9
type input "1"
type input "5193"
click at [349, 176] on div "Resend OTP" at bounding box center [331, 178] width 111 height 5
click at [349, 174] on button "Confirm OTP" at bounding box center [353, 171] width 36 height 10
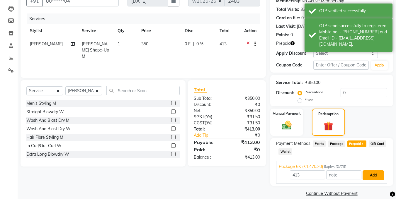
click at [368, 179] on button "Add" at bounding box center [373, 176] width 21 height 10
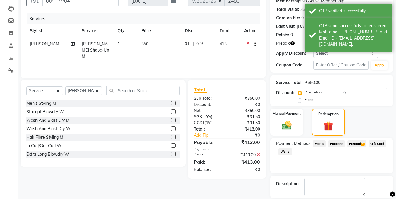
scroll to position [87, 0]
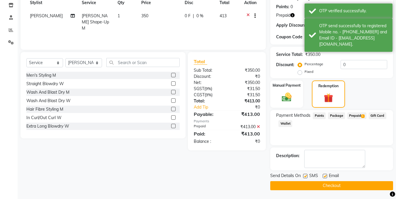
click at [326, 175] on label at bounding box center [325, 176] width 4 height 4
click at [326, 175] on input "checkbox" at bounding box center [325, 177] width 4 height 4
checkbox input "false"
click at [330, 186] on button "Checkout" at bounding box center [331, 185] width 123 height 9
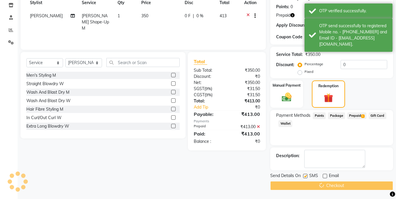
scroll to position [193, 0]
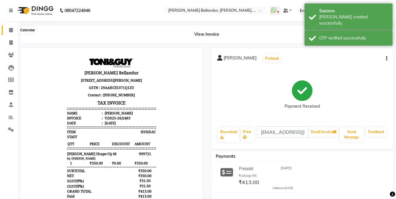
drag, startPoint x: 7, startPoint y: 27, endPoint x: 15, endPoint y: 33, distance: 9.6
click at [8, 28] on span at bounding box center [11, 30] width 10 height 7
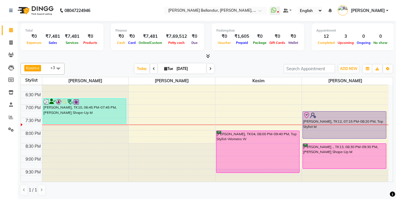
scroll to position [233, 0]
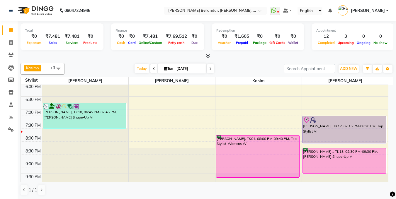
click at [211, 68] on icon at bounding box center [210, 69] width 2 height 4
type input "03-09-2025"
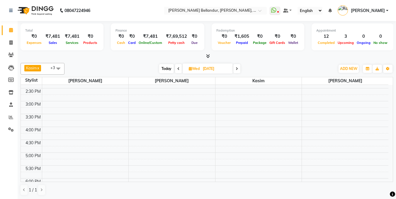
scroll to position [132, 0]
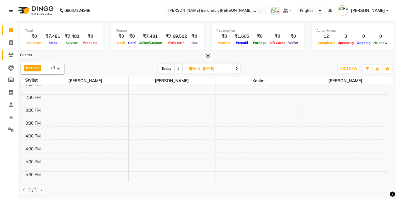
click at [13, 54] on icon at bounding box center [11, 55] width 6 height 4
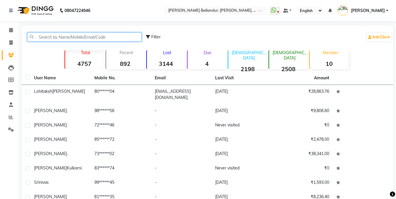
click at [58, 35] on input "text" at bounding box center [84, 37] width 114 height 9
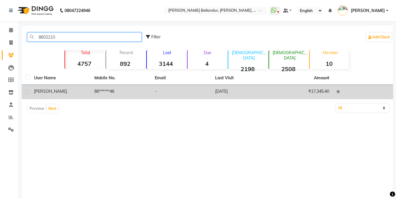
type input "8602210"
click at [95, 95] on td "86******46" at bounding box center [121, 92] width 60 height 14
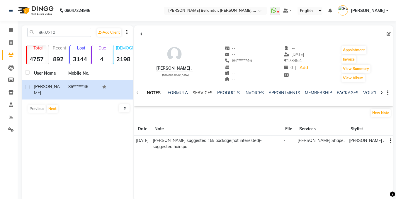
click at [201, 94] on link "SERVICES" at bounding box center [203, 92] width 20 height 5
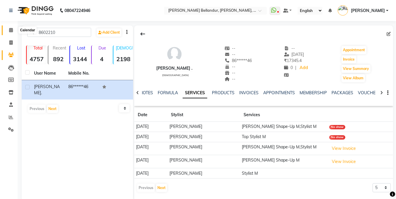
click at [13, 32] on span at bounding box center [11, 30] width 10 height 7
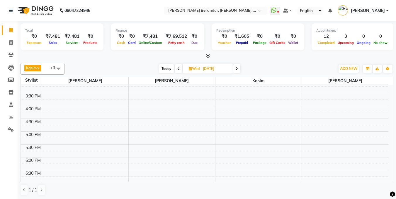
scroll to position [166, 0]
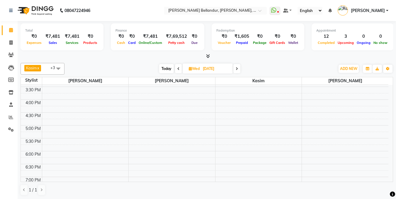
click at [78, 116] on div "9:00 AM 9:30 AM 10:00 AM 10:30 AM 11:00 AM 11:30 AM 12:00 PM 12:30 PM 1:00 PM 1…" at bounding box center [205, 86] width 368 height 335
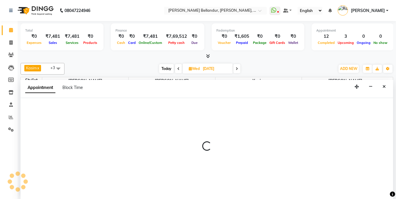
scroll to position [0, 0]
select select "44651"
select select "tentative"
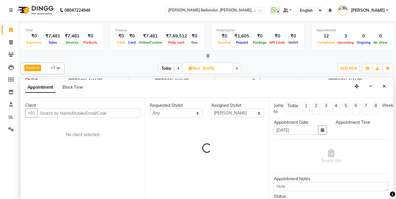
click at [76, 115] on input "text" at bounding box center [88, 113] width 103 height 9
select select "990"
click at [76, 115] on input "text" at bounding box center [88, 113] width 103 height 9
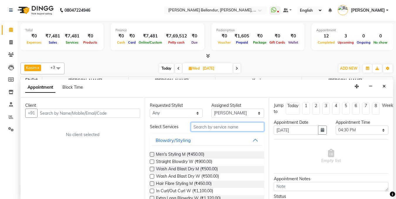
click at [213, 130] on input "text" at bounding box center [227, 127] width 73 height 9
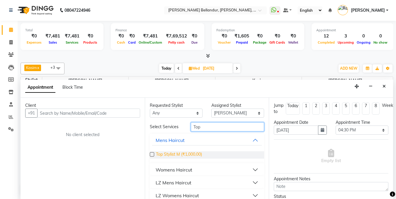
type input "Top"
click at [167, 152] on span "Top Stylist M (₹1,000.00)" at bounding box center [179, 155] width 46 height 7
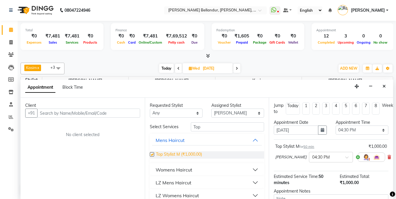
checkbox input "false"
click at [211, 127] on input "Top" at bounding box center [227, 127] width 73 height 9
type input "T"
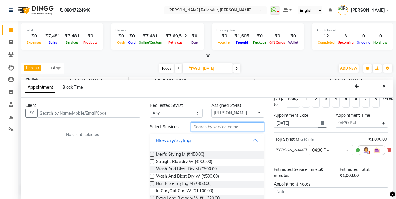
scroll to position [9, 0]
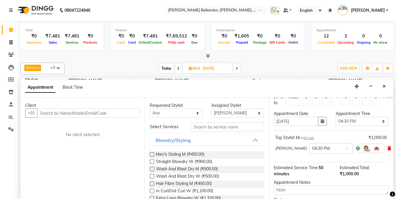
click at [387, 148] on icon at bounding box center [389, 149] width 4 height 4
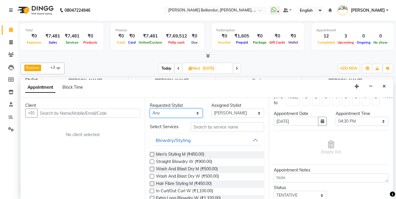
click at [189, 110] on select "Any Gagan Z kadeer Kasim Logeshwari . Prasad . Priyanka Rahul Ronak Roshini Sab…" at bounding box center [176, 113] width 53 height 9
select select "44651"
click at [150, 109] on select "Any Gagan Z kadeer Kasim Logeshwari . Prasad . Priyanka Rahul Ronak Roshini Sab…" at bounding box center [176, 113] width 53 height 9
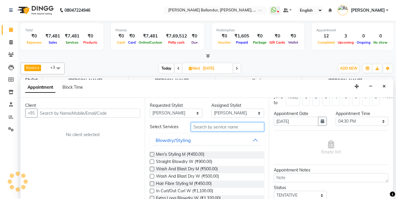
click at [215, 126] on input "text" at bounding box center [227, 127] width 73 height 9
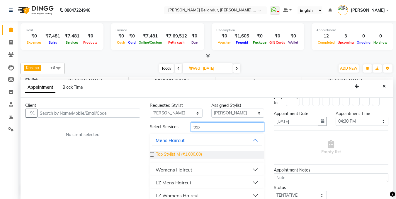
type input "top"
click at [191, 153] on span "Top Stylist M (₹1,000.00)" at bounding box center [179, 155] width 46 height 7
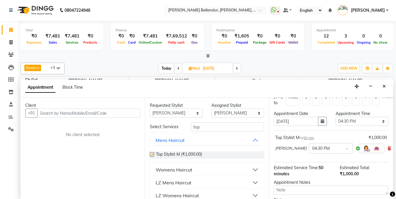
checkbox input "false"
click at [206, 130] on input "top" at bounding box center [227, 127] width 73 height 9
type input "t"
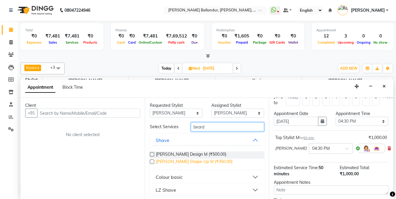
type input "beard"
click at [192, 162] on span "Beard Shape-Up M (₹350.00)" at bounding box center [194, 162] width 77 height 7
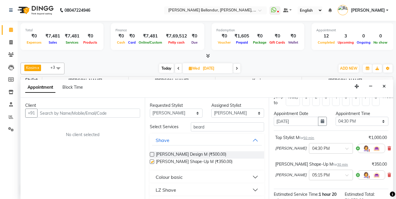
checkbox input "false"
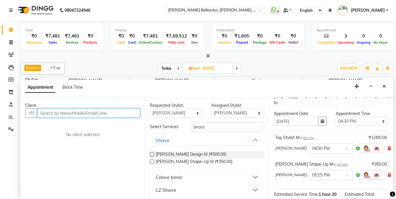
click at [72, 113] on input "text" at bounding box center [88, 113] width 103 height 9
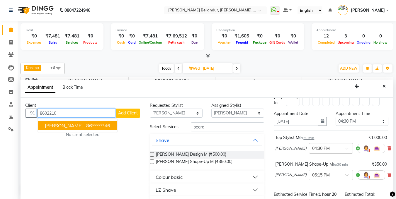
click at [57, 124] on span "Soumya ." at bounding box center [65, 126] width 40 height 6
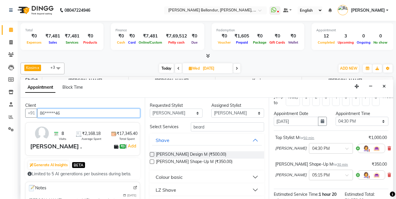
scroll to position [90, 0]
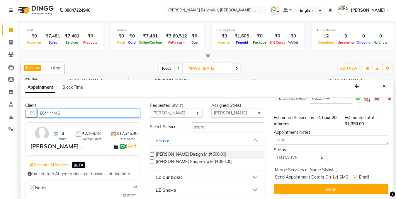
type input "86******46"
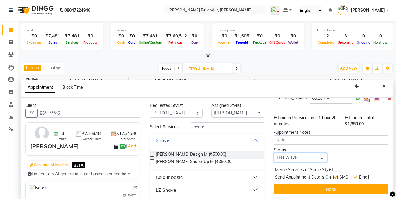
click at [294, 153] on select "Select TENTATIVE CONFIRM UPCOMING" at bounding box center [300, 157] width 53 height 9
select select "confirm booking"
click at [274, 153] on select "Select TENTATIVE CONFIRM UPCOMING" at bounding box center [300, 157] width 53 height 9
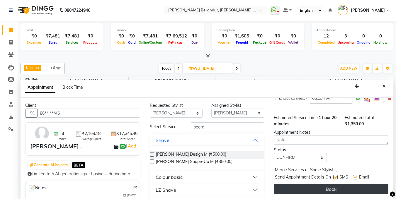
click at [301, 184] on button "Book" at bounding box center [331, 189] width 115 height 11
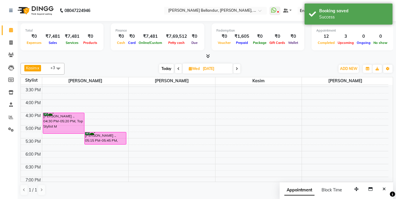
scroll to position [175, 0]
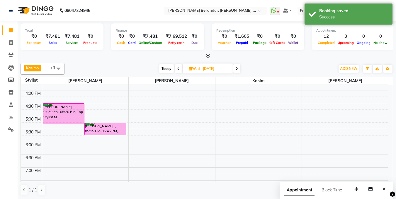
click at [165, 68] on span "Today" at bounding box center [166, 68] width 15 height 9
type input "[DATE]"
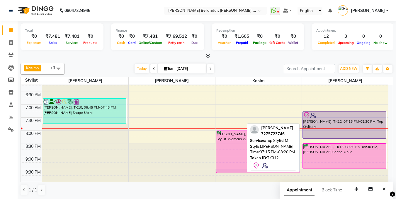
scroll to position [0, 0]
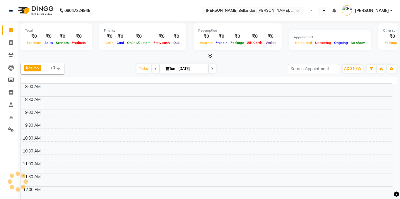
select select "en"
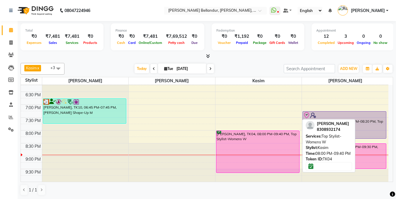
scroll to position [0, 0]
click at [251, 157] on div "[PERSON_NAME], TK04, 08:00 PM-09:40 PM, Top Stylist-Womens W" at bounding box center [257, 152] width 83 height 42
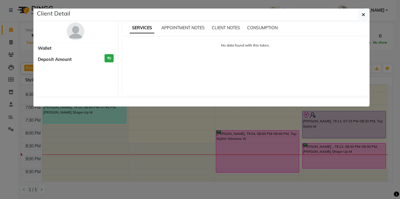
click at [11, 74] on ngb-modal-window "Client Detail Wallet Deposit Amount ₹0 SERVICES APPOINTMENT NOTES CLIENT NOTES …" at bounding box center [200, 99] width 400 height 199
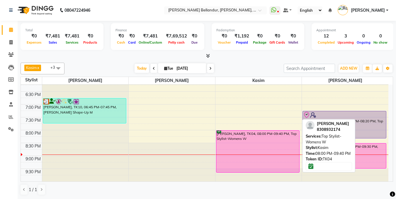
click at [262, 155] on div "[PERSON_NAME], TK04, 08:00 PM-09:40 PM, Top Stylist-Womens W" at bounding box center [257, 152] width 83 height 42
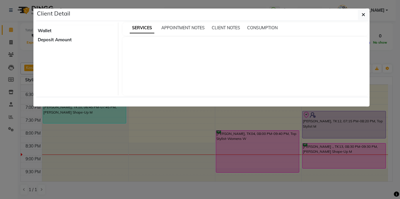
click at [0, 81] on ngb-modal-window "Client Detail Wallet Deposit Amount SERVICES APPOINTMENT NOTES CLIENT NOTES CON…" at bounding box center [200, 99] width 400 height 199
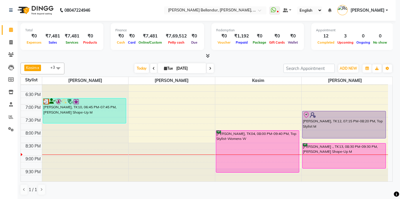
click at [0, 81] on ngb-modal-window "Client Detail Wallet Deposit Amount SERVICES APPOINTMENT NOTES CLIENT NOTES CON…" at bounding box center [200, 99] width 400 height 199
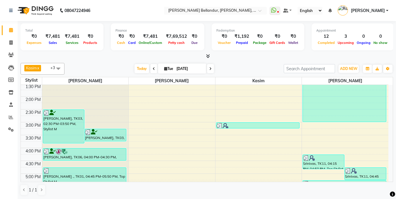
scroll to position [118, 0]
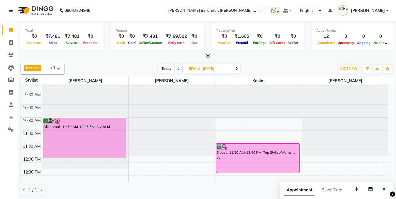
scroll to position [5, 0]
click at [159, 67] on span "Today" at bounding box center [166, 68] width 15 height 9
type input "[DATE]"
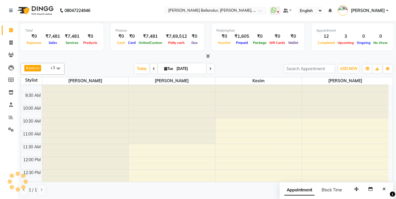
scroll to position [238, 0]
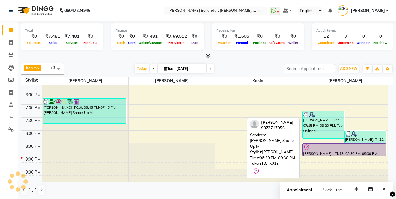
drag, startPoint x: 333, startPoint y: 169, endPoint x: 329, endPoint y: 159, distance: 11.5
click at [329, 159] on div "9:00 AM 9:30 AM 10:00 AM 10:30 AM 11:00 AM 11:30 AM 12:00 PM 12:30 PM 1:00 PM 1…" at bounding box center [205, 14] width 368 height 335
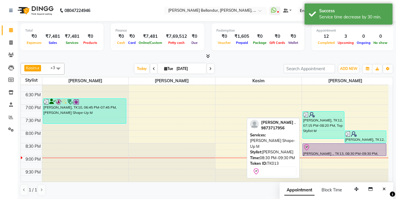
click at [325, 152] on div "[PERSON_NAME] ., TK13, 08:30 PM-09:30 PM, [PERSON_NAME] Shape-Up M" at bounding box center [344, 150] width 83 height 12
select select "8"
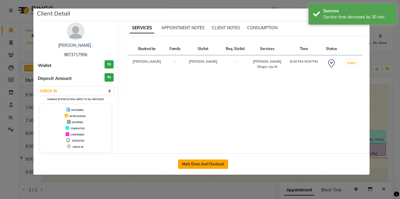
click at [215, 162] on button "Mark Done And Checkout" at bounding box center [203, 164] width 50 height 9
select select "5743"
select select "service"
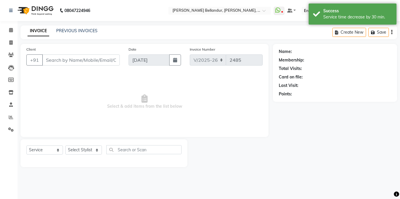
type input "98******56"
select select "88423"
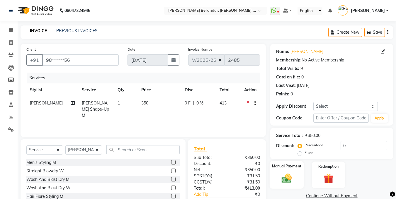
click at [297, 177] on div "Manual Payment" at bounding box center [287, 175] width 34 height 28
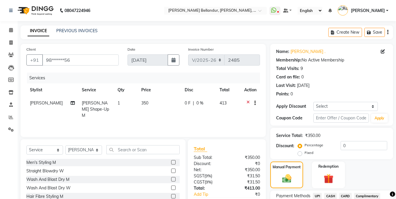
scroll to position [47, 0]
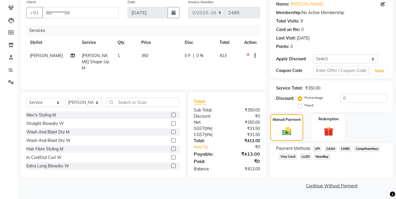
click at [317, 148] on span "UPI" at bounding box center [317, 149] width 9 height 7
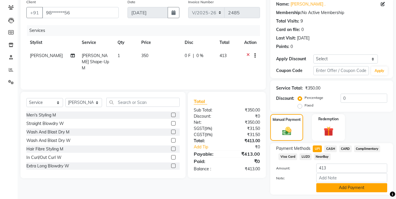
click at [335, 188] on button "Add Payment" at bounding box center [351, 187] width 71 height 9
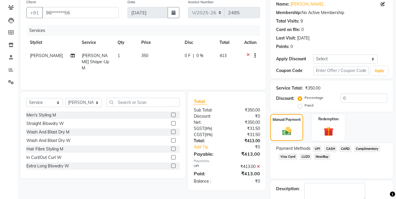
scroll to position [81, 0]
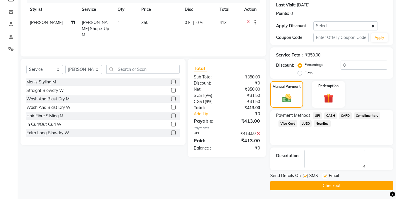
click at [325, 176] on label at bounding box center [325, 176] width 4 height 4
click at [325, 176] on input "checkbox" at bounding box center [325, 177] width 4 height 4
checkbox input "false"
click at [326, 187] on button "Checkout" at bounding box center [331, 185] width 123 height 9
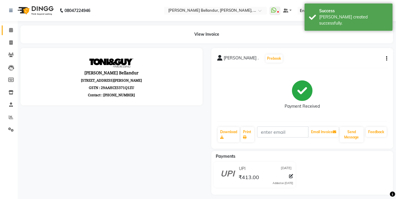
click at [11, 26] on link "Calendar" at bounding box center [9, 31] width 14 height 10
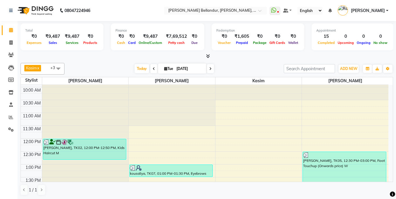
scroll to position [49, 0]
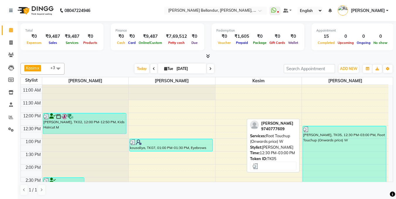
click at [353, 148] on div "[PERSON_NAME], TK05, 12:30 PM-03:00 PM, Root Touchup (Onwards price) W" at bounding box center [344, 158] width 83 height 64
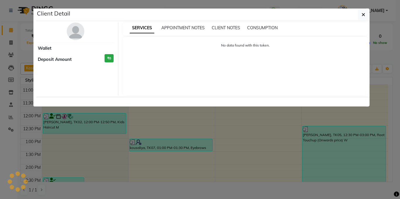
select select "3"
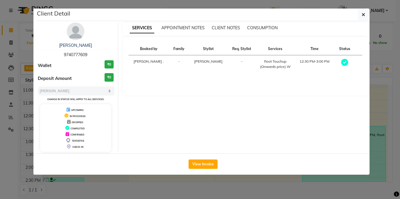
drag, startPoint x: 60, startPoint y: 54, endPoint x: 93, endPoint y: 56, distance: 33.5
click at [93, 56] on div "[PERSON_NAME] 9740777609" at bounding box center [76, 51] width 76 height 16
copy span "9740777609"
click at [15, 58] on ngb-modal-window "Client Detail [PERSON_NAME] 9740777609 Wallet ₹0 Deposit Amount ₹0 Select MARK …" at bounding box center [200, 99] width 400 height 199
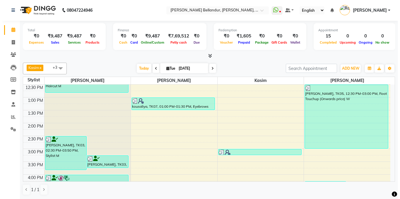
scroll to position [144, 0]
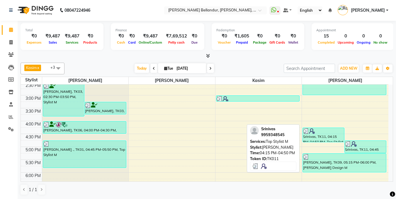
click at [327, 132] on div at bounding box center [323, 131] width 41 height 6
select select "3"
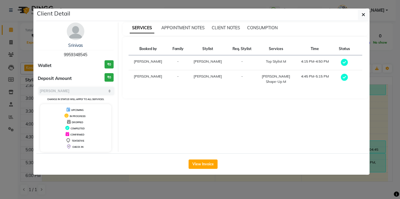
drag, startPoint x: 59, startPoint y: 55, endPoint x: 105, endPoint y: 57, distance: 45.8
click at [105, 57] on div "Srinivas 9959348545" at bounding box center [76, 51] width 76 height 16
copy span "9959348545"
click at [0, 81] on ngb-modal-window "Client Detail Srinivas 9959348545 Wallet ₹0 Deposit Amount ₹0 Select MARK DONE …" at bounding box center [200, 99] width 400 height 199
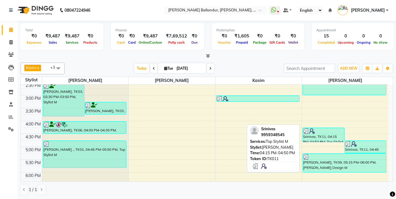
click at [329, 134] on div "Srinivas, TK11, 04:15 PM-04:50 PM, Top Stylist M" at bounding box center [323, 135] width 41 height 14
select select "3"
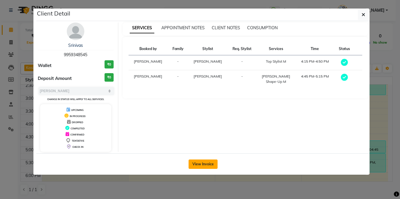
click at [205, 164] on button "View Invoice" at bounding box center [203, 164] width 29 height 9
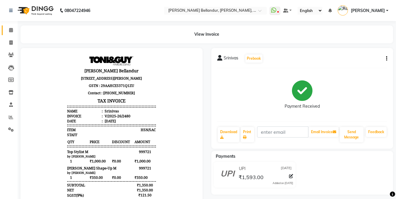
scroll to position [5, 0]
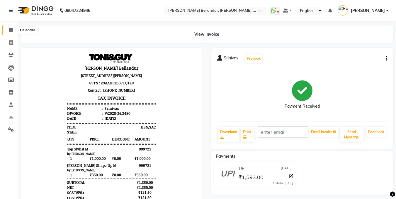
click at [10, 30] on icon at bounding box center [11, 30] width 4 height 4
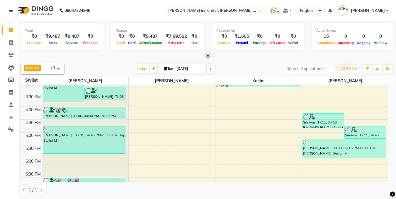
scroll to position [160, 0]
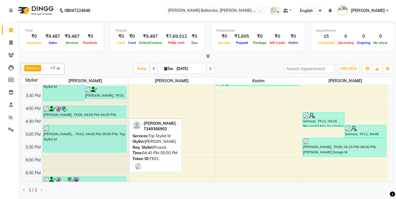
click at [69, 137] on div "[PERSON_NAME] ., TK01, 04:45 PM-05:50 PM, Top Stylist M" at bounding box center [84, 138] width 83 height 27
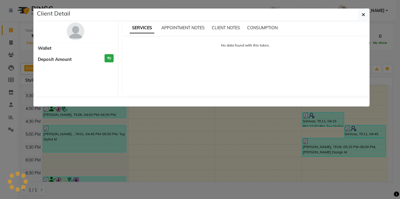
select select "3"
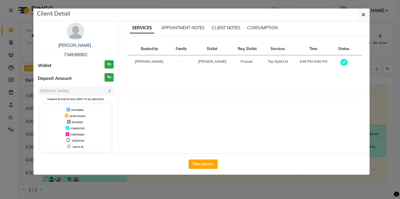
drag, startPoint x: 57, startPoint y: 52, endPoint x: 95, endPoint y: 54, distance: 38.7
click at [95, 54] on div "[PERSON_NAME] . 7349366902" at bounding box center [76, 51] width 76 height 16
copy span "7349366902"
click at [0, 63] on ngb-modal-window "Client Detail [PERSON_NAME] . 7349366902 Wallet ₹0 Deposit Amount ₹0 Select MAR…" at bounding box center [200, 99] width 400 height 199
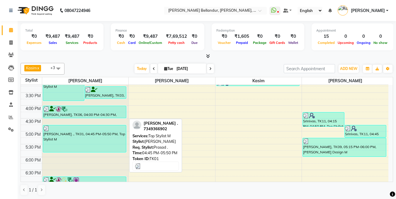
click at [66, 132] on div "[PERSON_NAME] ., TK01, 04:45 PM-05:50 PM, Top Stylist M" at bounding box center [84, 138] width 83 height 27
select select "3"
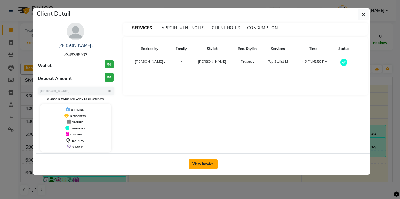
click at [196, 165] on button "View Invoice" at bounding box center [203, 164] width 29 height 9
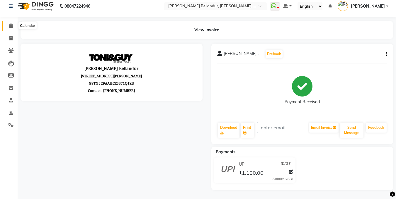
click at [13, 25] on icon at bounding box center [11, 25] width 4 height 4
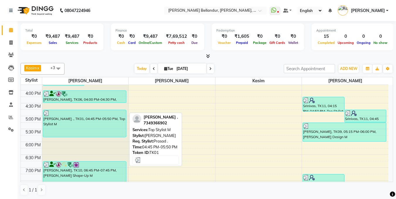
scroll to position [174, 0]
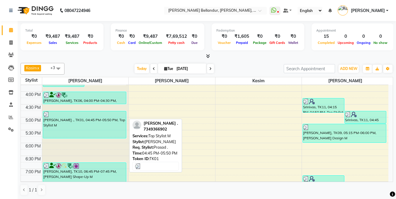
click at [91, 123] on div "[PERSON_NAME] ., TK01, 04:45 PM-05:50 PM, Top Stylist M" at bounding box center [84, 124] width 83 height 27
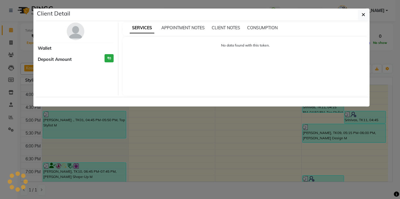
select select "3"
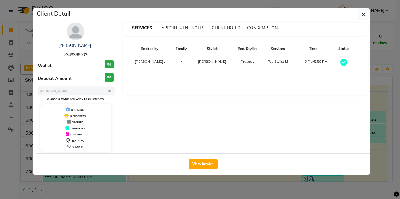
click at [40, 105] on div "[PERSON_NAME] . 7349366902 Wallet ₹0 Deposit Amount ₹0 Select MARK DONE UPCOMIN…" at bounding box center [75, 88] width 85 height 130
click at [1, 97] on ngb-modal-window "Client Detail [PERSON_NAME] . 7349366902 Wallet ₹0 Deposit Amount ₹0 Select MAR…" at bounding box center [200, 99] width 400 height 199
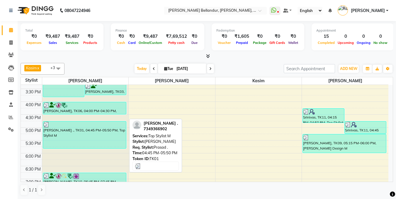
scroll to position [116, 0]
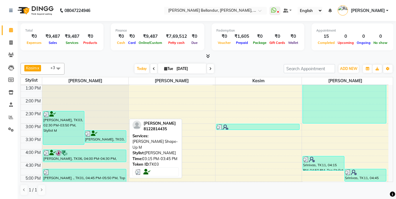
click at [102, 134] on div at bounding box center [105, 134] width 41 height 6
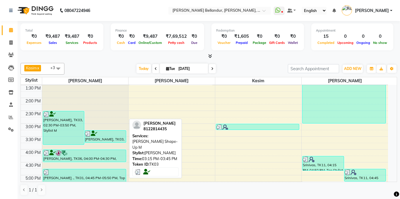
select select "3"
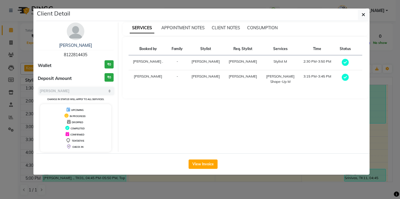
drag, startPoint x: 59, startPoint y: 55, endPoint x: 103, endPoint y: 57, distance: 44.0
click at [103, 57] on div "[PERSON_NAME] 8122814435" at bounding box center [76, 51] width 76 height 16
copy span "8122814435"
click at [0, 140] on ngb-modal-window "Client Detail [PERSON_NAME] 8122814435 Wallet ₹0 Deposit Amount ₹0 Select MARK …" at bounding box center [200, 99] width 400 height 199
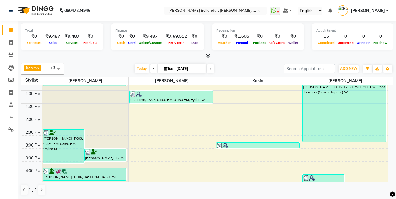
scroll to position [97, 0]
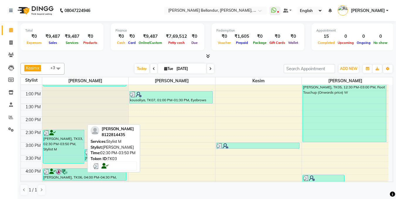
click at [65, 144] on div "[PERSON_NAME], TK03, 02:30 PM-03:50 PM, Stylist M" at bounding box center [63, 146] width 41 height 33
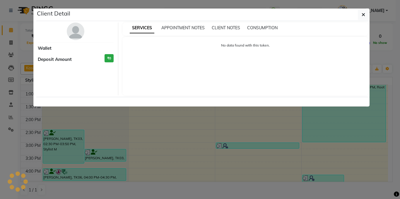
select select "3"
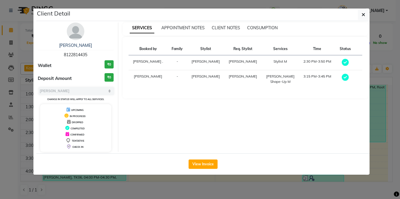
click at [217, 160] on div "View Invoice" at bounding box center [203, 164] width 334 height 21
click at [205, 165] on button "View Invoice" at bounding box center [203, 164] width 29 height 9
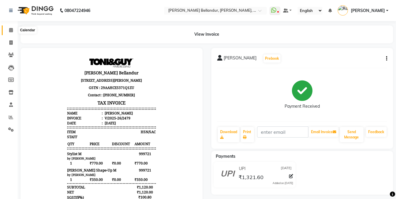
click at [13, 28] on span at bounding box center [11, 30] width 10 height 7
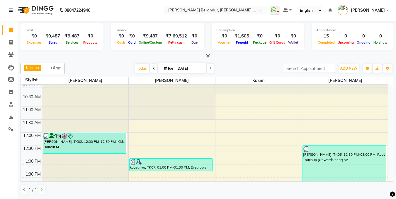
scroll to position [53, 0]
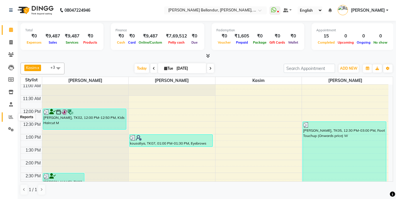
click at [9, 117] on icon at bounding box center [11, 117] width 4 height 4
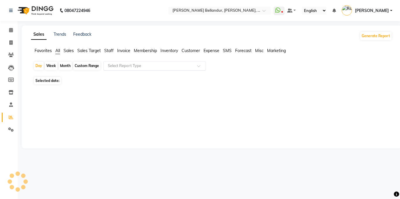
click at [140, 62] on div "Select Report Type" at bounding box center [154, 65] width 103 height 9
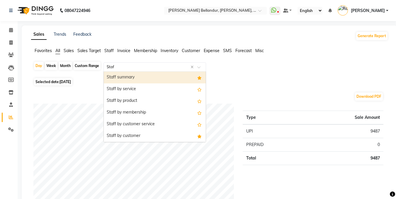
type input "Staff"
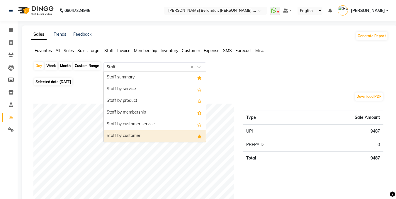
click at [136, 134] on div "Staff by customer" at bounding box center [155, 136] width 102 height 12
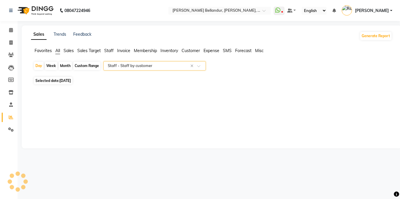
select select "full_report"
select select "csv"
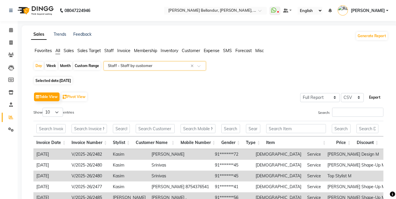
click at [376, 96] on button "Export" at bounding box center [375, 98] width 16 height 10
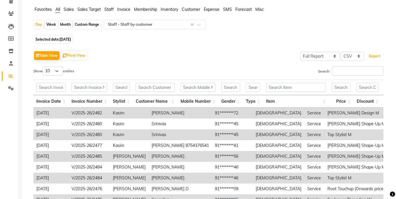
scroll to position [40, 0]
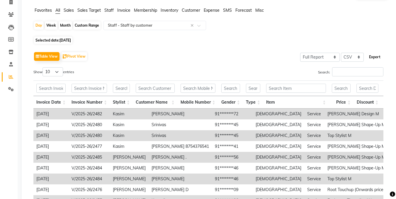
click at [377, 55] on button "Export" at bounding box center [375, 57] width 16 height 10
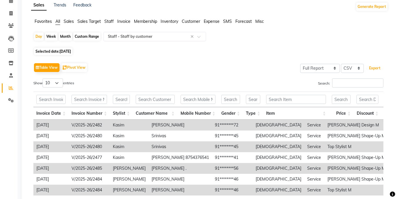
scroll to position [0, 0]
